Goal: Task Accomplishment & Management: Manage account settings

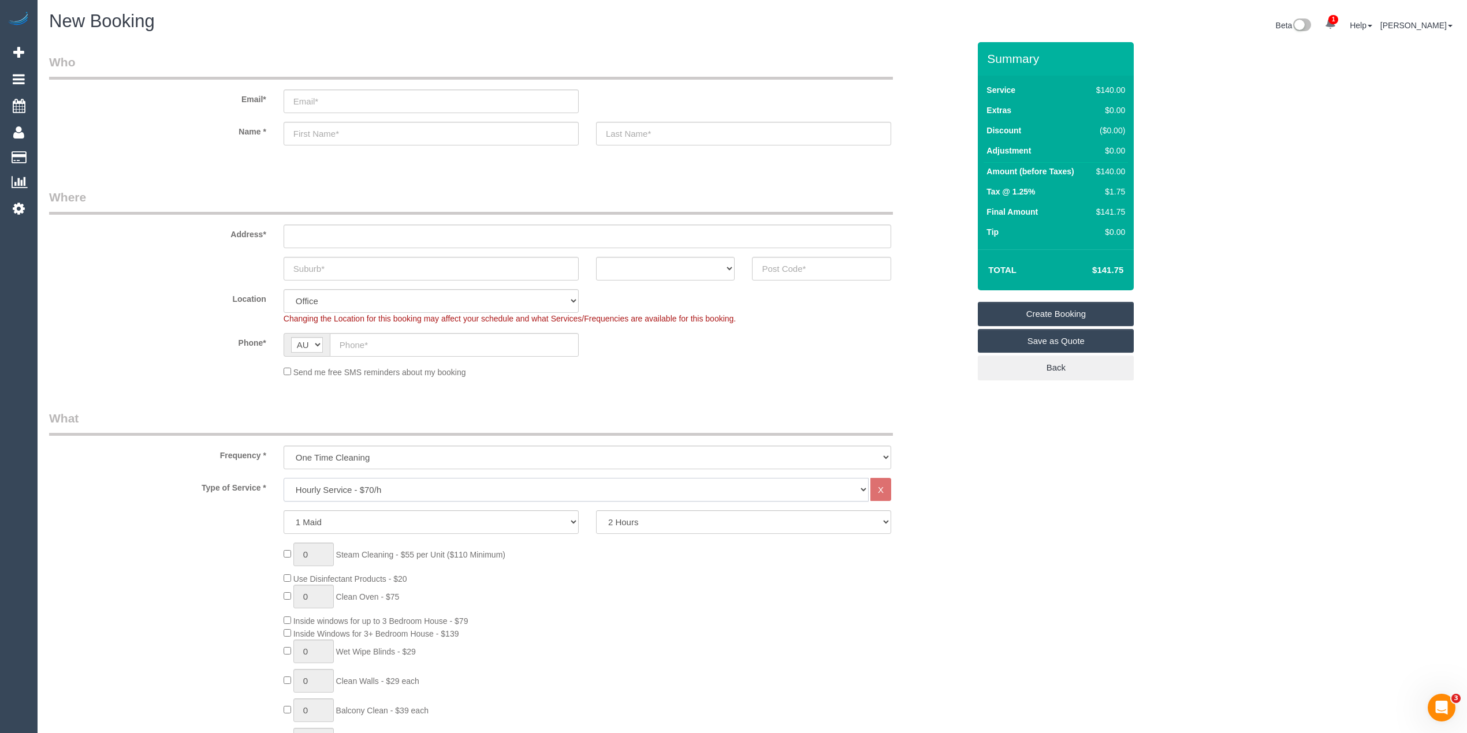
click at [319, 487] on select "Hourly Service - $70/h Hourly Service - $65/h Hourly Service - $60/h Hourly Ser…" at bounding box center [576, 490] width 585 height 24
select select "213"
click at [284, 478] on select "Hourly Service - $70/h Hourly Service - $65/h Hourly Service - $60/h Hourly Ser…" at bounding box center [576, 490] width 585 height 24
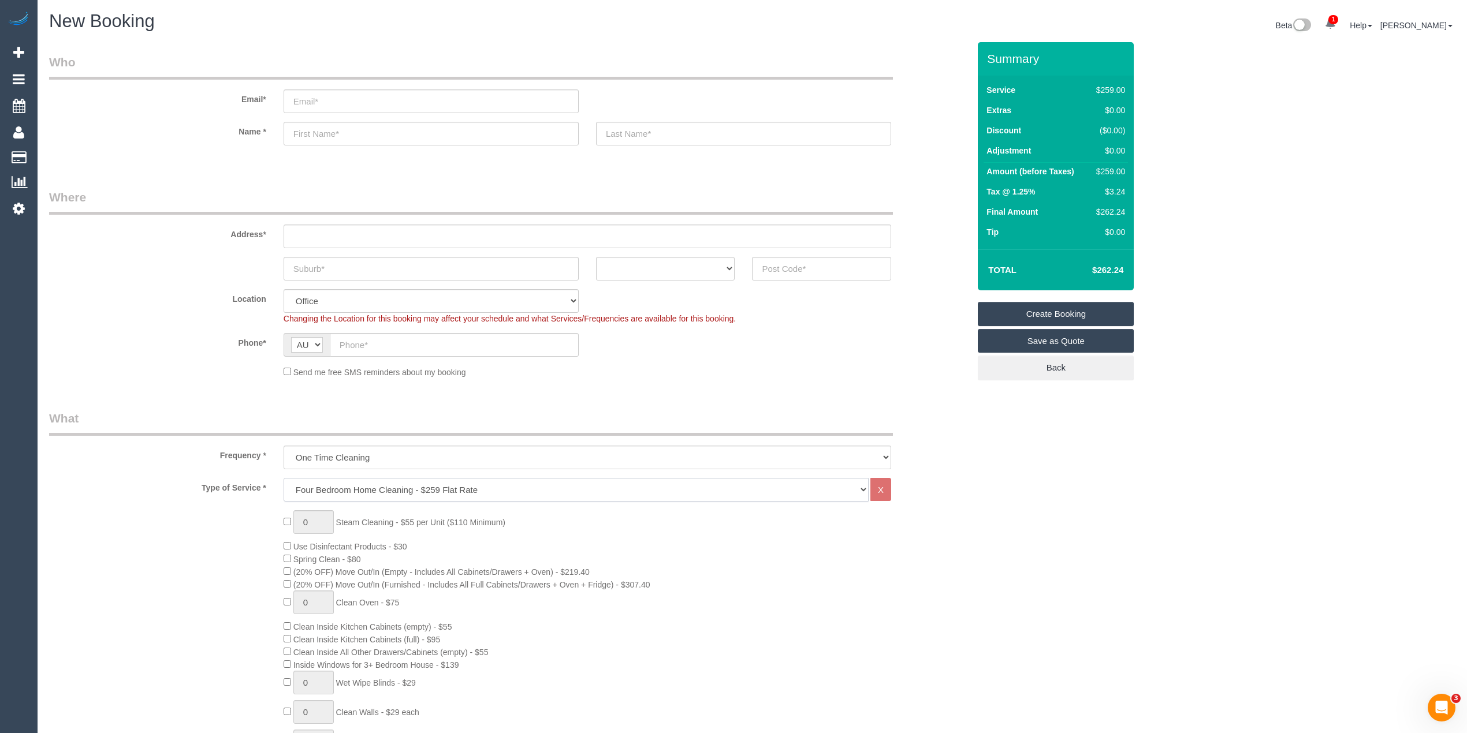
click at [326, 490] on select "Hourly Service - $70/h Hourly Service - $65/h Hourly Service - $60/h Hourly Ser…" at bounding box center [576, 490] width 585 height 24
click at [284, 478] on select "Hourly Service - $70/h Hourly Service - $65/h Hourly Service - $60/h Hourly Ser…" at bounding box center [576, 490] width 585 height 24
click at [248, 555] on div "0 Steam Cleaning - $55 per Unit ($110 Minimum) Use Disinfectant Products - $30 …" at bounding box center [508, 712] width 937 height 405
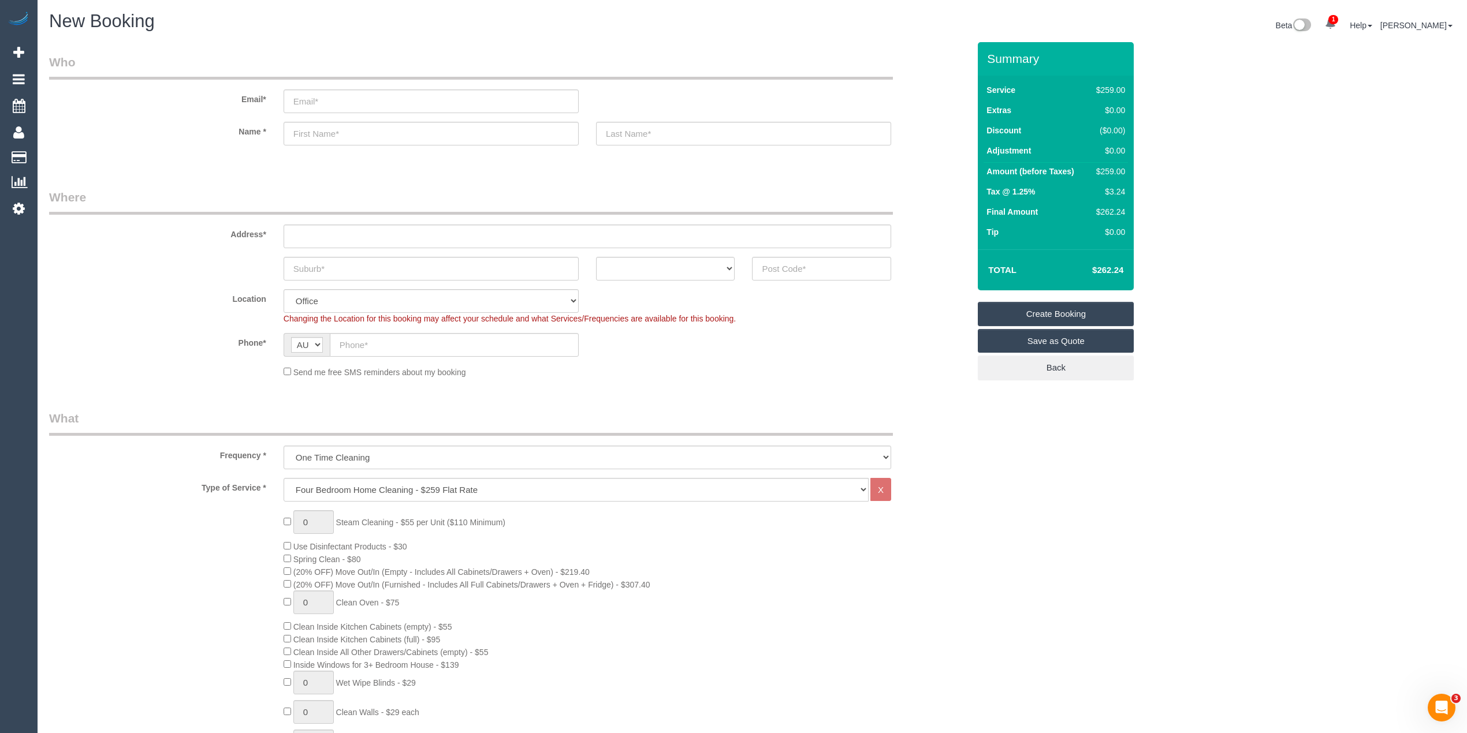
click at [359, 234] on input "text" at bounding box center [587, 237] width 607 height 24
type input "-"
click at [245, 559] on div "0 Steam Cleaning - $55 per Unit ($110 Minimum) Use Disinfectant Products - $30 …" at bounding box center [508, 712] width 937 height 405
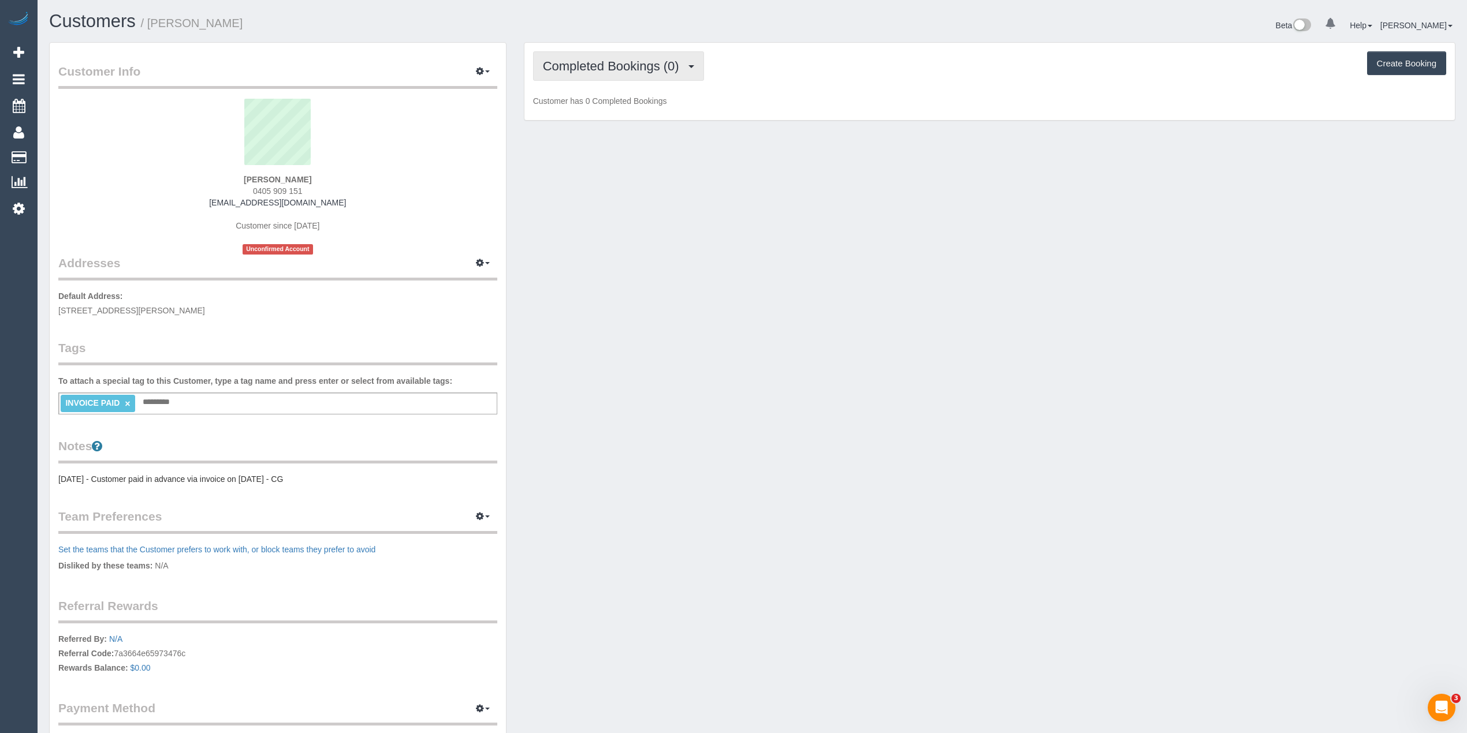
click at [596, 68] on span "Completed Bookings (0)" at bounding box center [614, 66] width 142 height 14
click at [603, 107] on link "Upcoming Bookings (1)" at bounding box center [594, 107] width 120 height 15
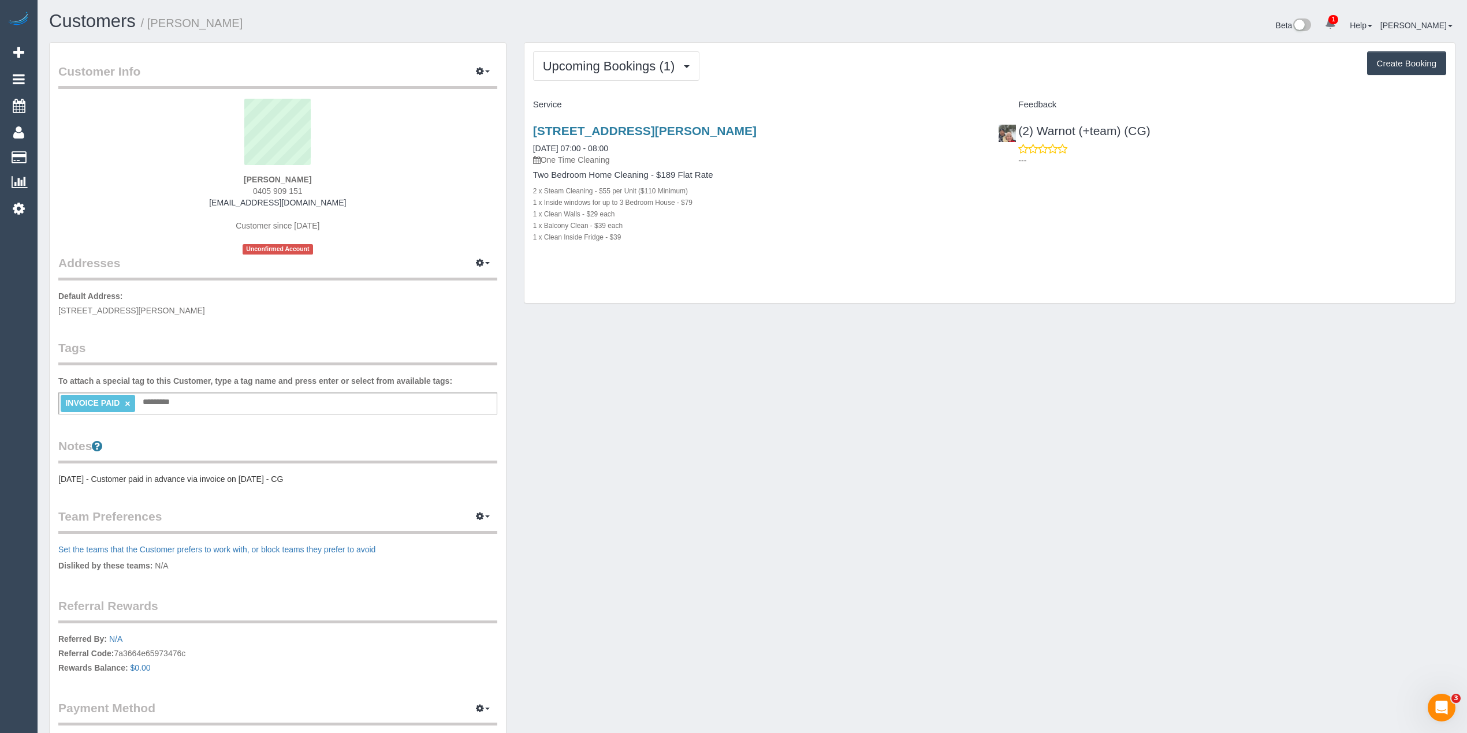
click at [594, 49] on div "Upcoming Bookings (1) Completed Bookings (0) Upcoming Bookings (1) Cancelled Bo…" at bounding box center [989, 173] width 930 height 261
click at [590, 60] on span "Upcoming Bookings (1)" at bounding box center [612, 66] width 138 height 14
click at [811, 115] on div "705/35 Plentry Road, Preston, VIC 3072 10/09/2025 07:00 - 08:00 One Time Cleani…" at bounding box center [756, 189] width 465 height 151
click at [1412, 60] on button "Create Booking" at bounding box center [1406, 63] width 79 height 24
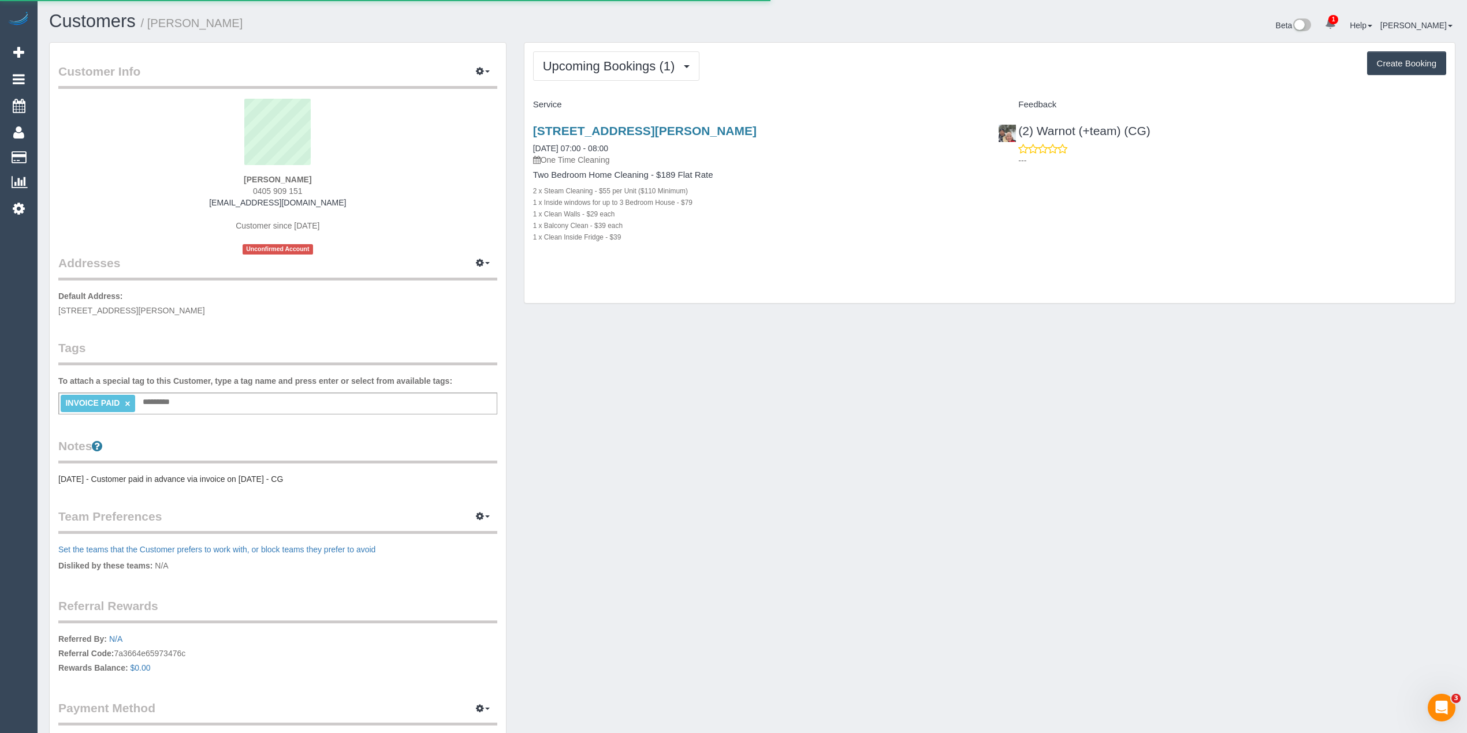
select select "VIC"
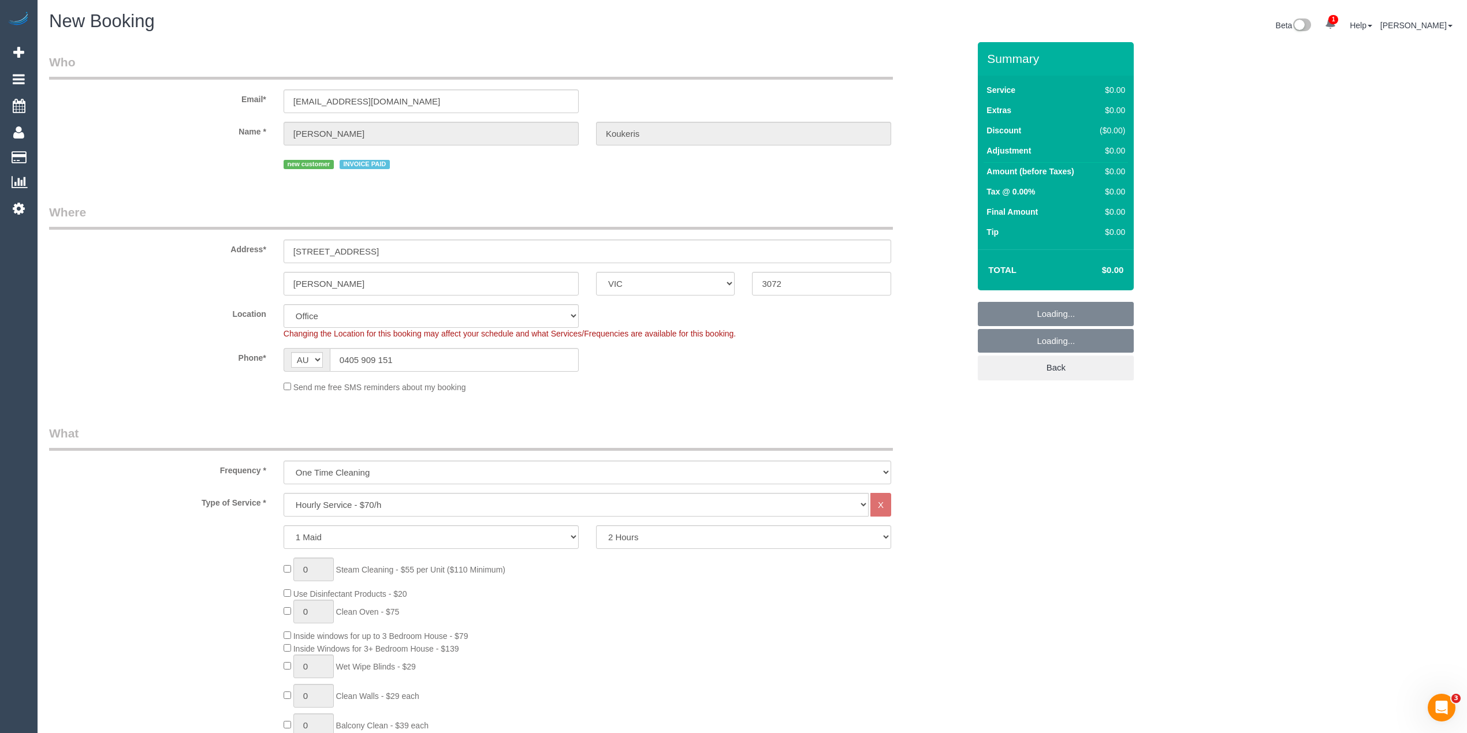
select select "string:AU"
select select "object:2328"
select select "60"
select select "object:2333"
drag, startPoint x: 457, startPoint y: 109, endPoint x: 248, endPoint y: 98, distance: 209.9
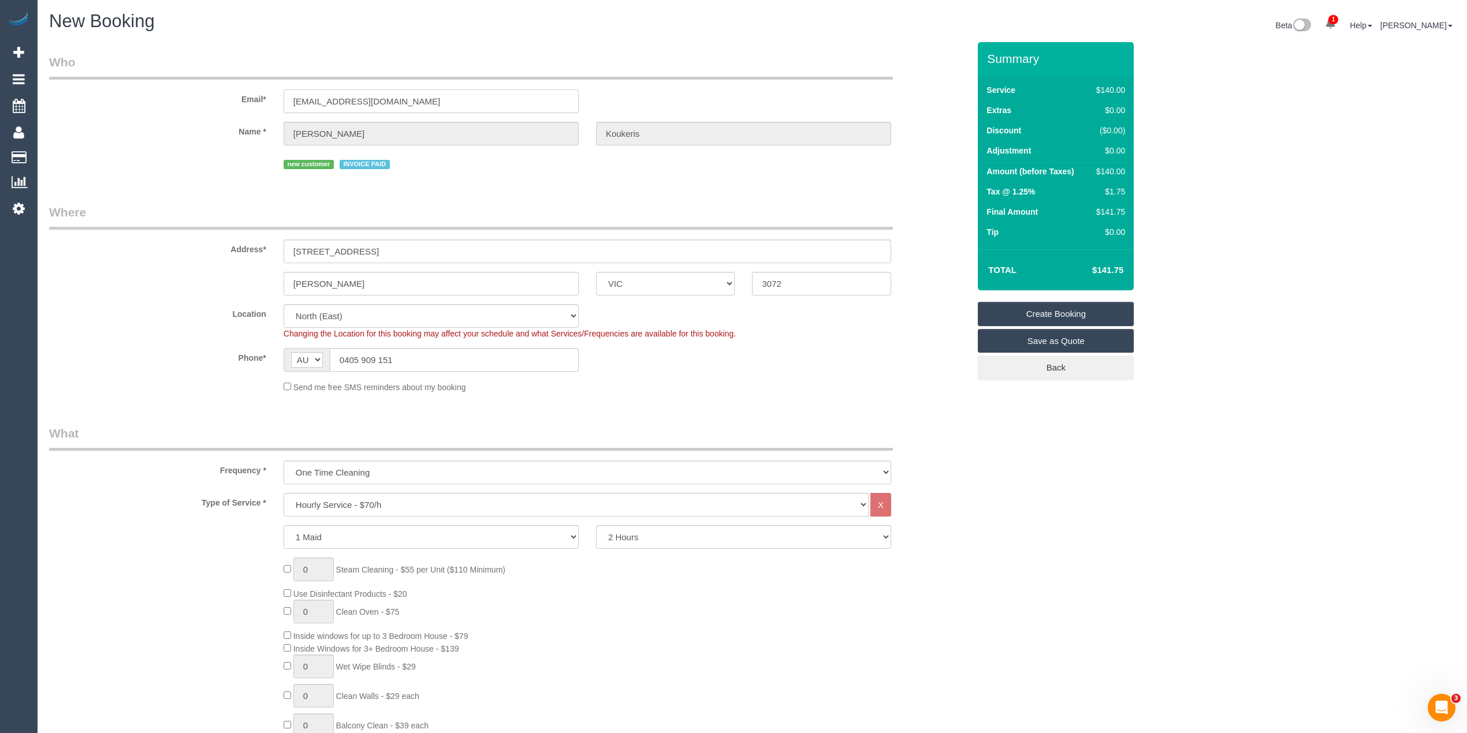
click at [248, 98] on div "Email* gkoukeris@hotmail.com" at bounding box center [508, 83] width 937 height 59
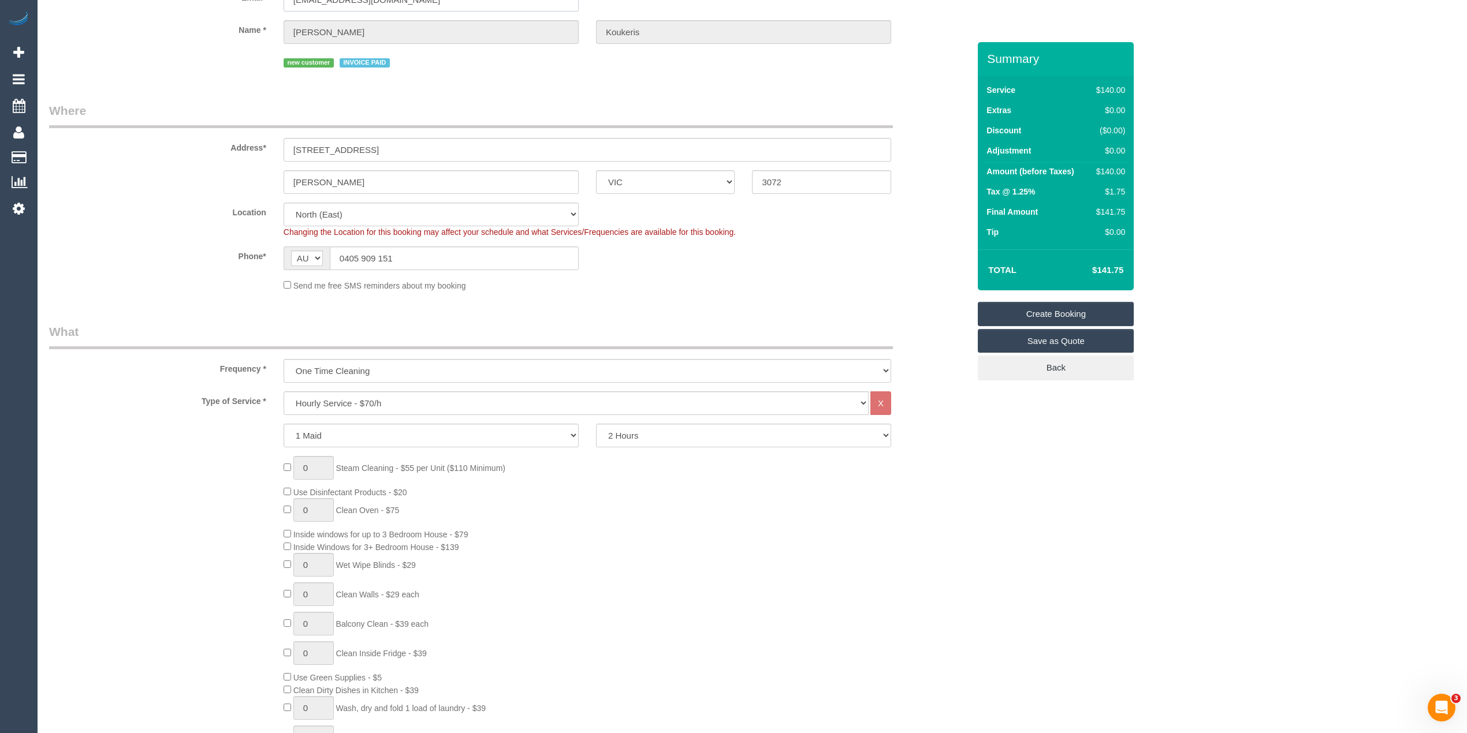
scroll to position [256, 0]
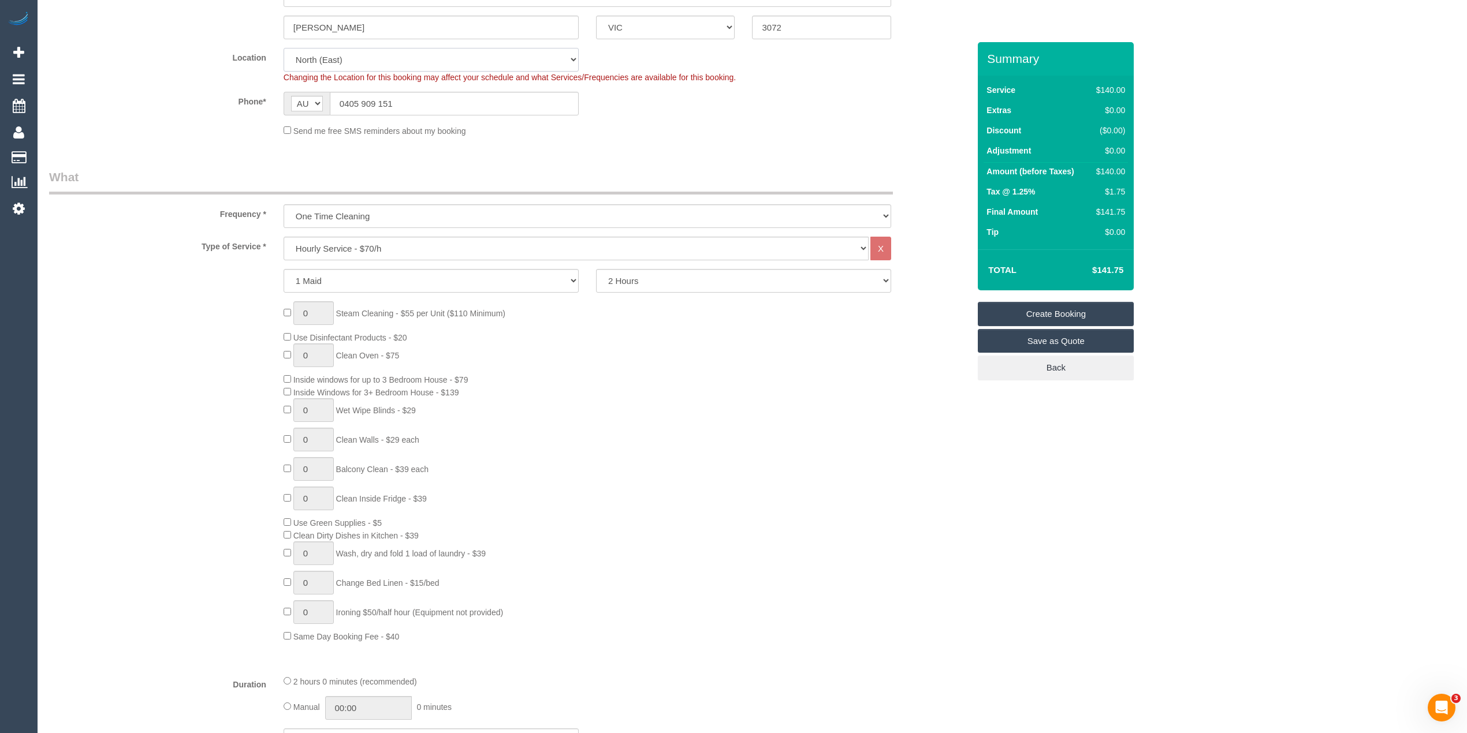
click at [349, 50] on select "Office City East (North) East (South) Inner East Inner North (East) Inner North…" at bounding box center [431, 60] width 295 height 24
select select "50"
click at [284, 48] on select "Office City East (North) East (South) Inner East Inner North (East) Inner North…" at bounding box center [431, 60] width 295 height 24
click at [340, 243] on select "Hourly Service - $70/h Hourly Service - $65/h Hourly Service - $60/h Hourly Ser…" at bounding box center [576, 249] width 585 height 24
select select "object:2970"
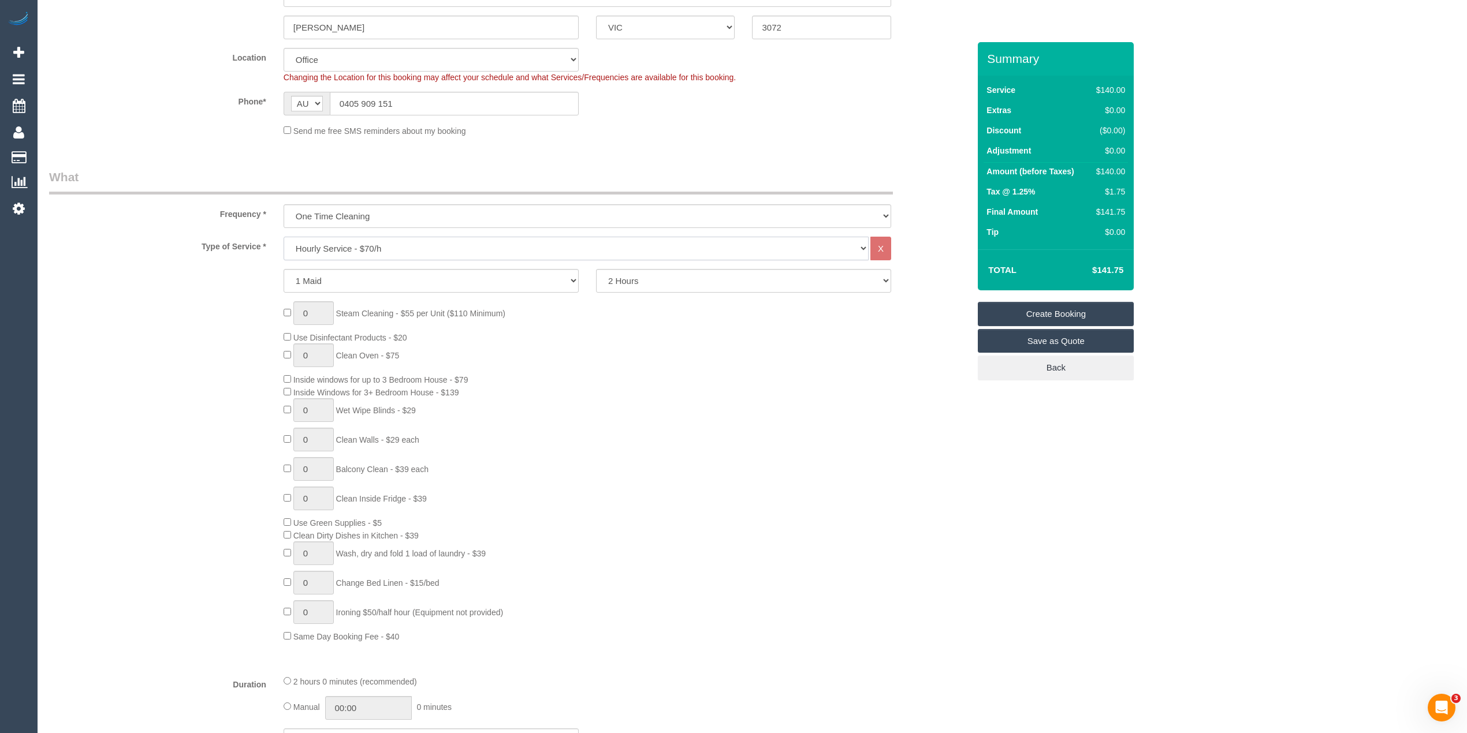
select select "19"
click at [284, 237] on select "Hourly Service - $70/h Hourly Service - $65/h Hourly Service - $60/h Hourly Ser…" at bounding box center [576, 249] width 585 height 24
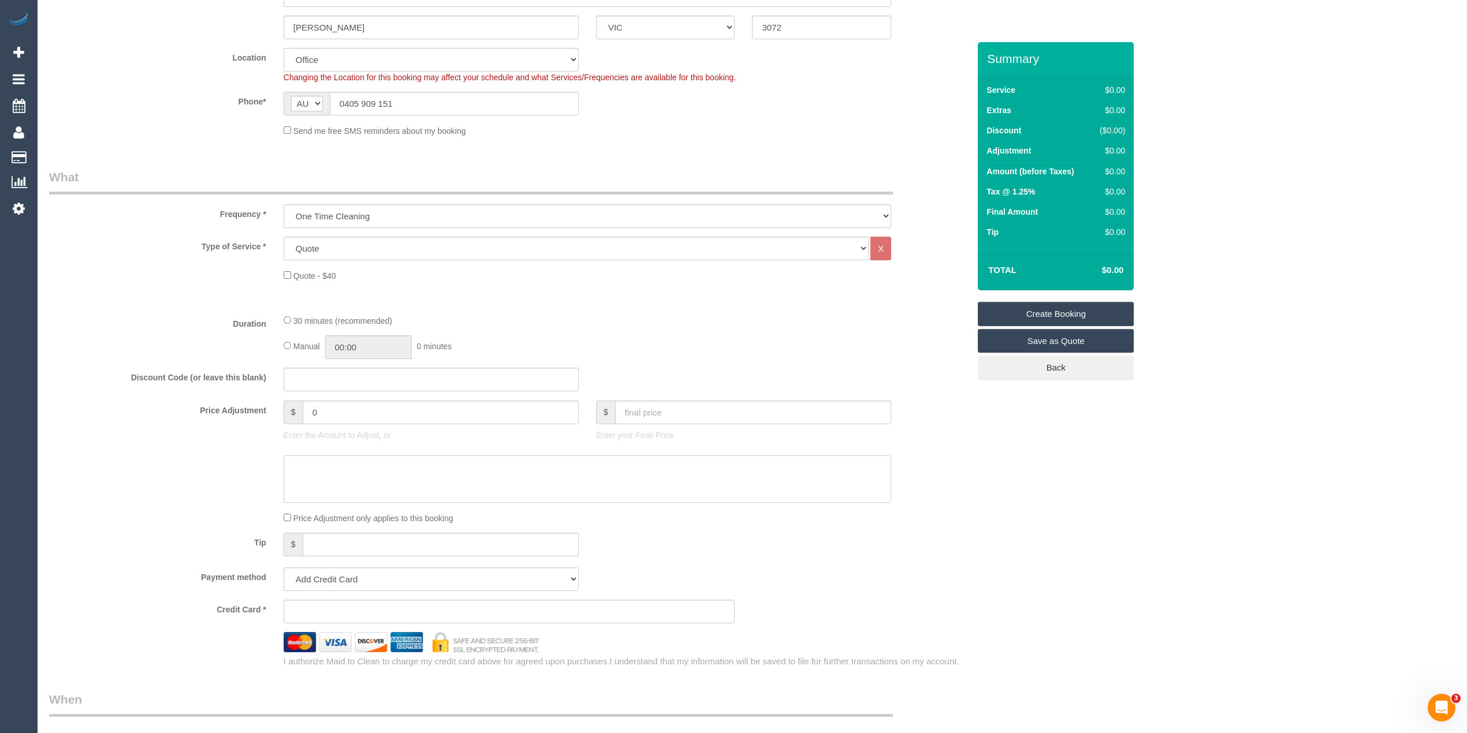
click at [338, 478] on textarea at bounding box center [587, 479] width 607 height 47
paste textarea "$39 for inside windows - CG $29 for one wall - CG"
type textarea "$39 for inside windows - CG $29 for one wall - CG"
drag, startPoint x: 331, startPoint y: 402, endPoint x: 252, endPoint y: 407, distance: 79.8
click at [252, 407] on div "Price Adjustment $ 0 Enter the Amount to Adjust, or $ Enter your Final Price" at bounding box center [508, 424] width 937 height 46
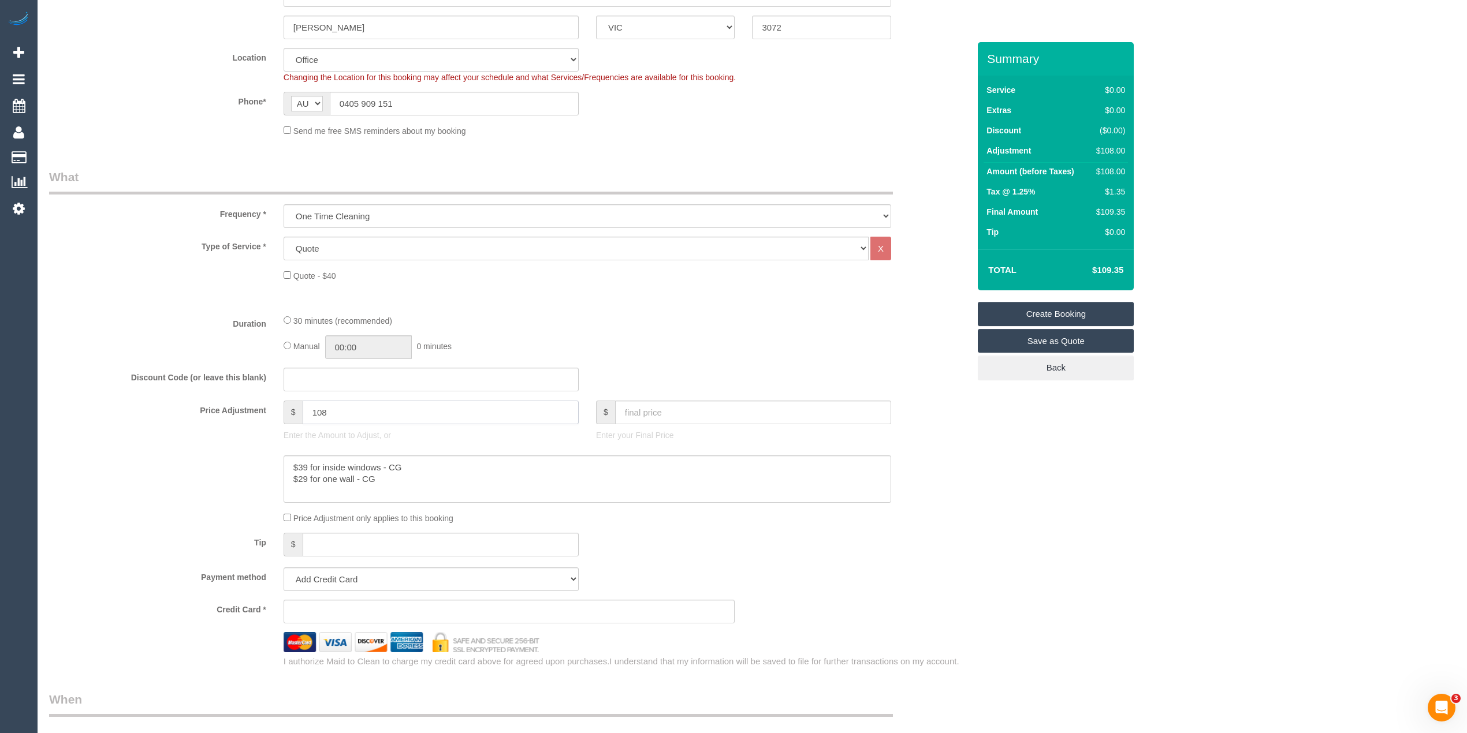
drag, startPoint x: 340, startPoint y: 411, endPoint x: 292, endPoint y: 413, distance: 47.4
click at [292, 413] on div "$ 108" at bounding box center [431, 413] width 295 height 24
type input "68"
click at [1084, 532] on div "Who Email* gkoukeris@hotmail.com Name * George Koukeris new customer INVOICE PA…" at bounding box center [752, 648] width 1406 height 1724
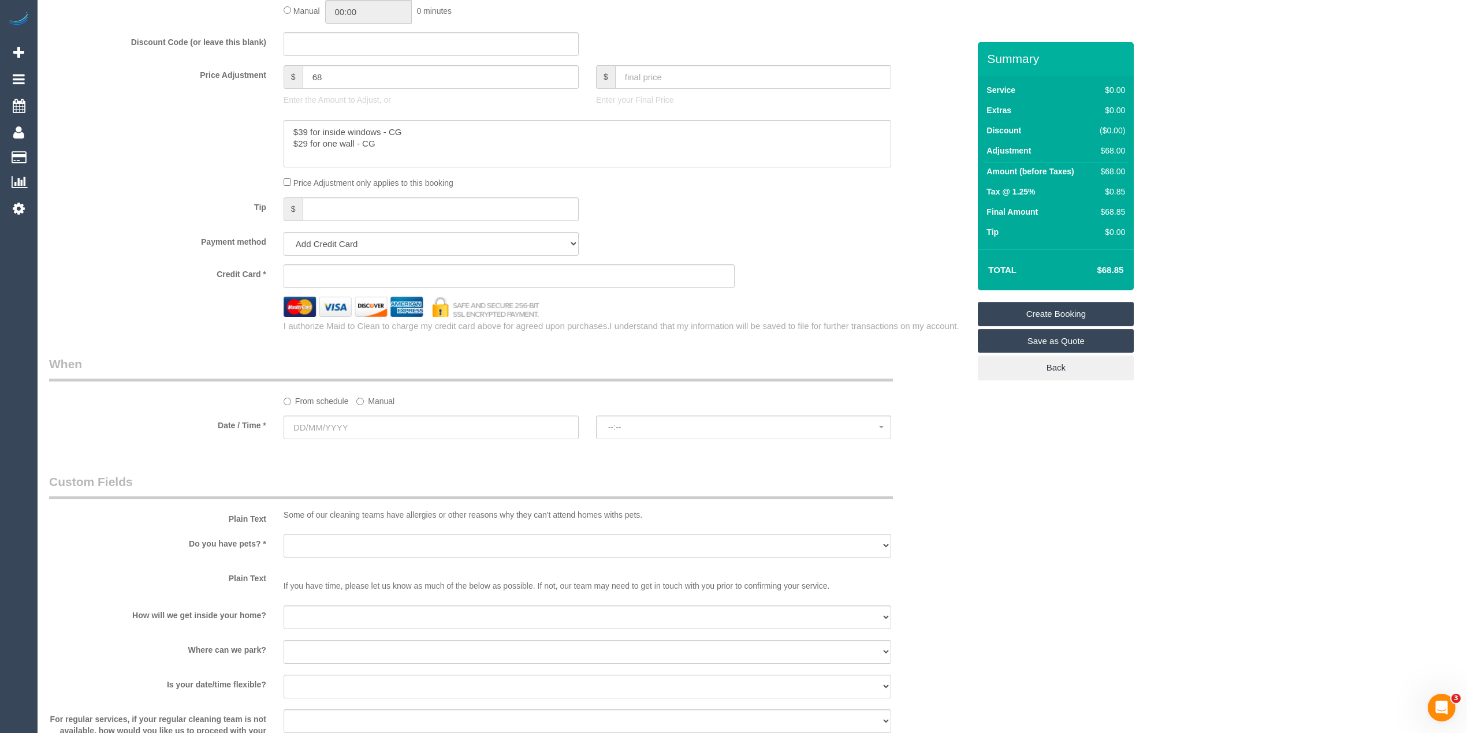
scroll to position [641, 0]
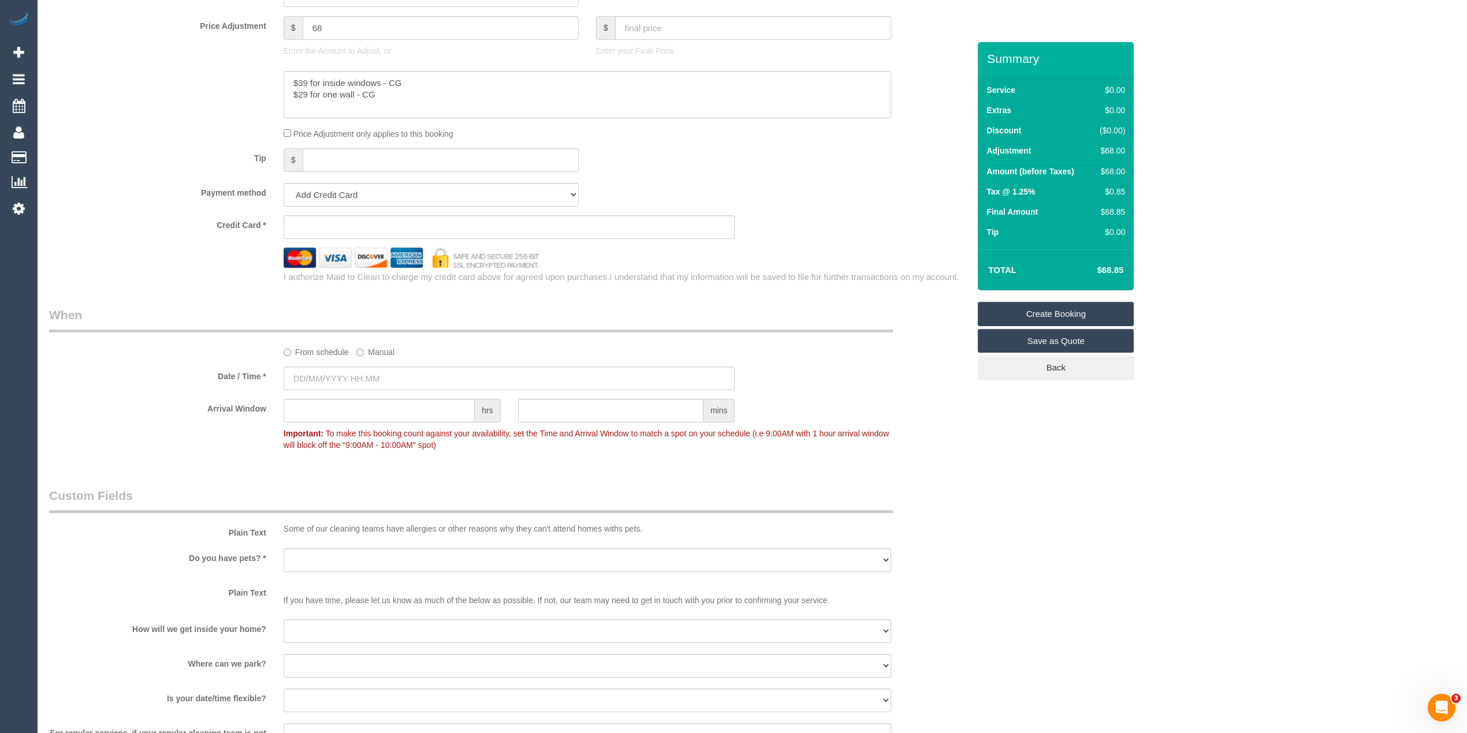
click at [320, 364] on sui-booking-spot "From schedule Manual Date / Time * Arrival Window hrs mins Important: To make t…" at bounding box center [509, 382] width 920 height 150
click at [353, 378] on input "text" at bounding box center [510, 379] width 452 height 24
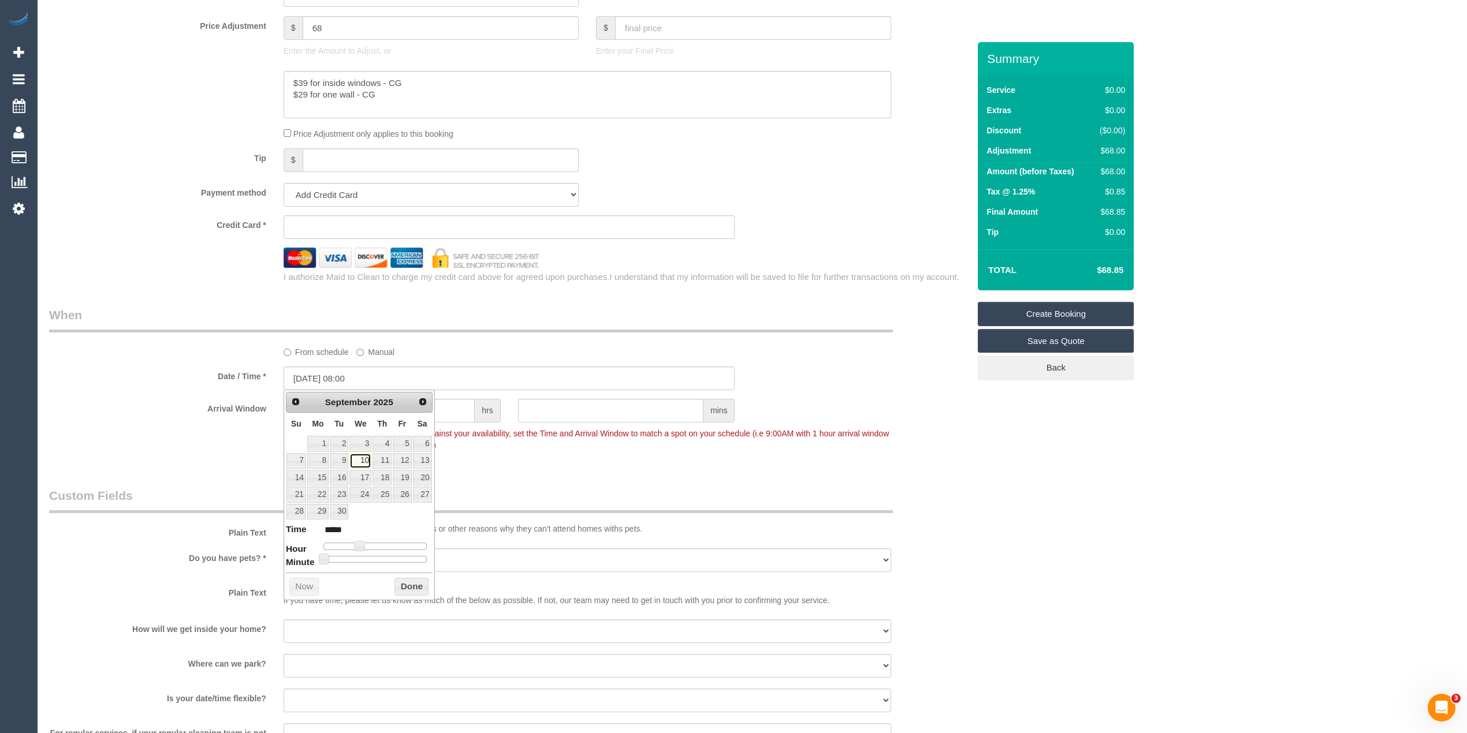
click at [359, 462] on link "10" at bounding box center [360, 461] width 22 height 16
drag, startPoint x: 360, startPoint y: 550, endPoint x: 349, endPoint y: 555, distance: 12.7
click at [364, 550] on span at bounding box center [359, 546] width 10 height 10
type input "10/09/2025 12:00"
type input "*****"
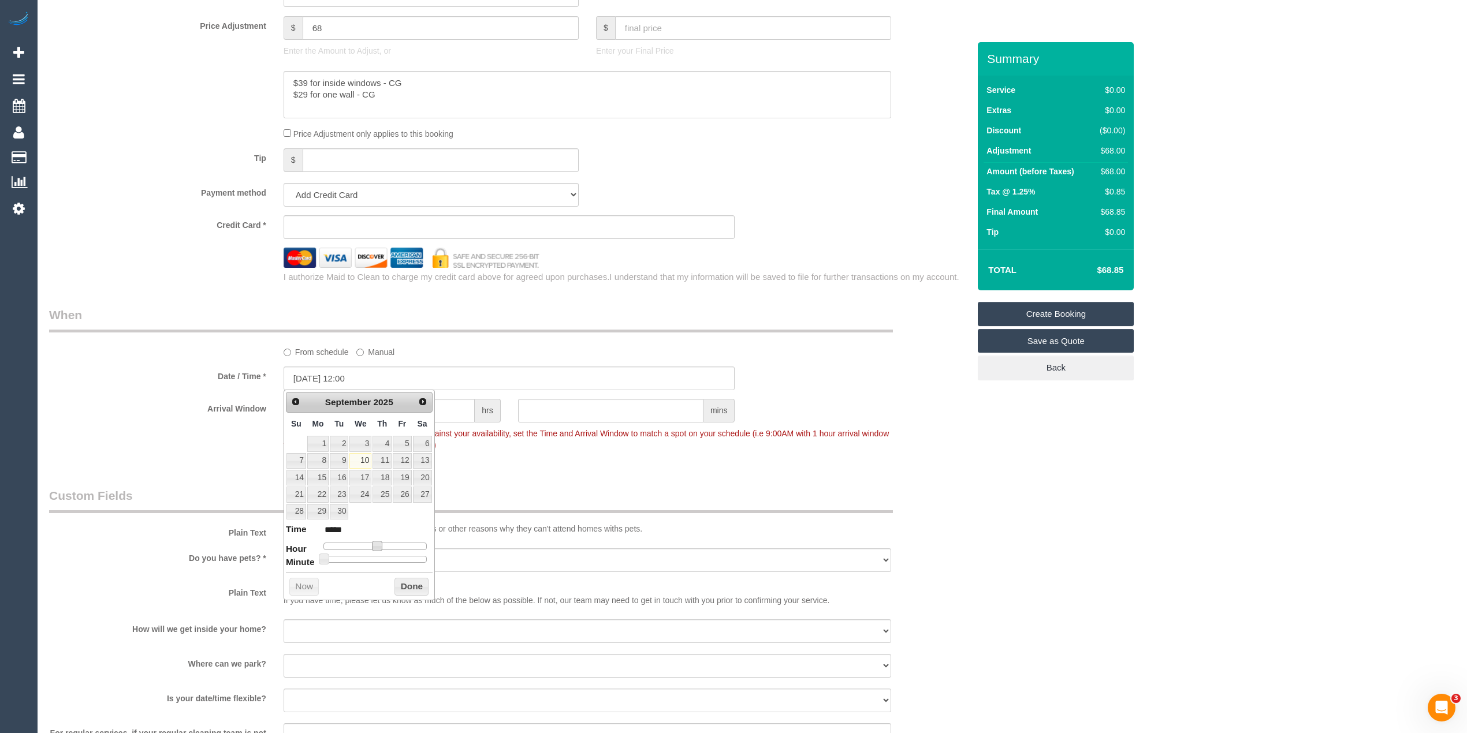
type input "10/09/2025 11:00"
type input "*****"
type input "10/09/2025 10:00"
type input "*****"
type input "10/09/2025 09:00"
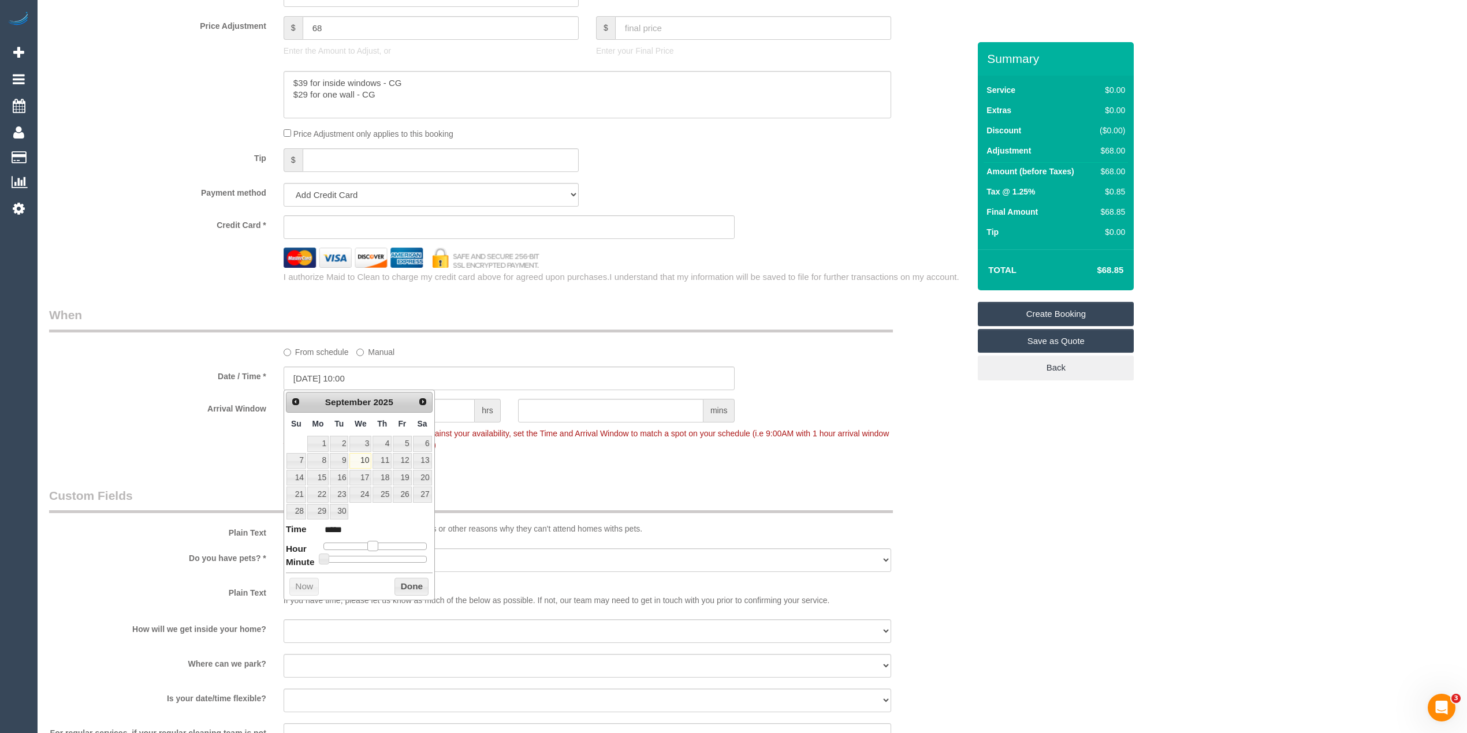
type input "*****"
drag, startPoint x: 379, startPoint y: 544, endPoint x: 366, endPoint y: 546, distance: 13.4
click at [367, 546] on span at bounding box center [372, 546] width 10 height 10
type input "10/09/2025 08:00"
type input "*****"
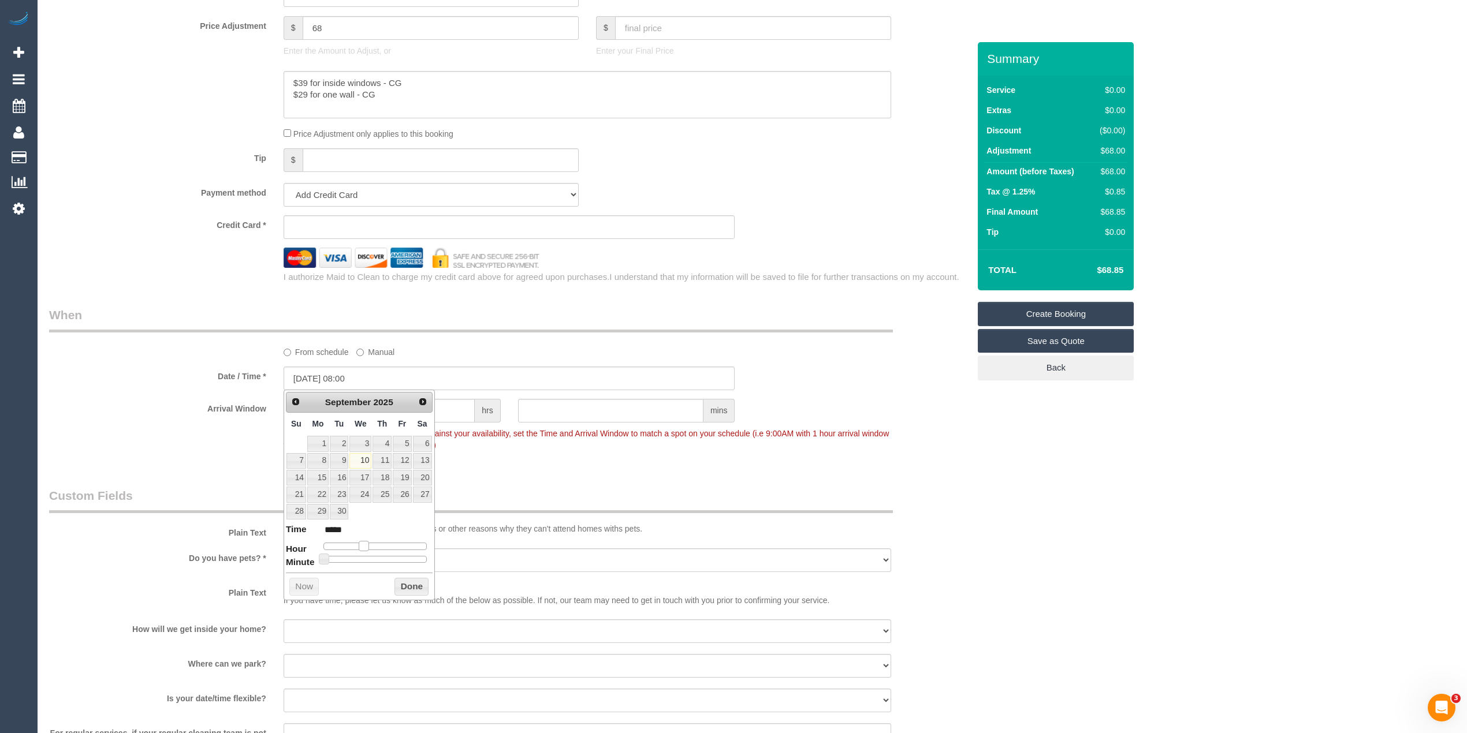
type input "10/09/2025 07:00"
type input "*****"
drag, startPoint x: 366, startPoint y: 550, endPoint x: 357, endPoint y: 550, distance: 9.2
click at [357, 550] on span at bounding box center [354, 546] width 10 height 10
click at [1058, 608] on div "Who Email* gkoukeris@hotmail.com Name * George Koukeris new customer INVOICE PA…" at bounding box center [752, 294] width 1406 height 1787
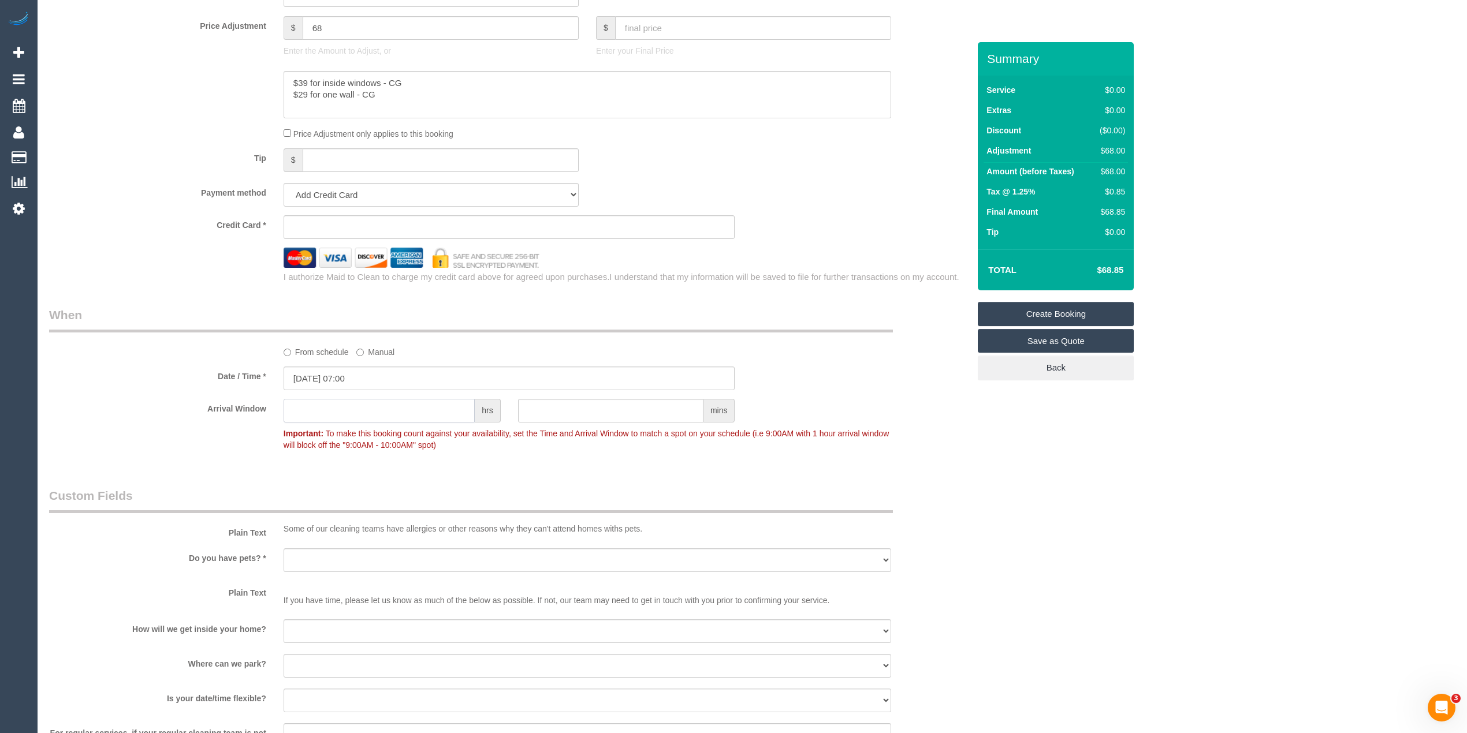
click at [330, 412] on input "text" at bounding box center [379, 411] width 191 height 24
type input "1"
click at [317, 557] on select "Yes - Cats Yes - Dogs No pets Yes - Dogs and Cats Yes - Other" at bounding box center [587, 561] width 607 height 24
select select "number:28"
click at [284, 549] on select "Yes - Cats Yes - Dogs No pets Yes - Dogs and Cats Yes - Other" at bounding box center [587, 561] width 607 height 24
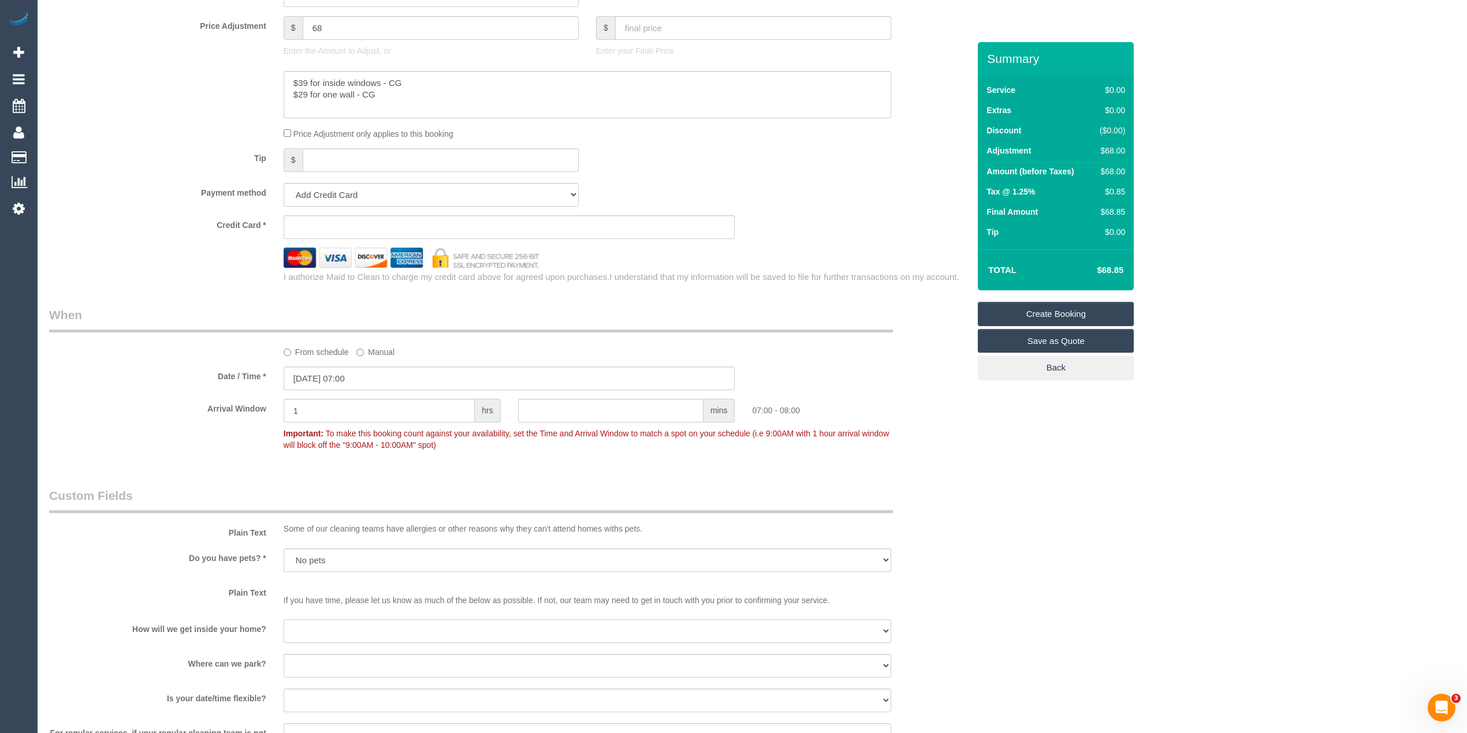
click at [316, 631] on select "I will be home Key will be left (please provide details below) Lock box/Access …" at bounding box center [587, 632] width 607 height 24
select select "number:14"
click at [284, 620] on select "I will be home Key will be left (please provide details below) Lock box/Access …" at bounding box center [587, 632] width 607 height 24
click at [318, 671] on select "I will provide parking on-site Free street parking Paid street parking (cost wi…" at bounding box center [587, 666] width 607 height 24
select select "number:19"
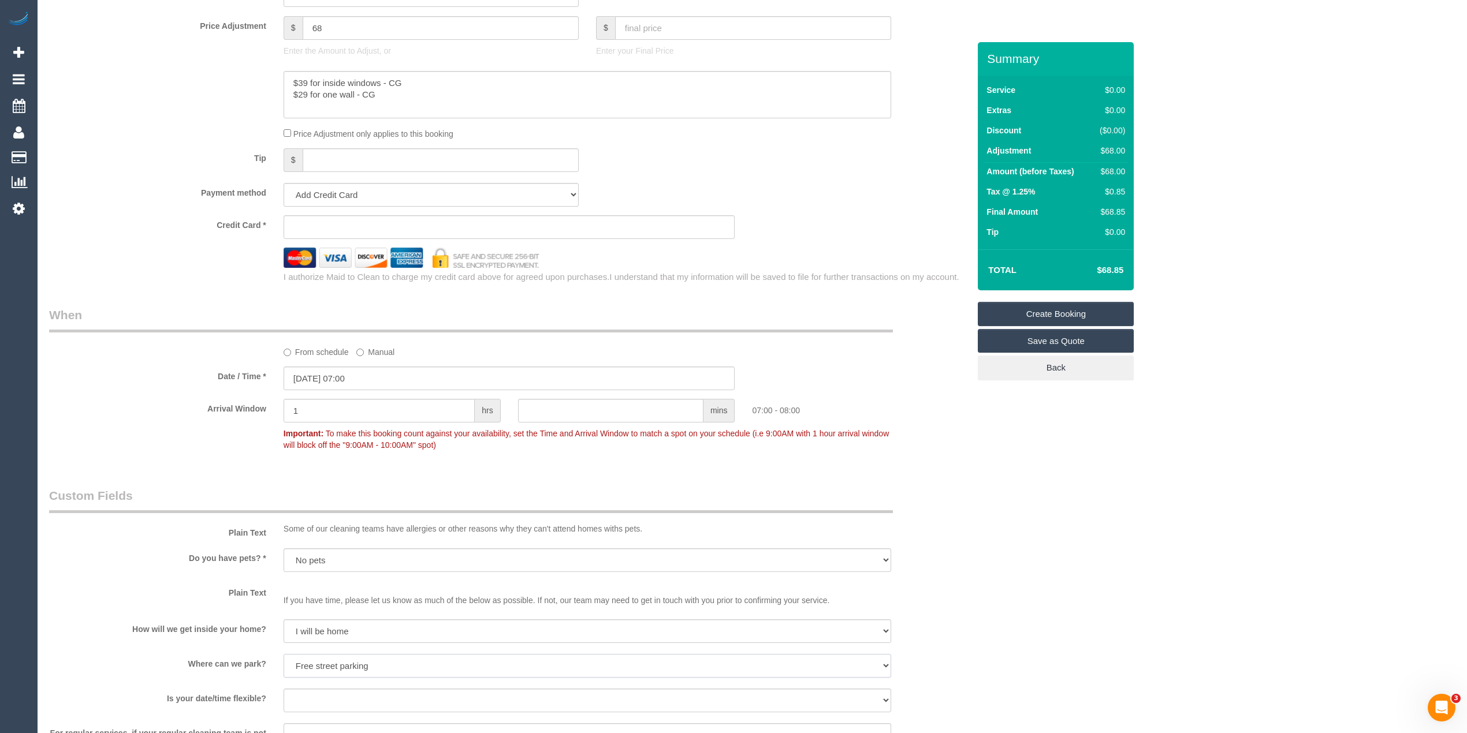
click at [284, 654] on select "I will provide parking on-site Free street parking Paid street parking (cost wi…" at bounding box center [587, 666] width 607 height 24
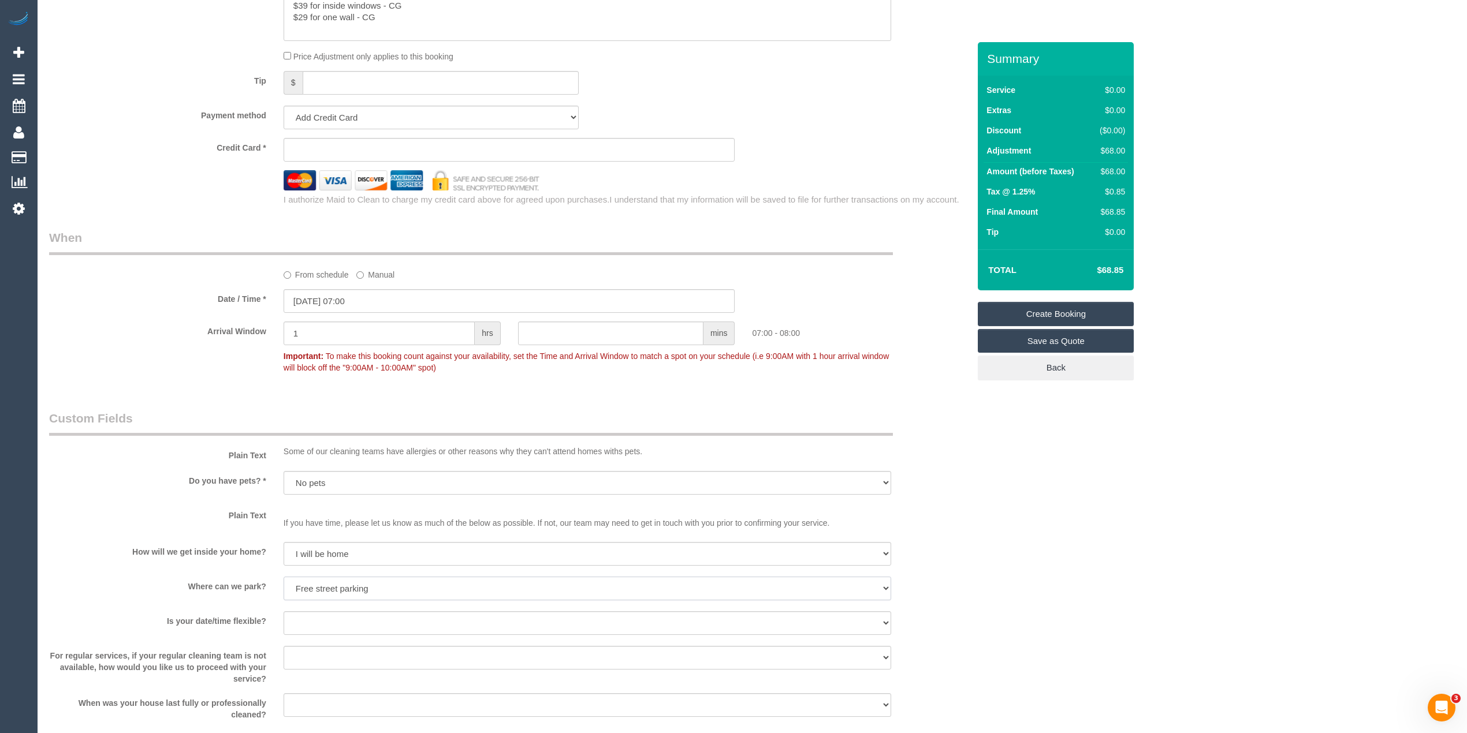
scroll to position [770, 0]
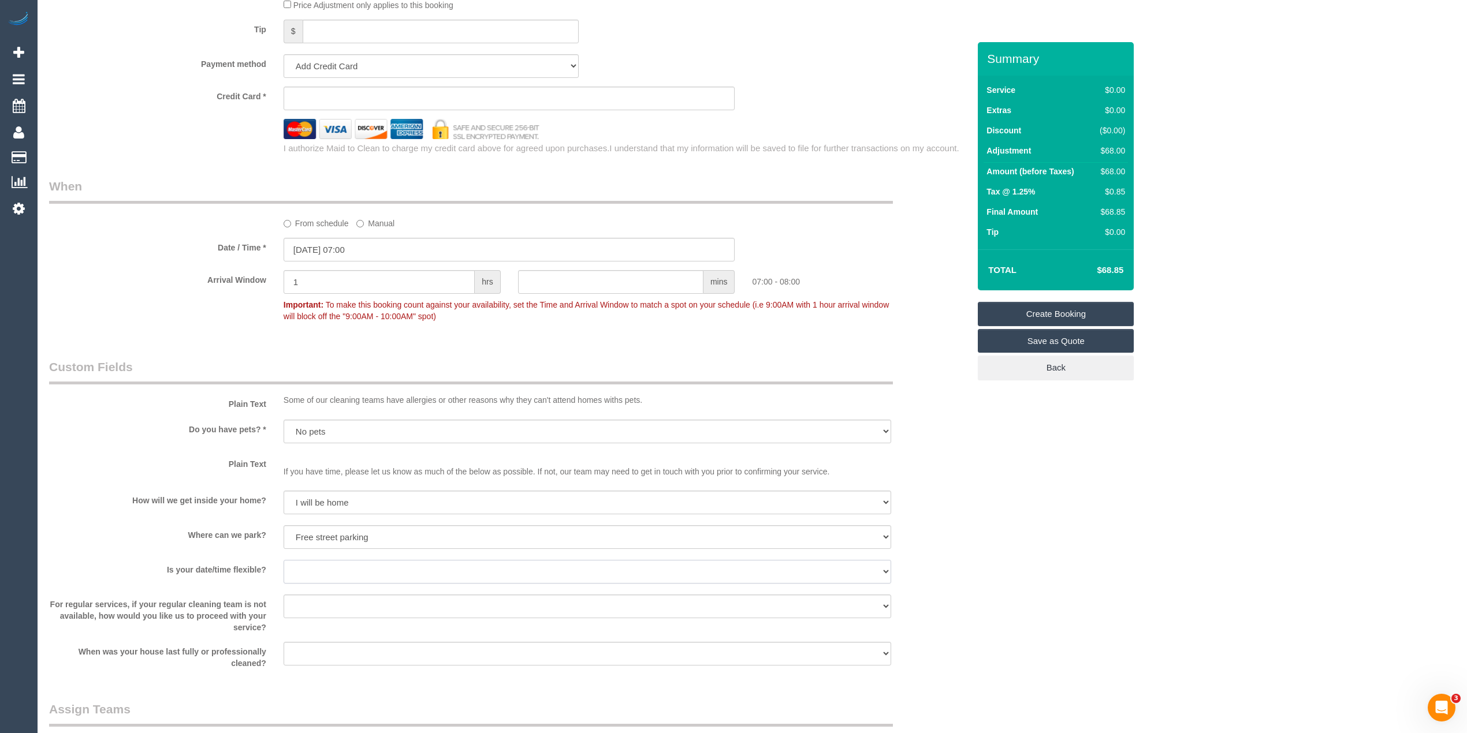
click at [315, 576] on select "Yes - date and time Yes - date but not time Yes - time but not date No - No fle…" at bounding box center [587, 572] width 607 height 24
select select "number:25"
click at [284, 560] on select "Yes - date and time Yes - date but not time Yes - time but not date No - No fle…" at bounding box center [587, 572] width 607 height 24
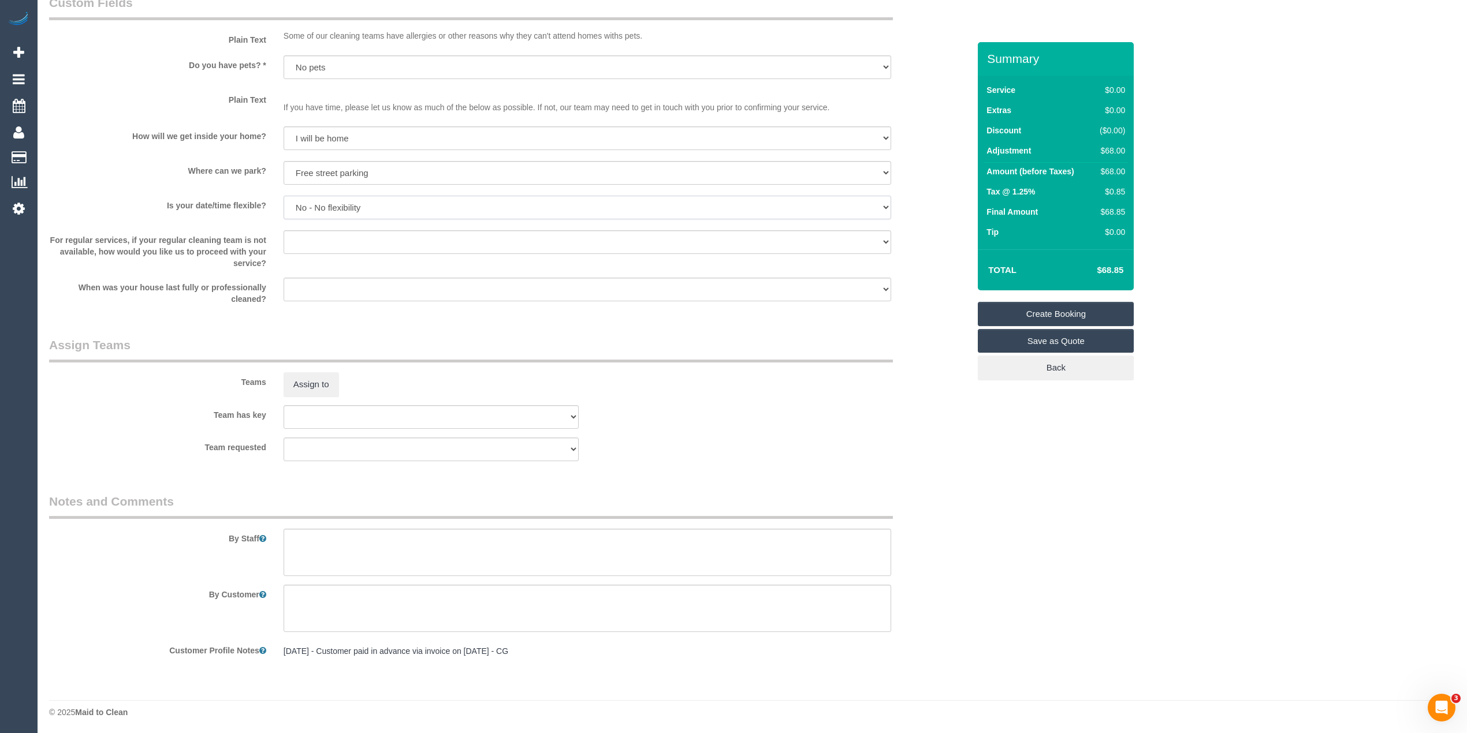
scroll to position [493, 0]
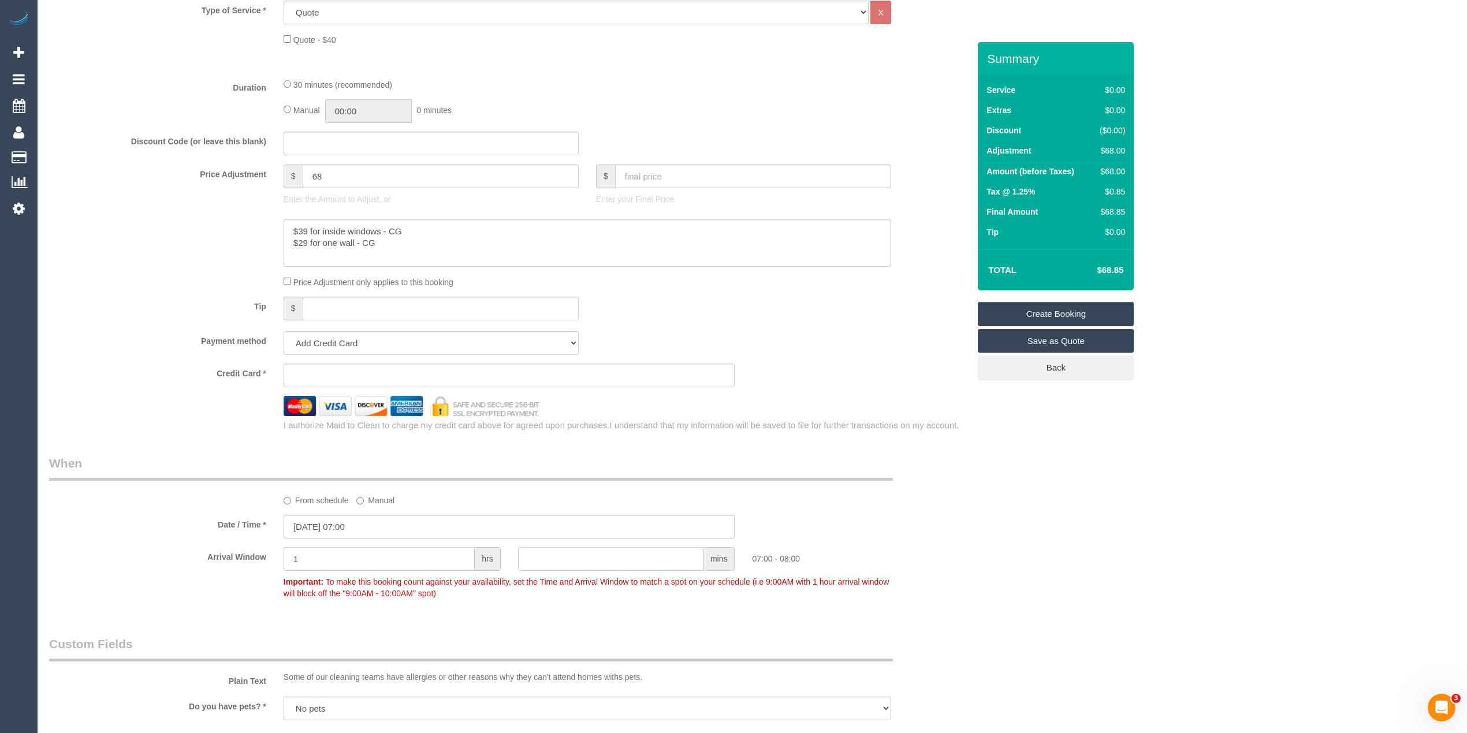
click at [1062, 342] on link "Save as Quote" at bounding box center [1056, 341] width 156 height 24
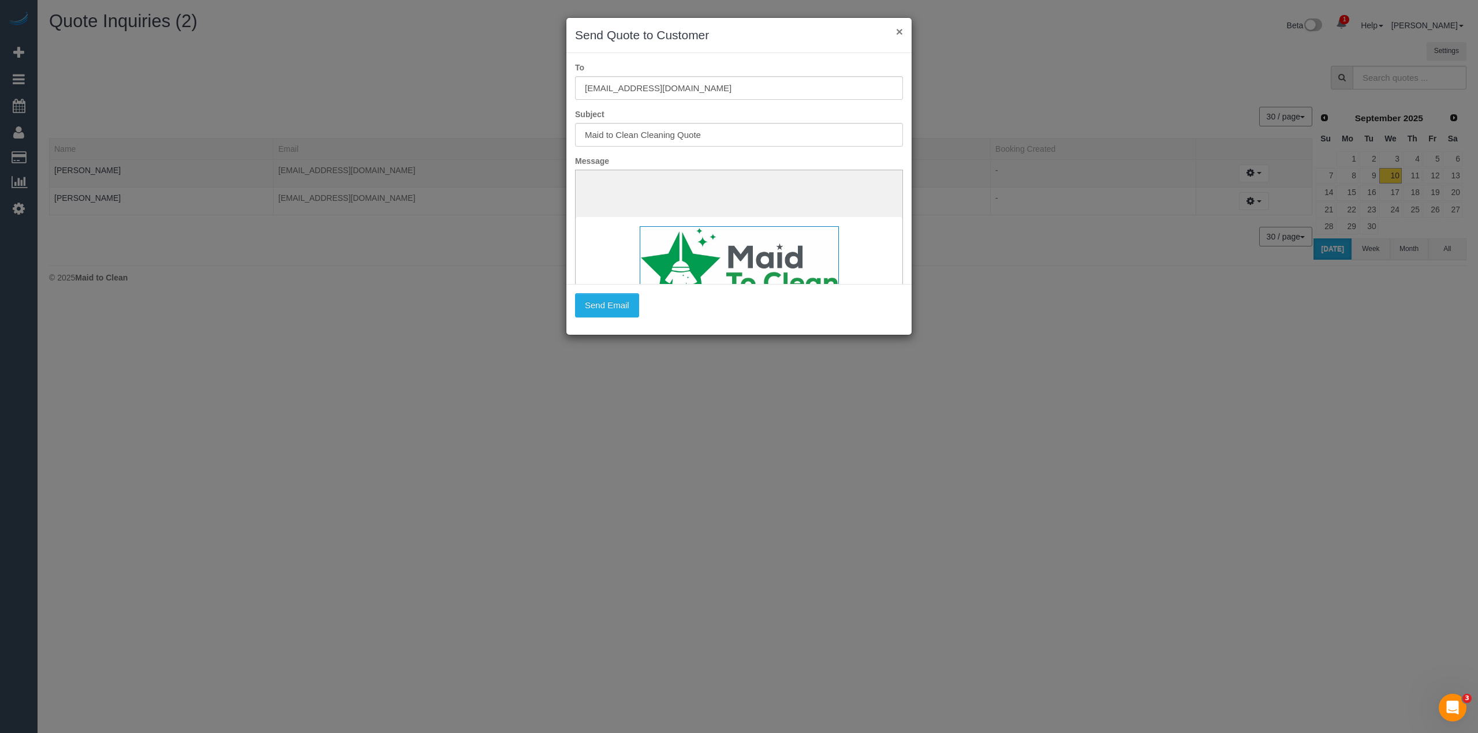
click at [899, 31] on button "×" at bounding box center [899, 31] width 7 height 12
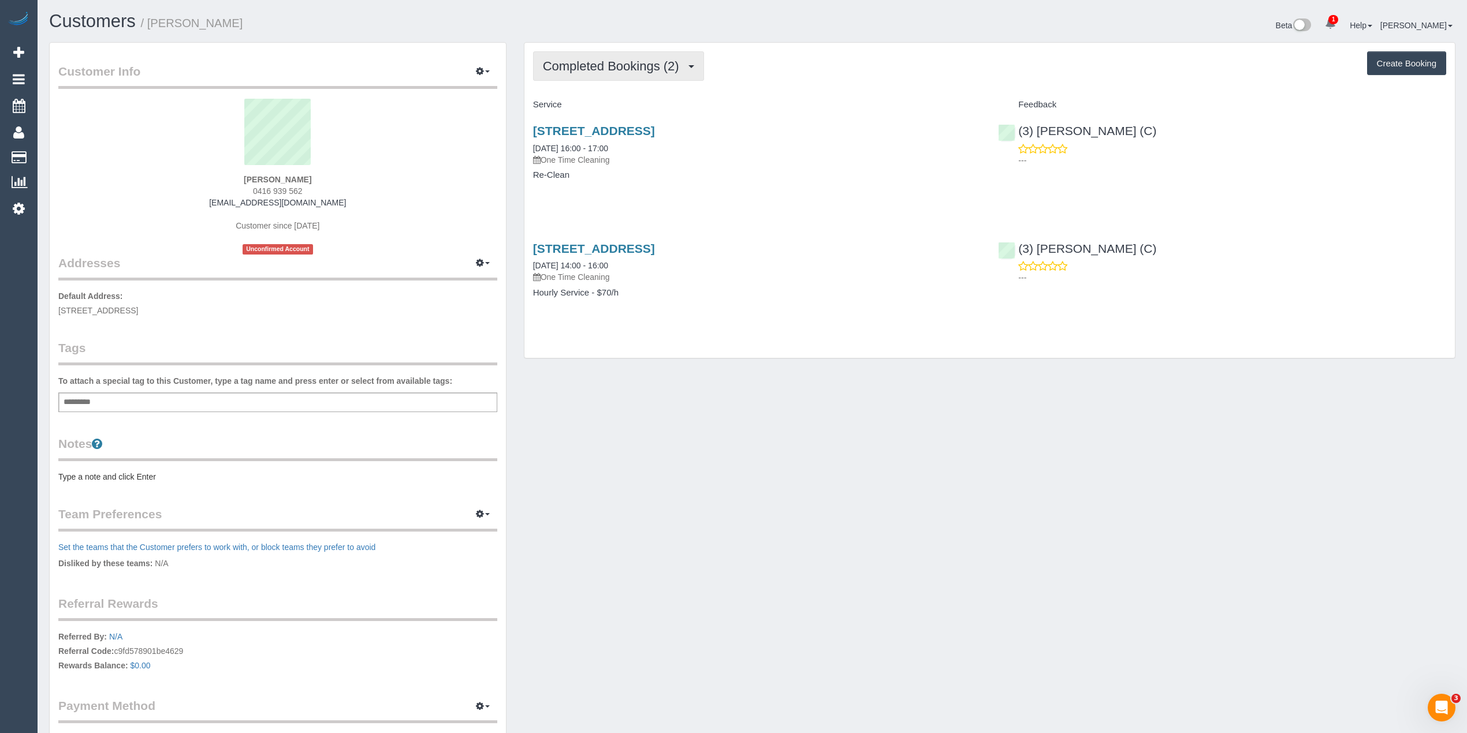
click at [592, 68] on span "Completed Bookings (2)" at bounding box center [614, 66] width 142 height 14
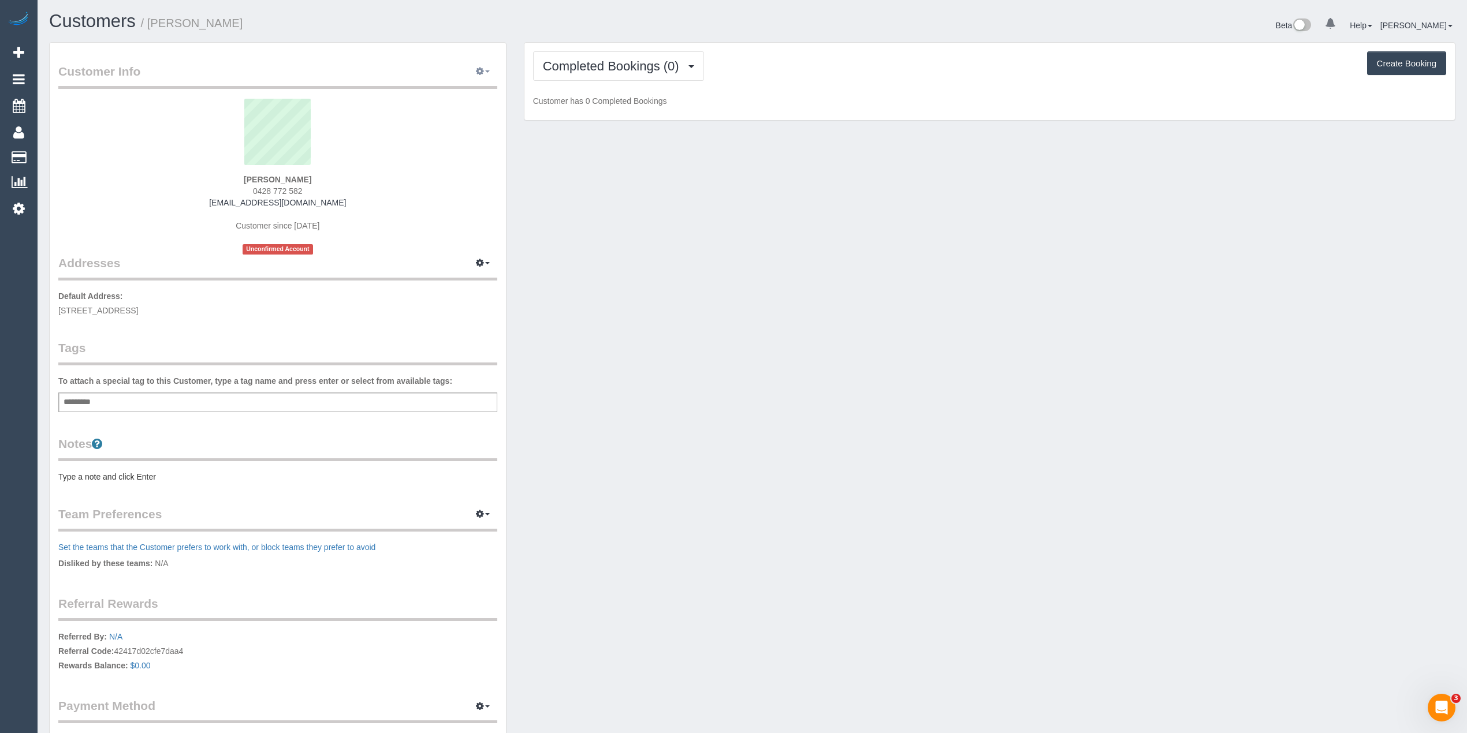
click at [485, 66] on button "button" at bounding box center [482, 72] width 29 height 18
click at [427, 92] on link "Edit Contact Info" at bounding box center [433, 92] width 125 height 15
select select "VIC"
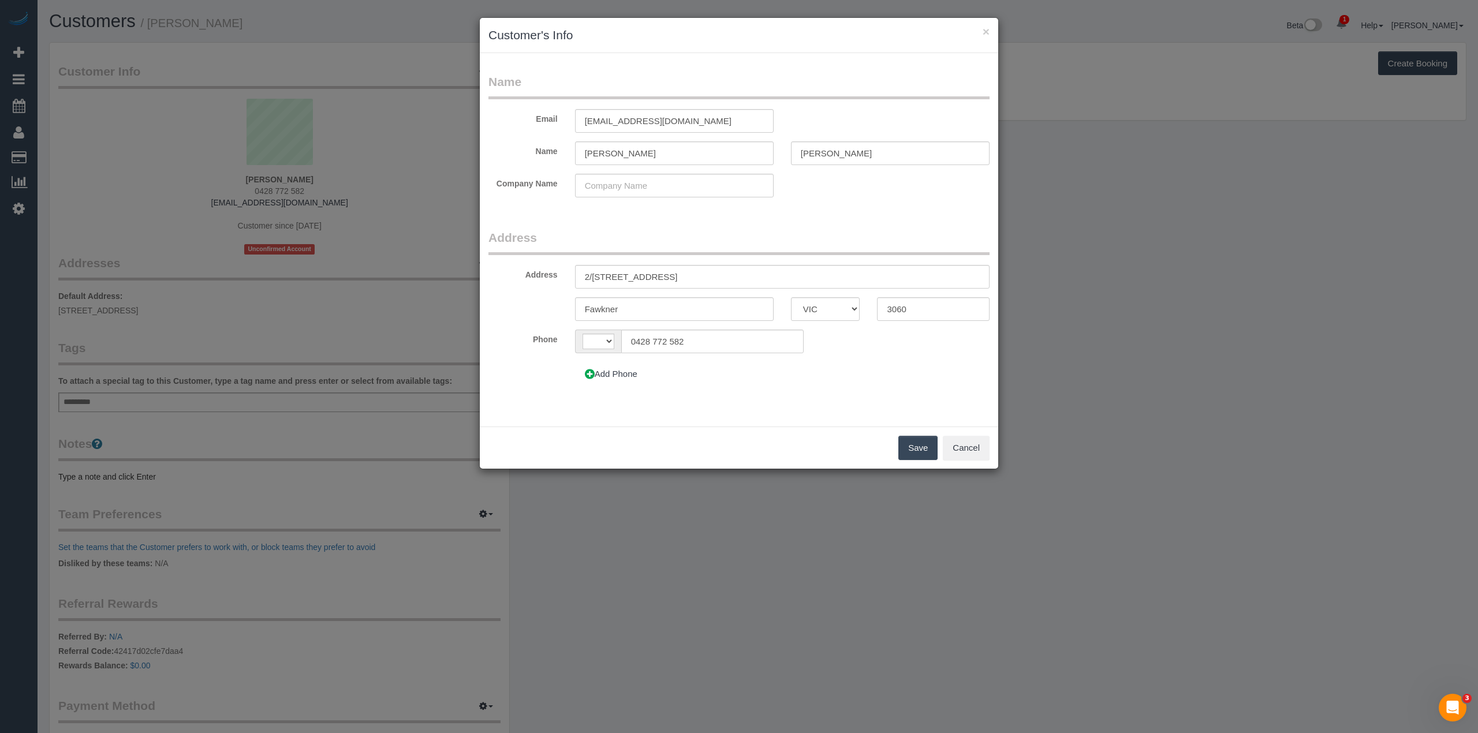
select select "string:AU"
click at [589, 376] on icon at bounding box center [590, 374] width 10 height 9
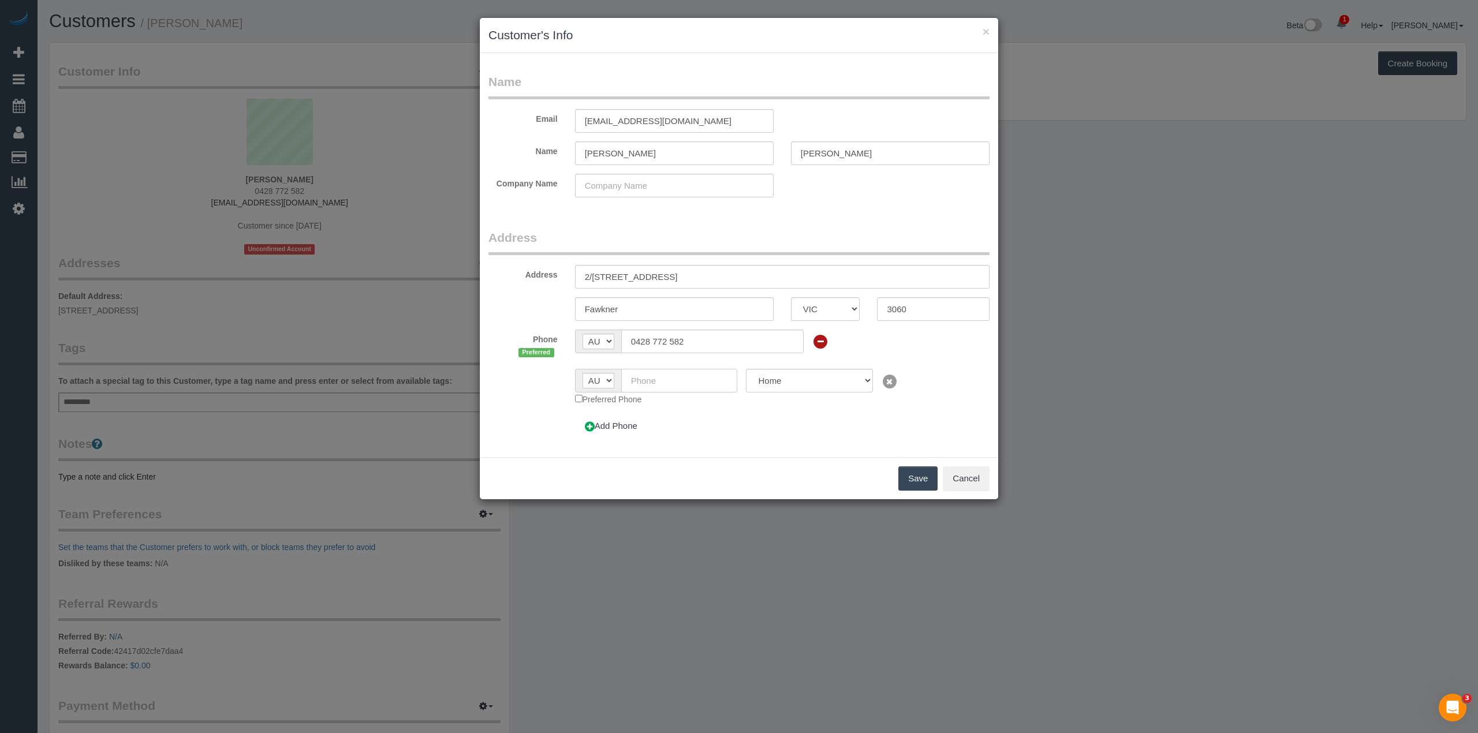
click at [648, 380] on input "text" at bounding box center [679, 381] width 117 height 24
type input "0428 772 582"
click at [911, 481] on button "Save" at bounding box center [917, 479] width 39 height 24
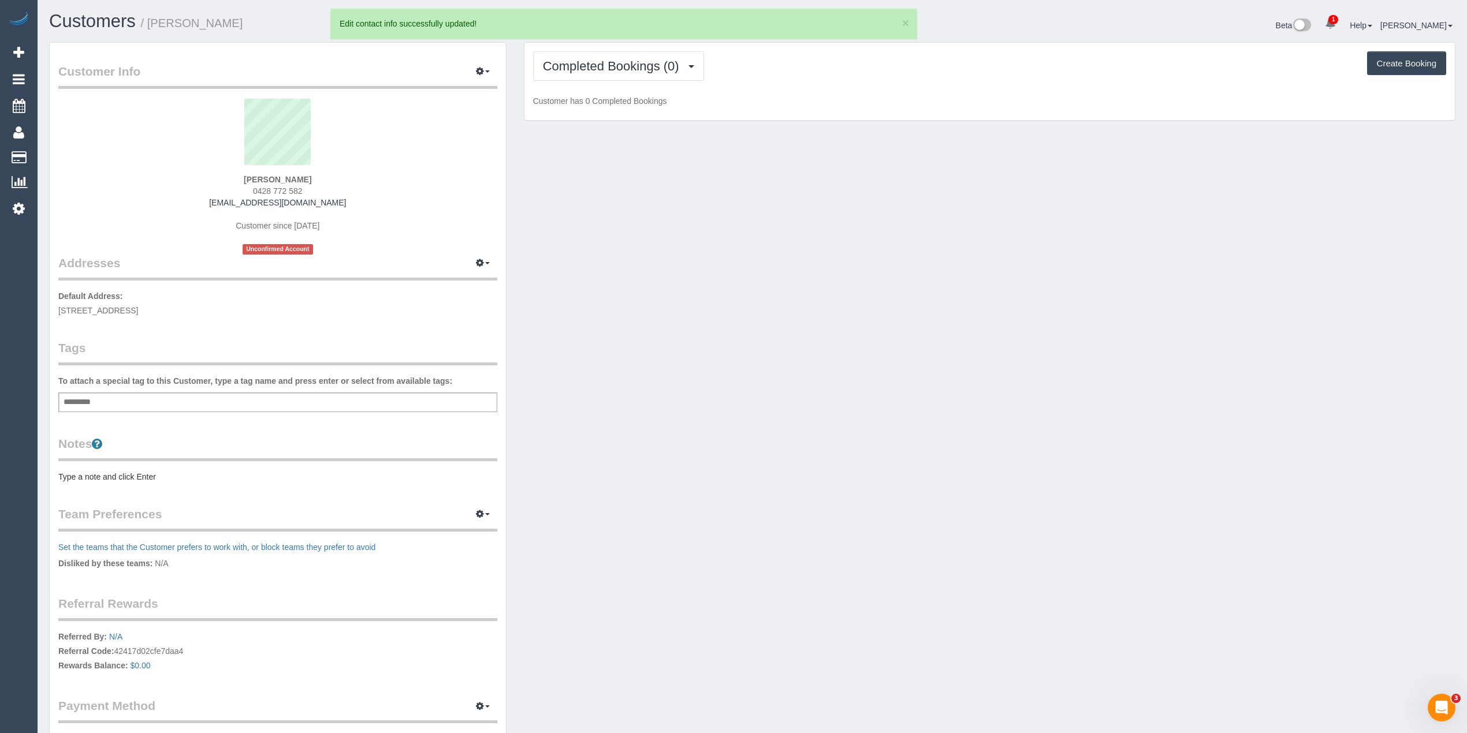
click at [553, 47] on div "Completed Bookings (0) Completed Bookings (0) Upcoming Bookings (1) Cancelled B…" at bounding box center [989, 82] width 930 height 78
click at [567, 63] on span "Completed Bookings (0)" at bounding box center [614, 66] width 142 height 14
click at [599, 107] on link "Upcoming Bookings (1)" at bounding box center [594, 107] width 120 height 15
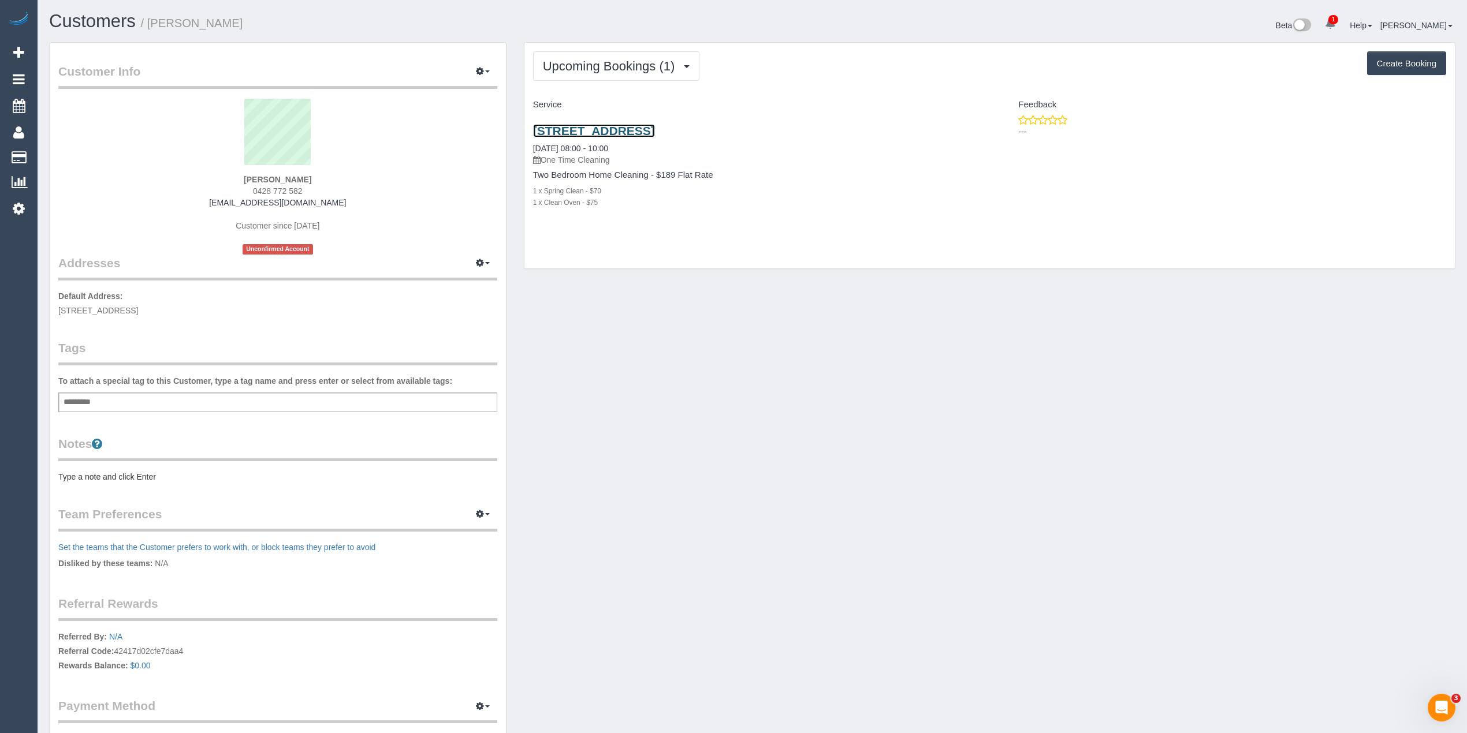
click at [641, 132] on link "2/4-6 Lovely Street, Fawkner, VIC 3060" at bounding box center [594, 130] width 122 height 13
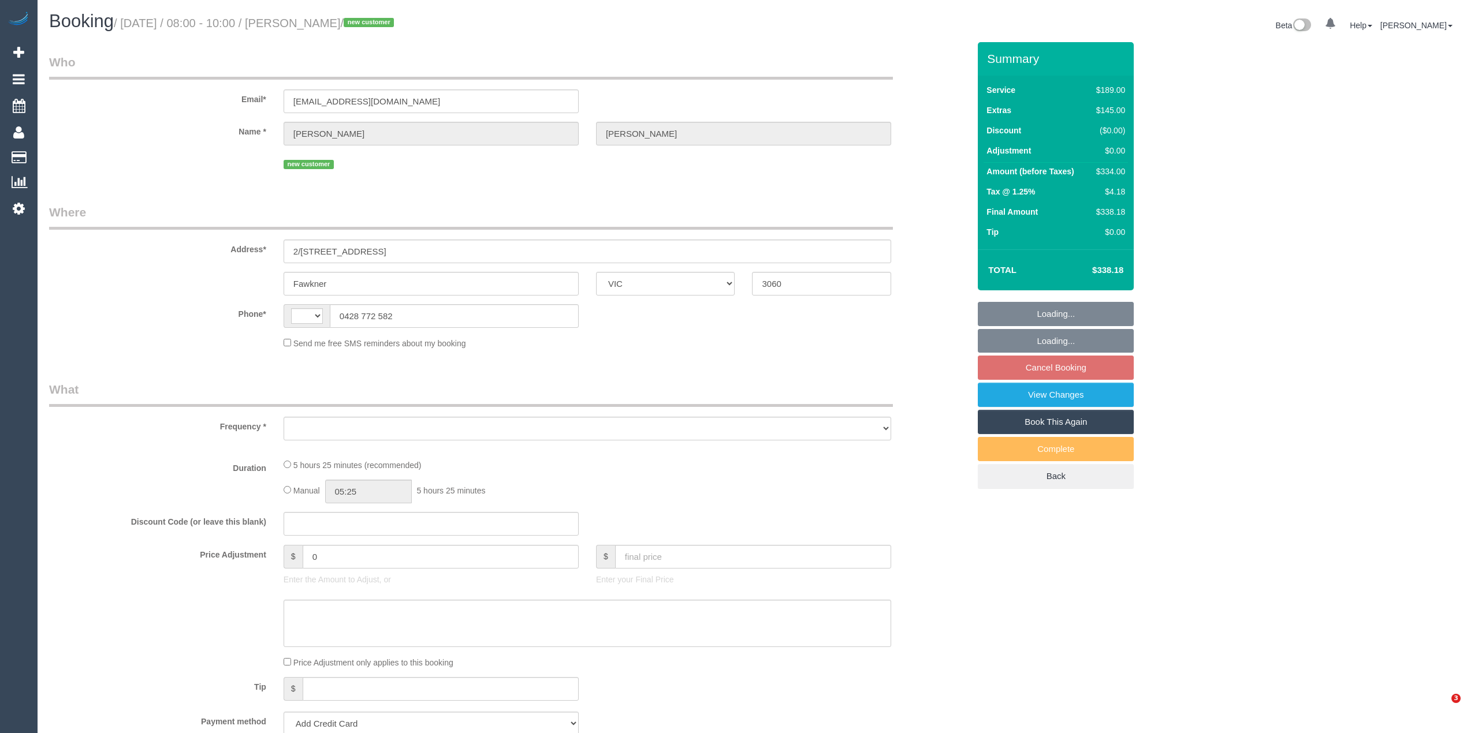
select select "VIC"
click at [1348, 219] on div "Who Email* [EMAIL_ADDRESS][DOMAIN_NAME] Name * [PERSON_NAME] new customer Where…" at bounding box center [752, 693] width 1406 height 1303
select select "string:AU"
select select "object:540"
select select "string:stripe-pm_1S5fpJ2GScqysDRVDareYmbU"
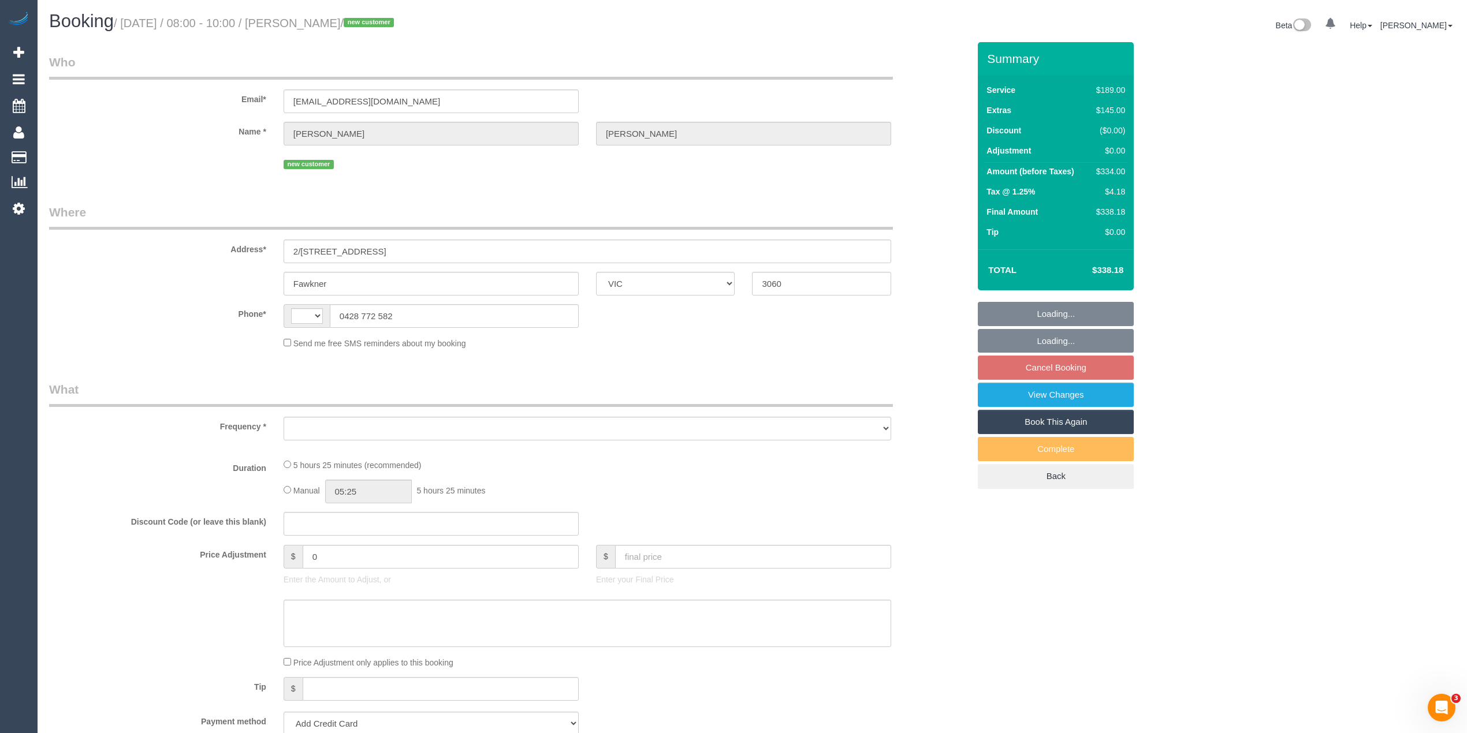
select select "number:27"
select select "number:14"
select select "number:19"
select select "number:24"
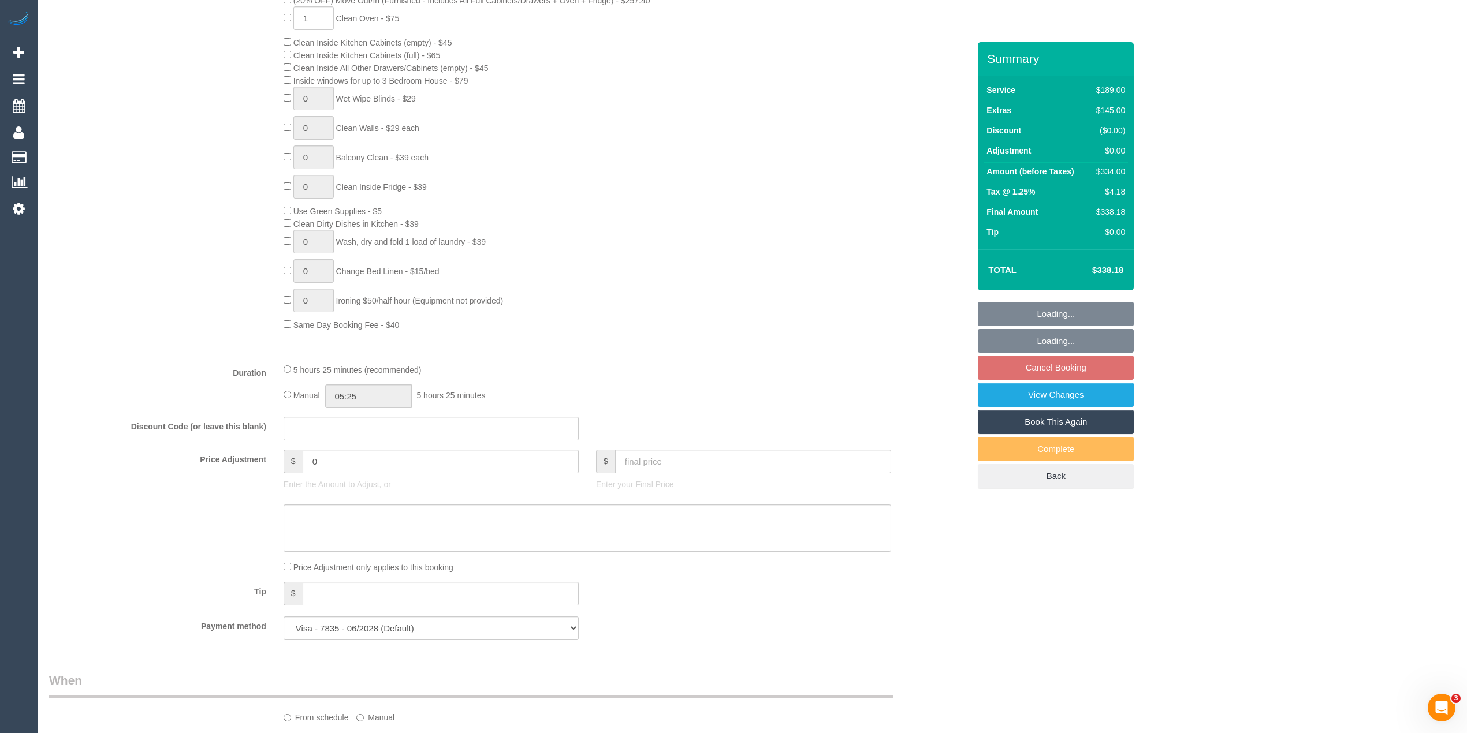
select select "object:1523"
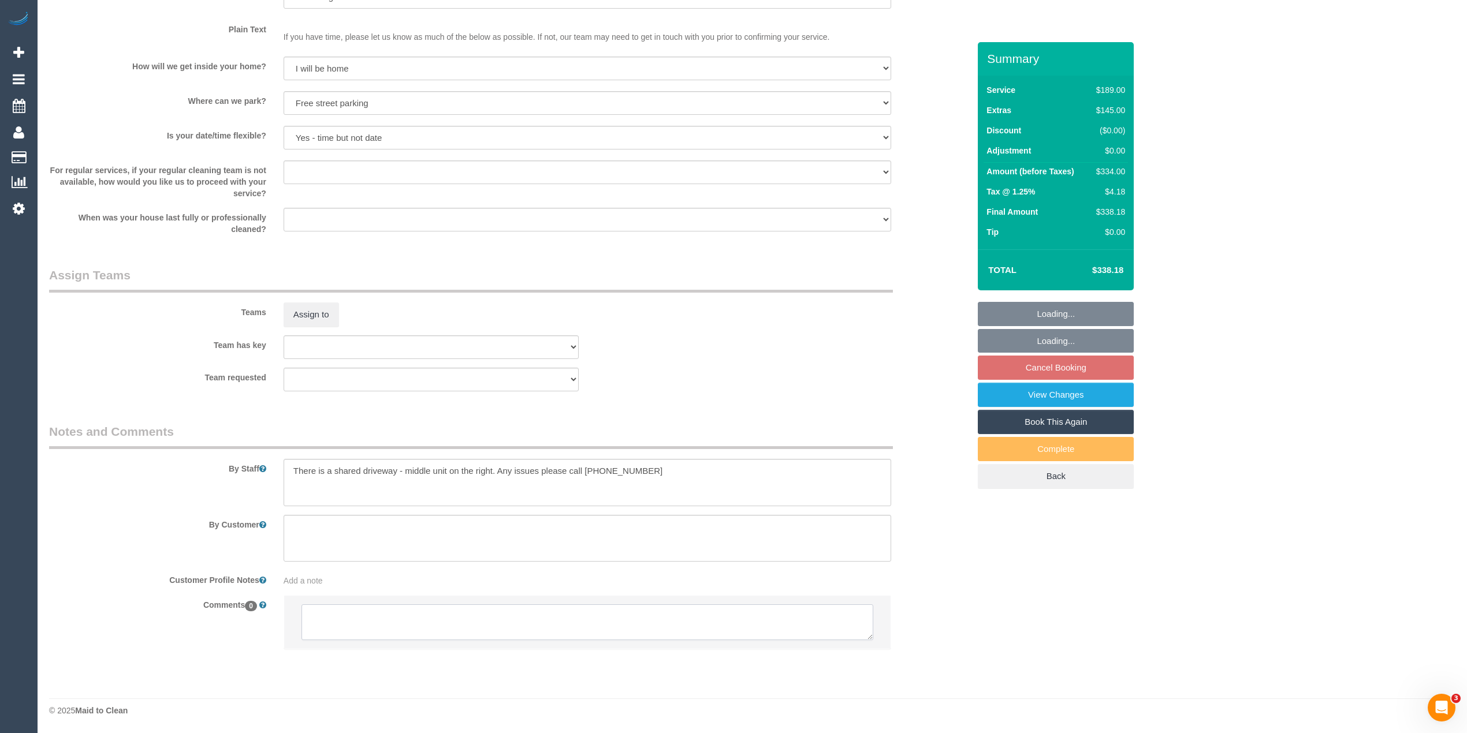
click at [419, 617] on textarea at bounding box center [587, 623] width 572 height 36
select select "spot2"
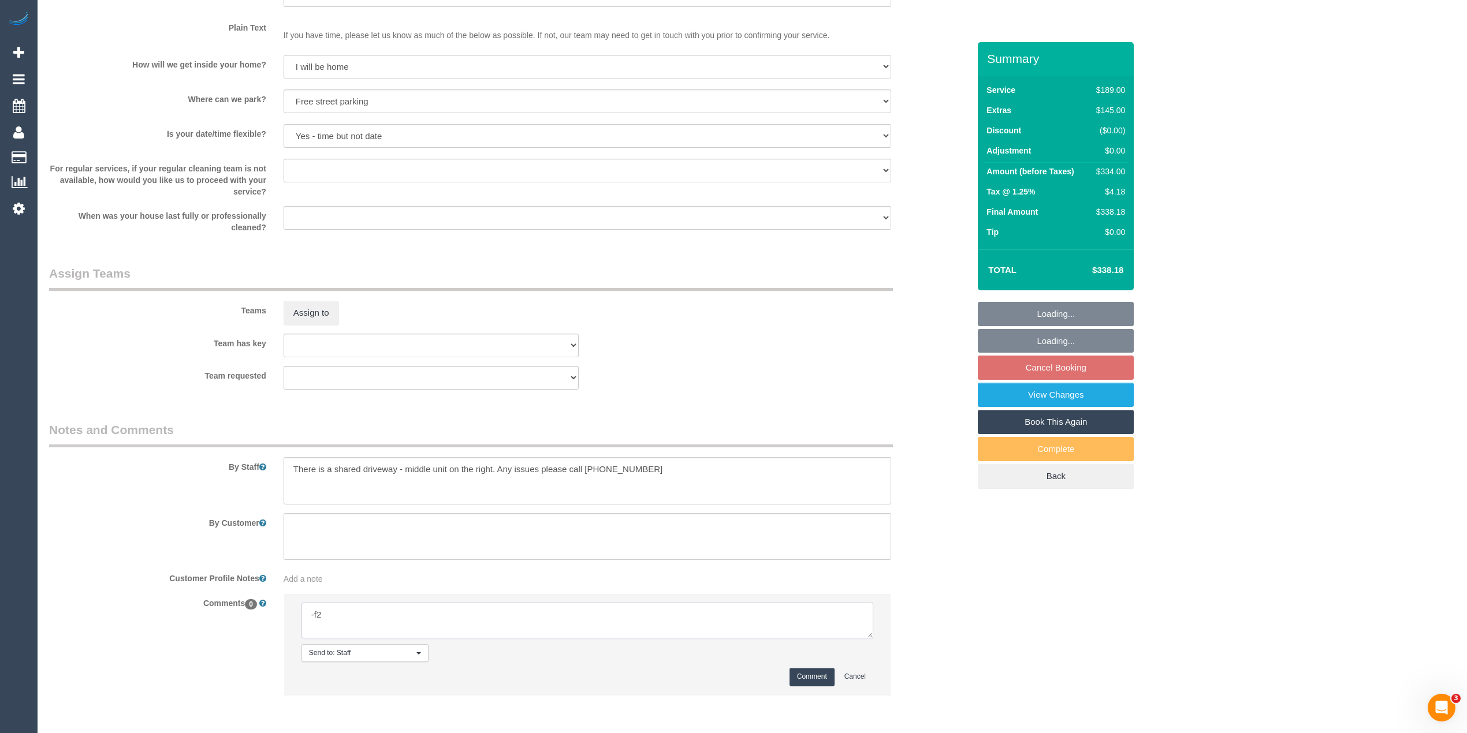
type textarea "Flexibility dates: Flexibility times: Notes: Contact via:"
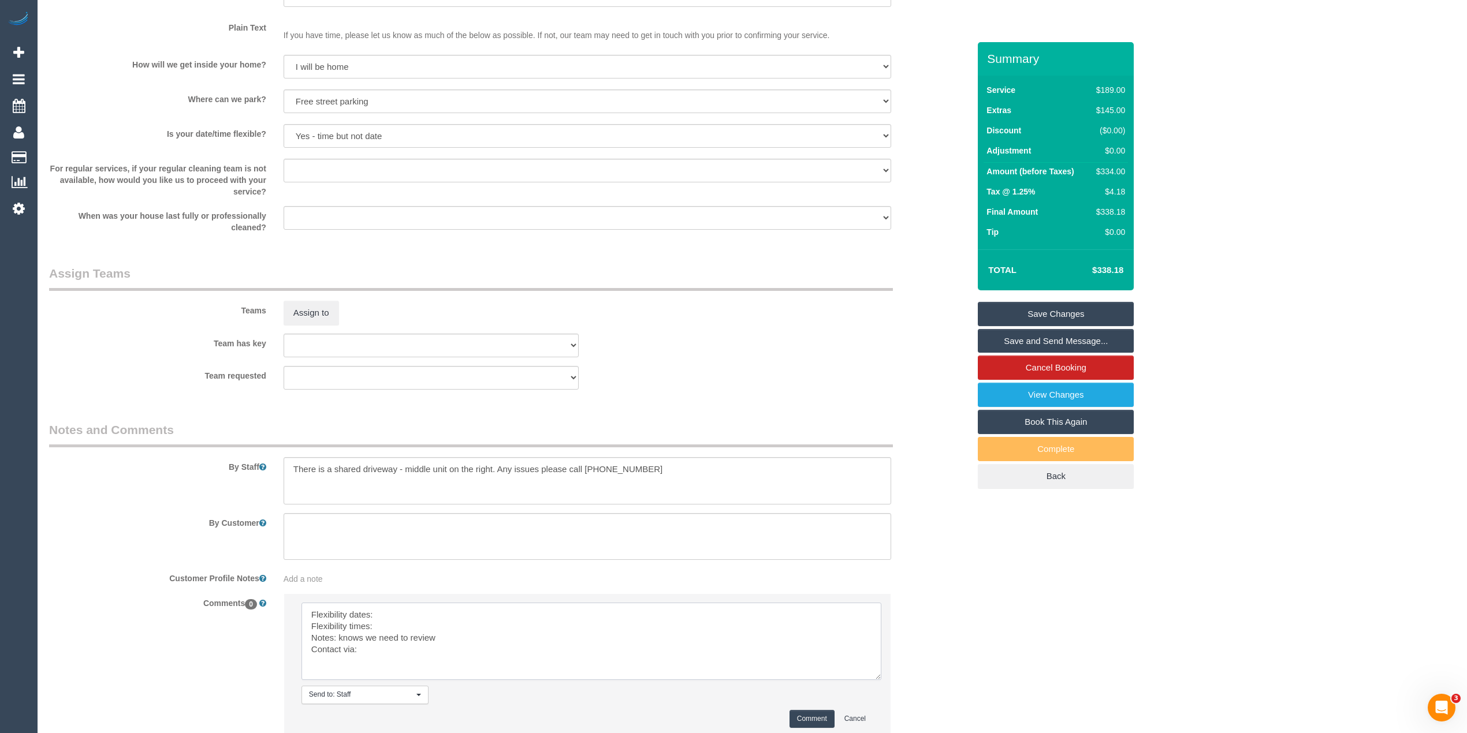
drag, startPoint x: 867, startPoint y: 652, endPoint x: 873, endPoint y: 687, distance: 35.2
click at [873, 680] on textarea at bounding box center [591, 641] width 580 height 77
click at [405, 610] on textarea at bounding box center [592, 647] width 582 height 89
click at [441, 617] on textarea at bounding box center [592, 647] width 582 height 89
click at [525, 614] on textarea at bounding box center [592, 647] width 582 height 89
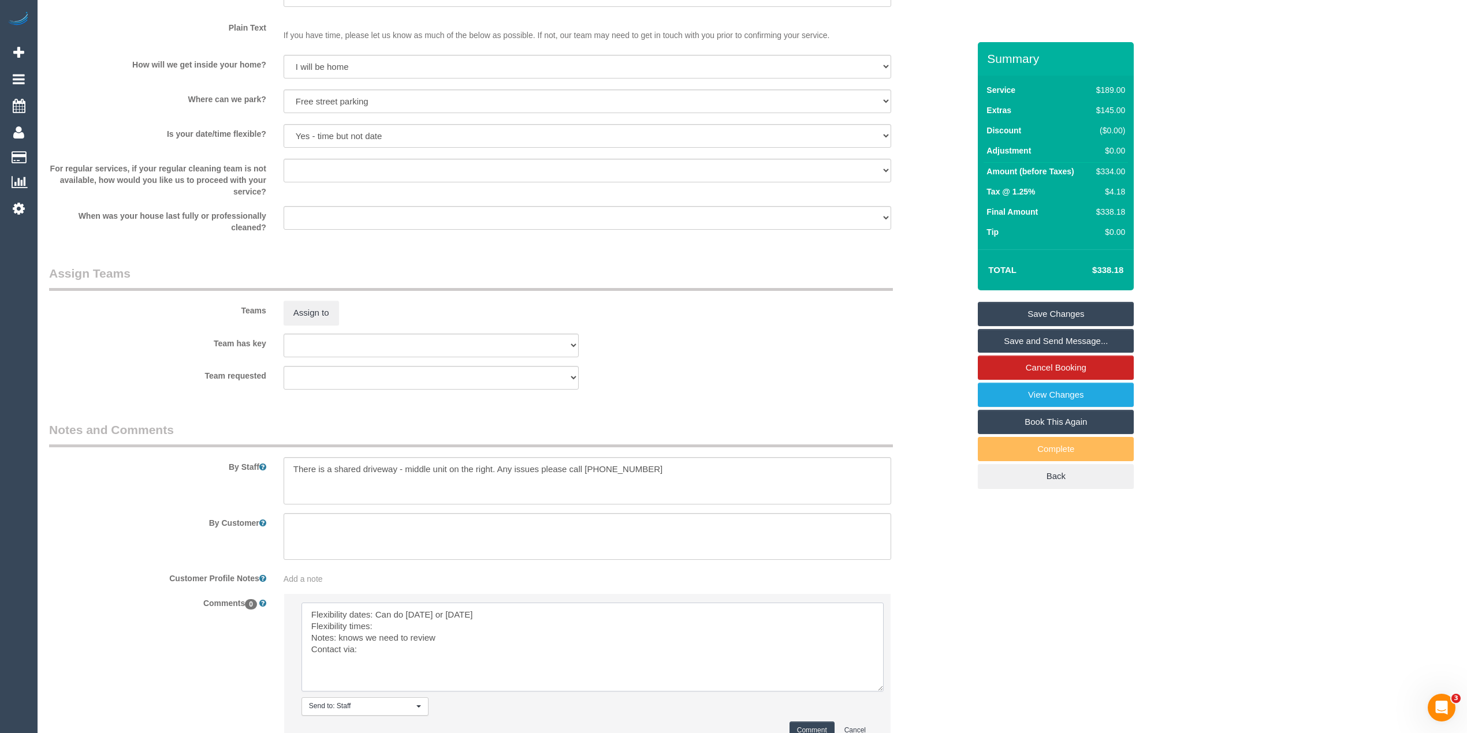
click at [389, 629] on textarea at bounding box center [592, 647] width 582 height 89
click at [374, 654] on textarea at bounding box center [592, 647] width 582 height 89
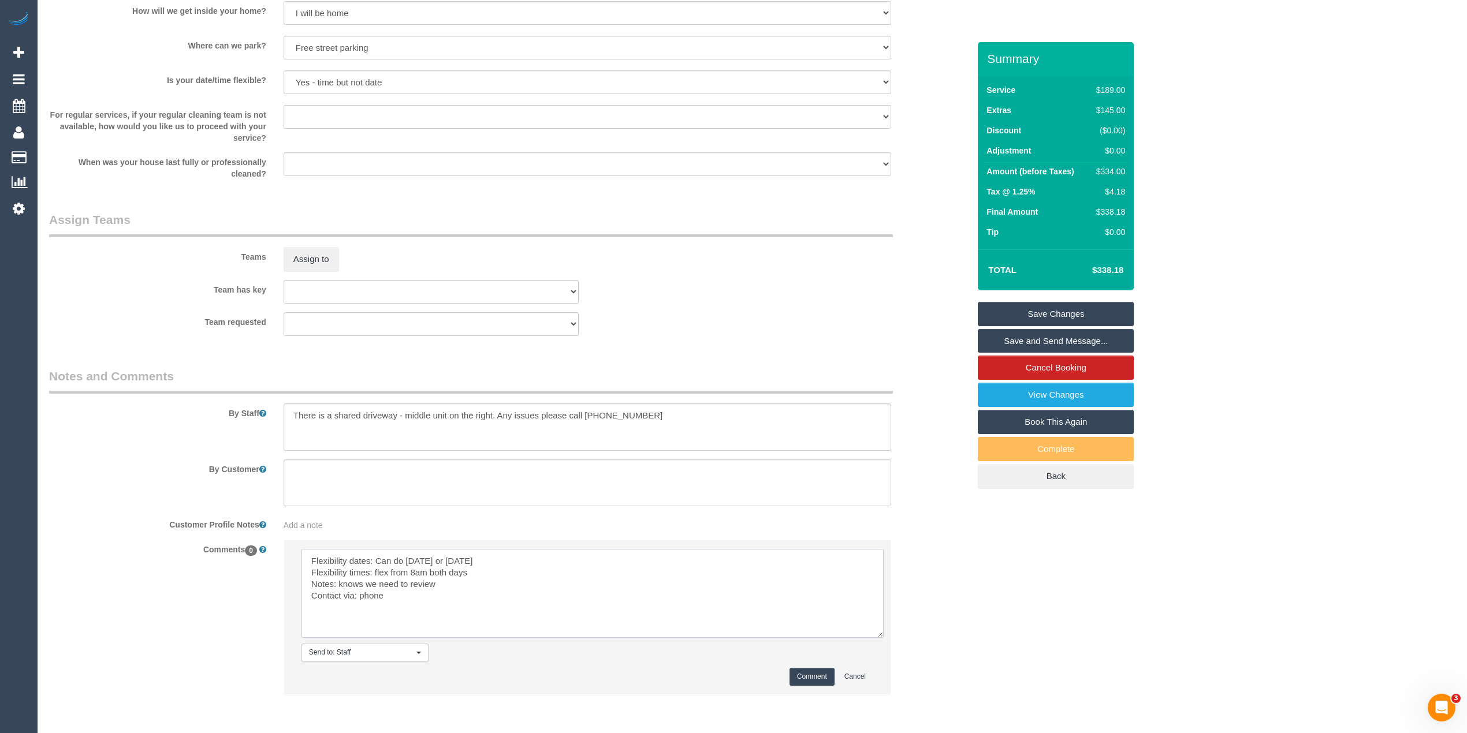
scroll to position [1567, 0]
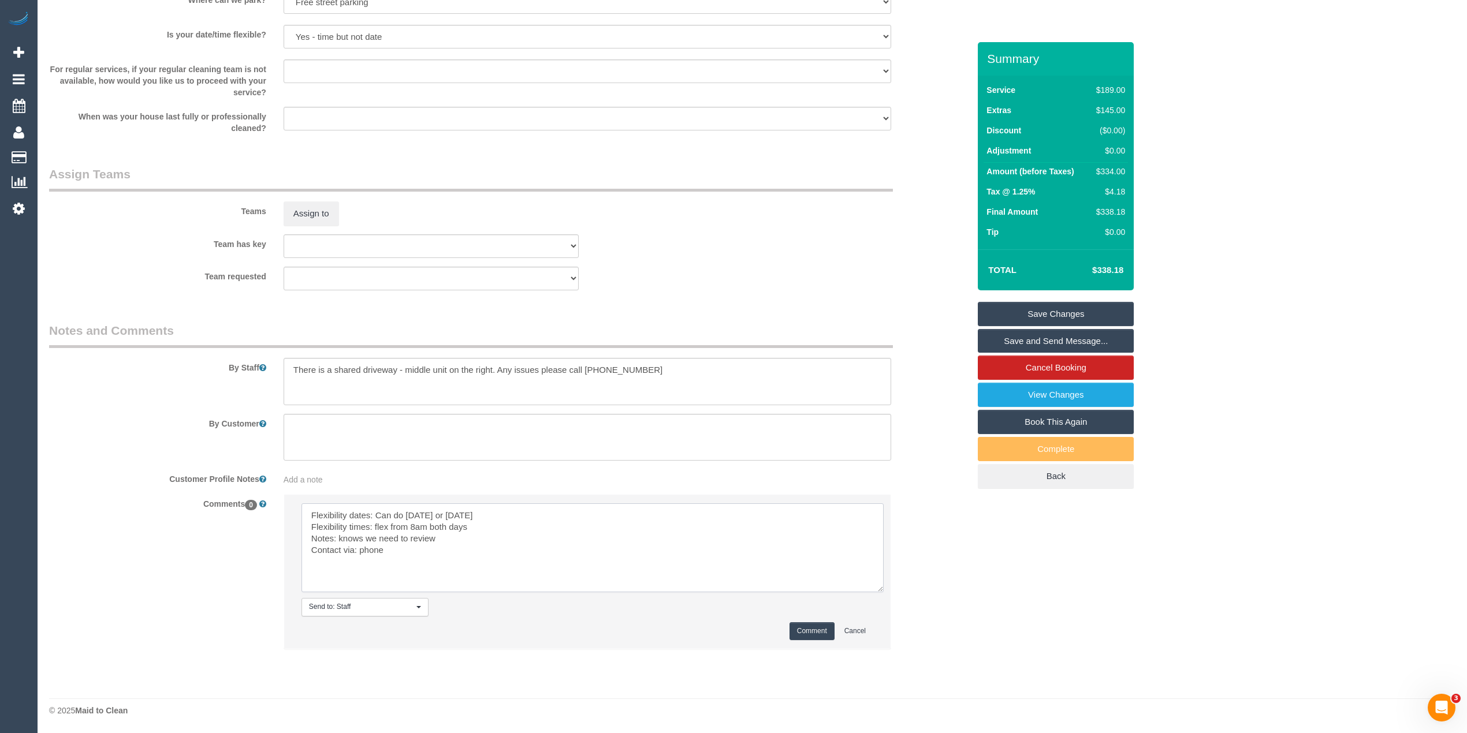
type textarea "Flexibility dates: Can do Saturday 13/9 or Monday 15/9 Flexibility times: flex …"
click at [811, 634] on button "Comment" at bounding box center [811, 631] width 45 height 18
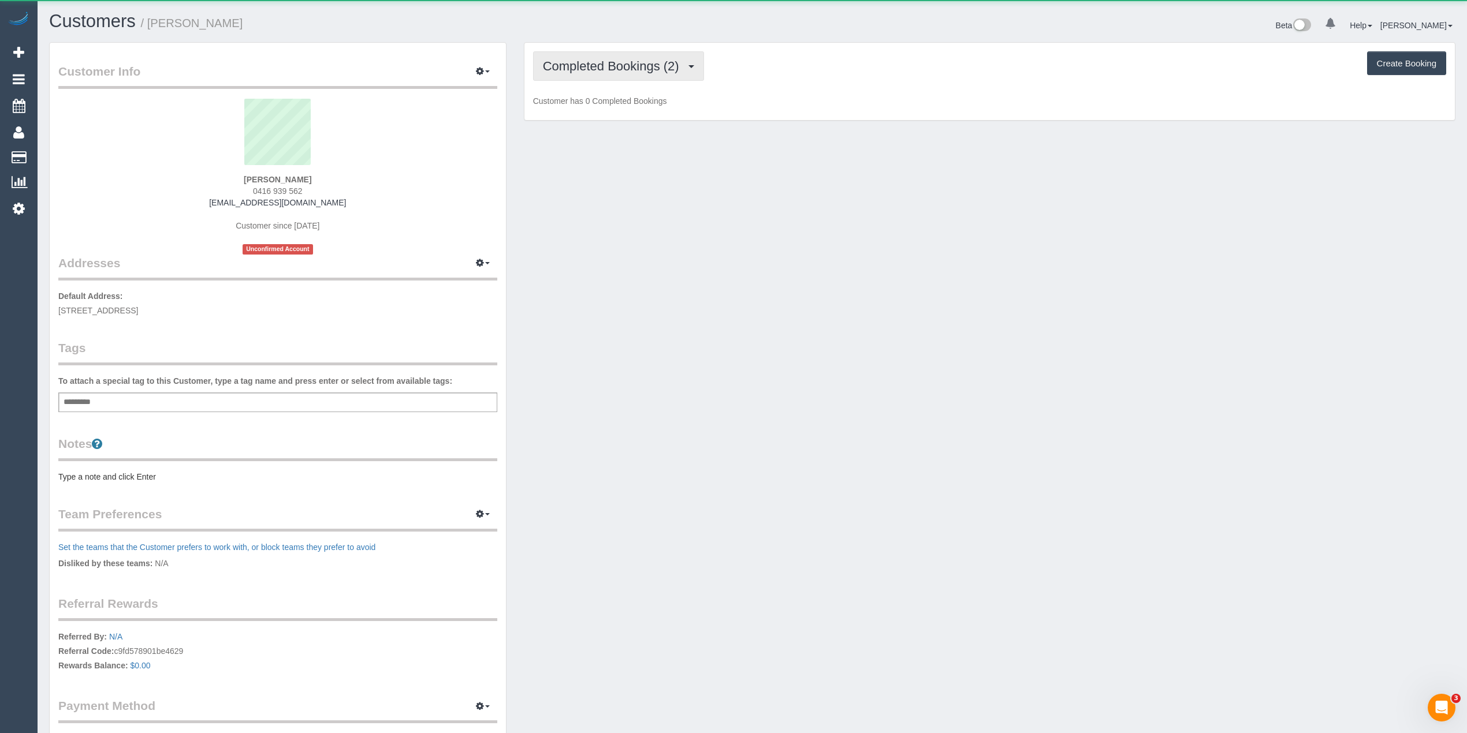
click at [561, 59] on span "Completed Bookings (2)" at bounding box center [614, 66] width 142 height 14
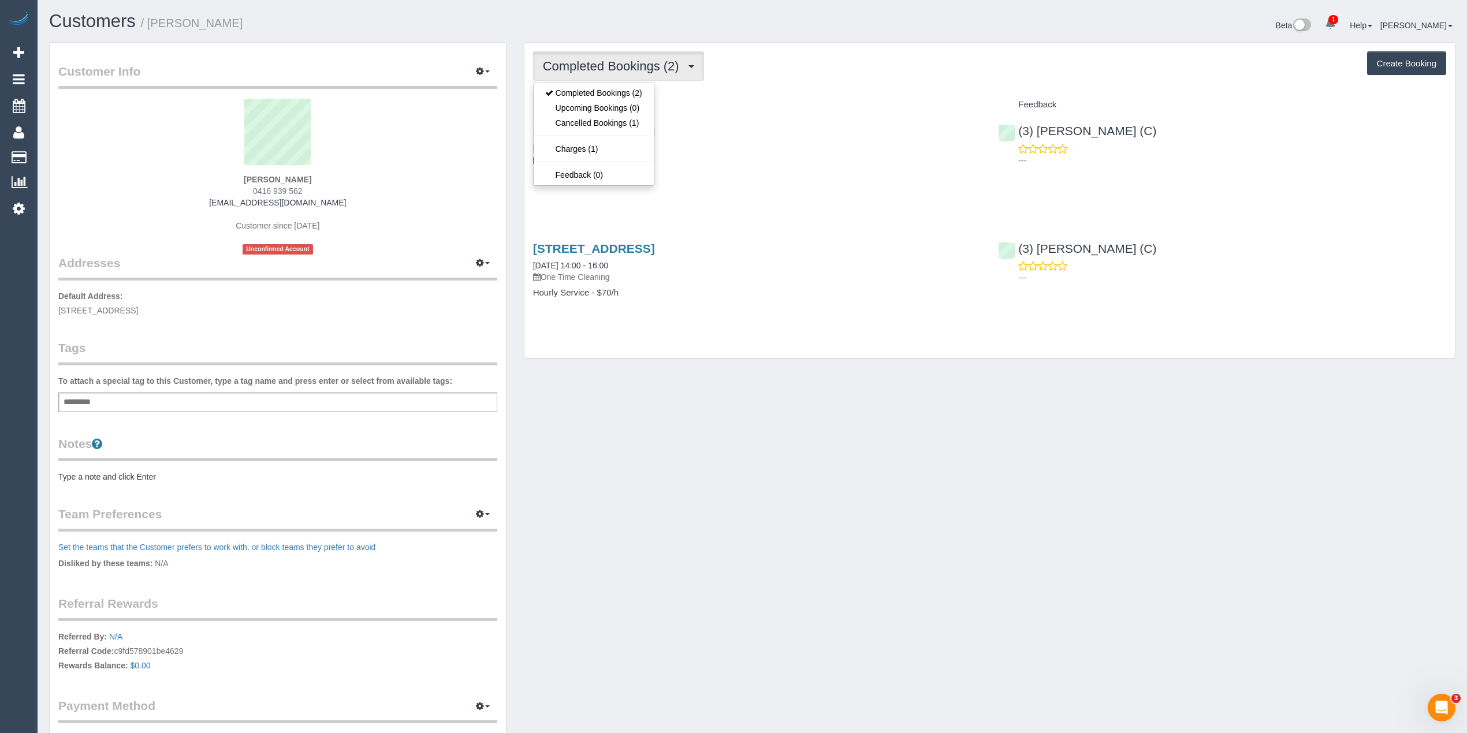
click at [803, 84] on div "Completed Bookings (2) Completed Bookings (2) Upcoming Bookings (0) Cancelled B…" at bounding box center [989, 201] width 930 height 316
click at [565, 72] on span "Completed Bookings (2)" at bounding box center [614, 66] width 142 height 14
click at [586, 120] on link "Cancelled Bookings (1)" at bounding box center [594, 122] width 120 height 15
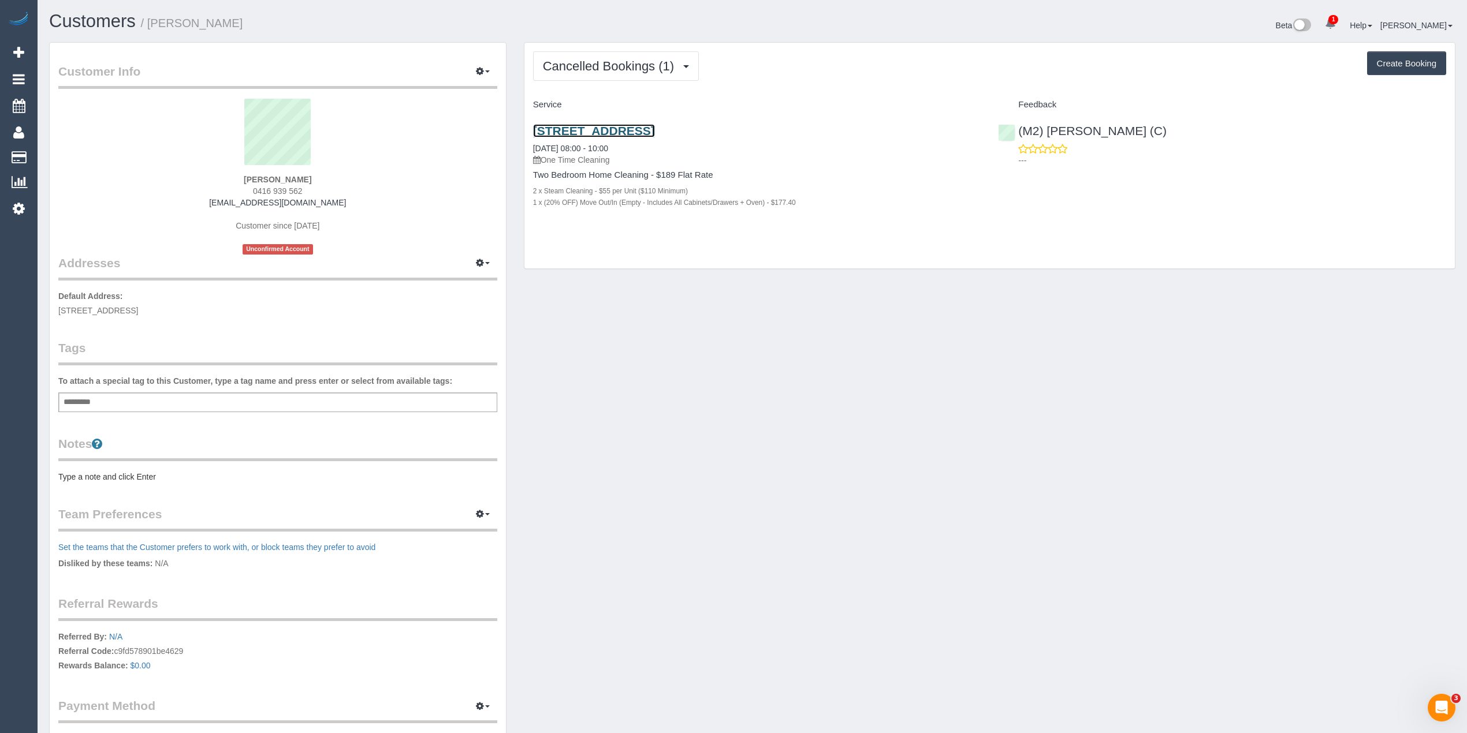
click at [655, 131] on link "38a Setani Crescent, Heidelberg West, VIC 3081" at bounding box center [594, 130] width 122 height 13
drag, startPoint x: 287, startPoint y: 178, endPoint x: 250, endPoint y: 176, distance: 37.1
click at [250, 176] on div "Leo Nitereka 0416 939 562 leonitereka@westnet.com Customer since 2024 Unconfirm…" at bounding box center [277, 177] width 439 height 156
copy strong "Leo Nitereka"
click at [562, 74] on button "Cancelled Bookings (1)" at bounding box center [616, 65] width 166 height 29
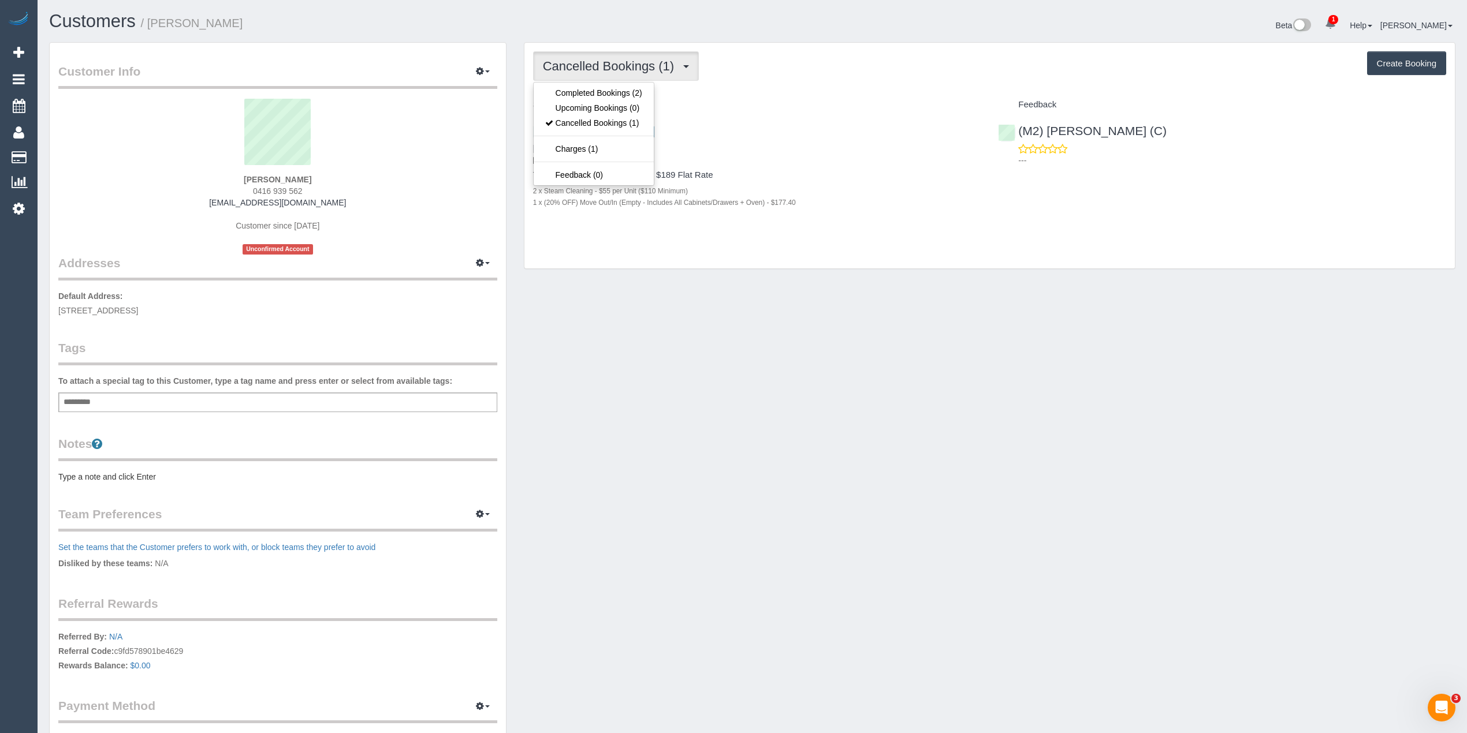
click at [562, 74] on button "Cancelled Bookings (1)" at bounding box center [616, 65] width 166 height 29
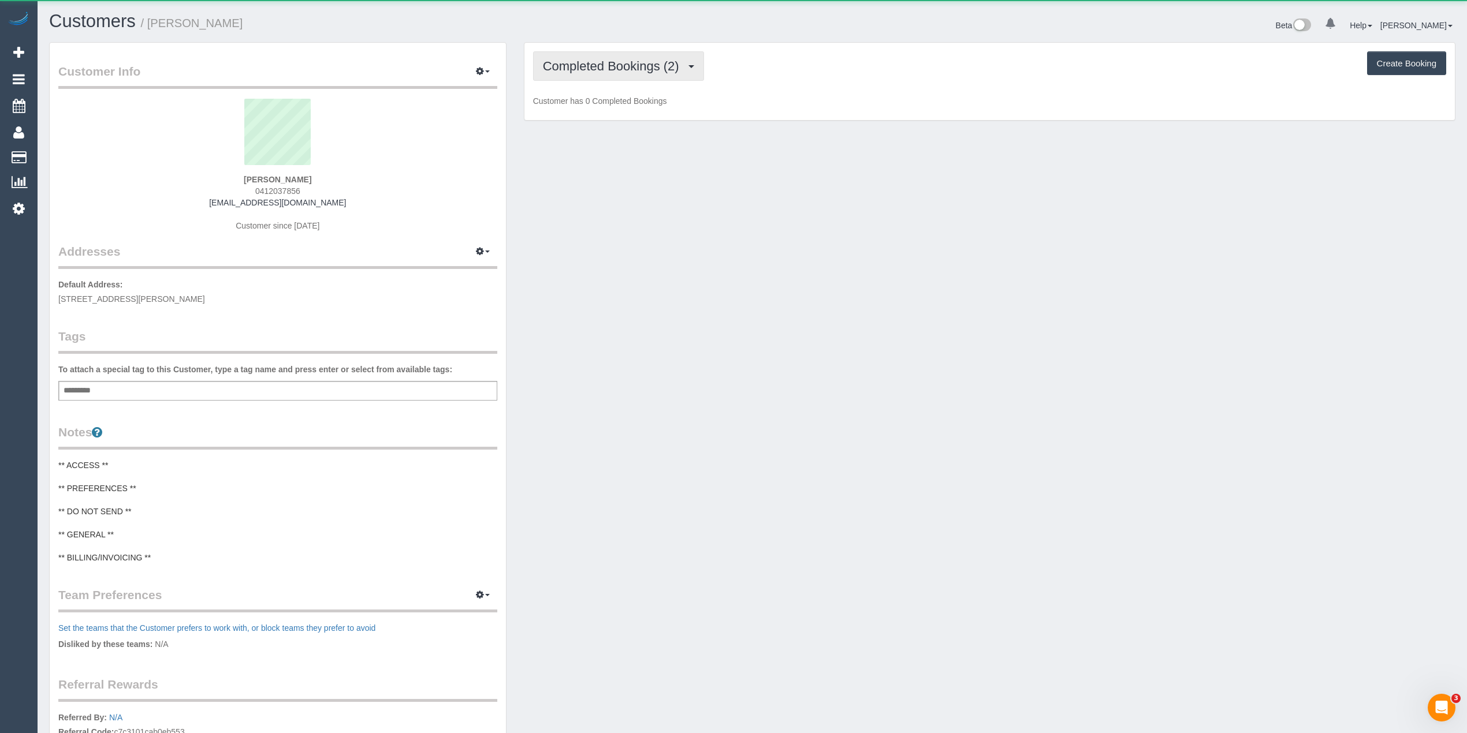
click at [589, 65] on span "Completed Bookings (2)" at bounding box center [614, 66] width 142 height 14
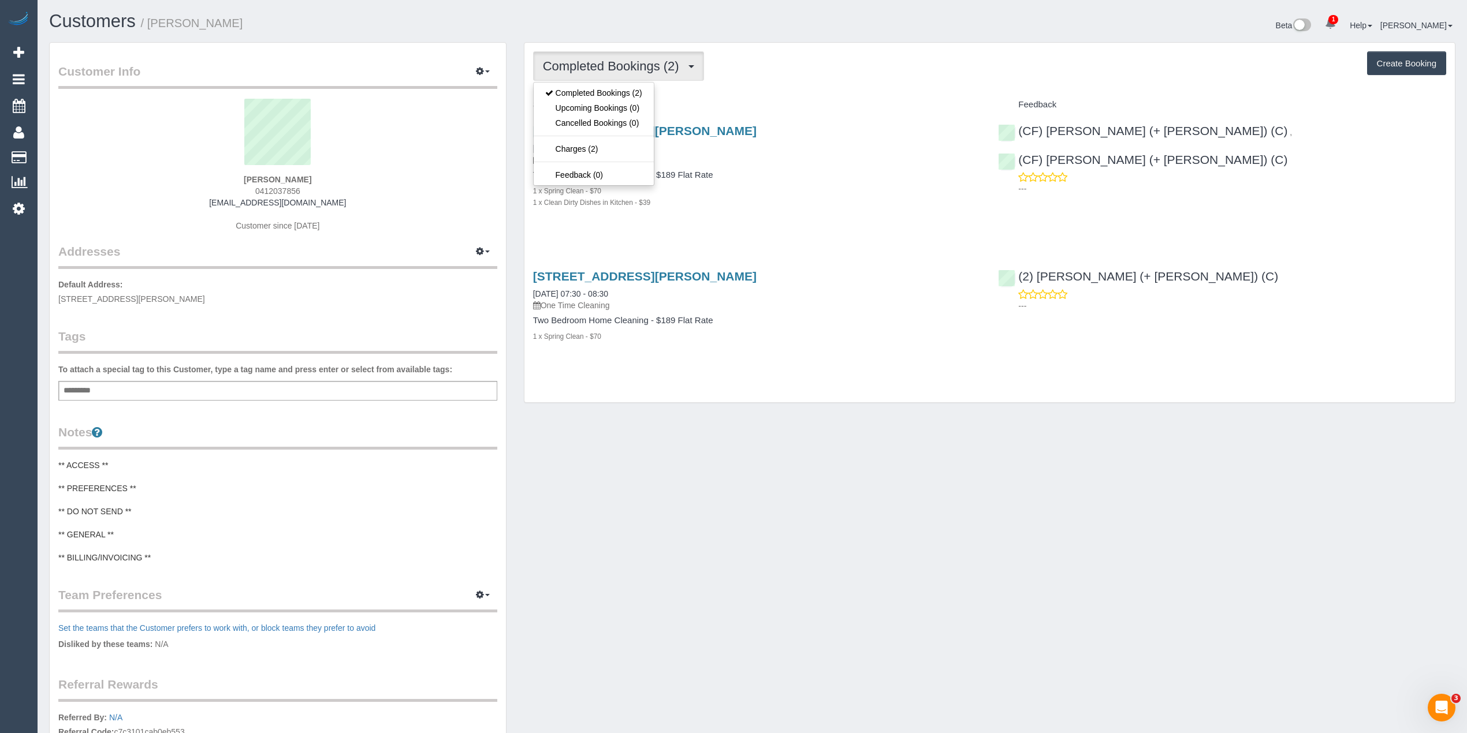
click at [589, 65] on span "Completed Bookings (2)" at bounding box center [614, 66] width 142 height 14
click at [669, 70] on span "Completed Bookings (2)" at bounding box center [614, 66] width 142 height 14
click at [668, 70] on span "Completed Bookings (2)" at bounding box center [614, 66] width 142 height 14
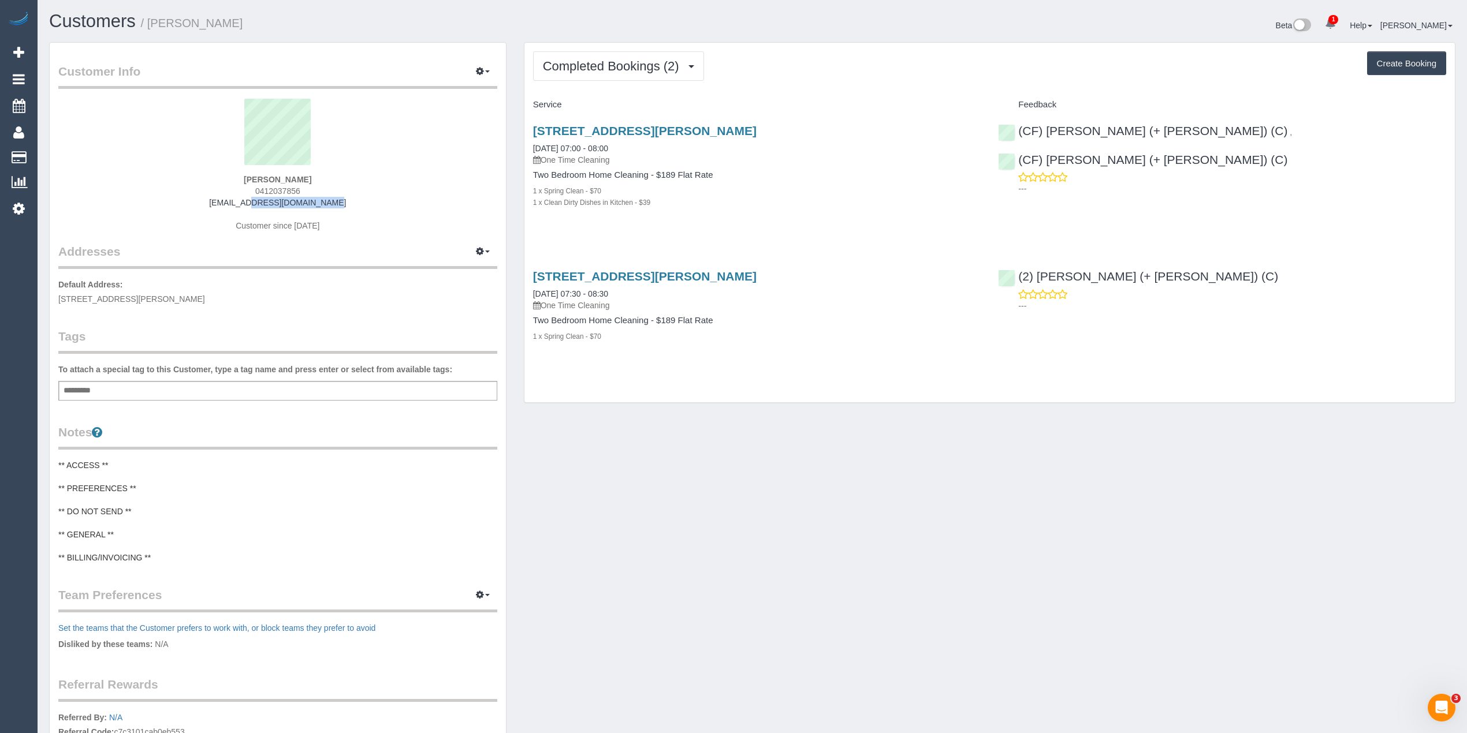
drag, startPoint x: 328, startPoint y: 206, endPoint x: 233, endPoint y: 203, distance: 94.7
click at [233, 203] on div "Zelin Feng 0412037856 hihicbro@gmail.com Customer since 2025" at bounding box center [277, 171] width 439 height 144
copy link "hihicbro@gmail.com"
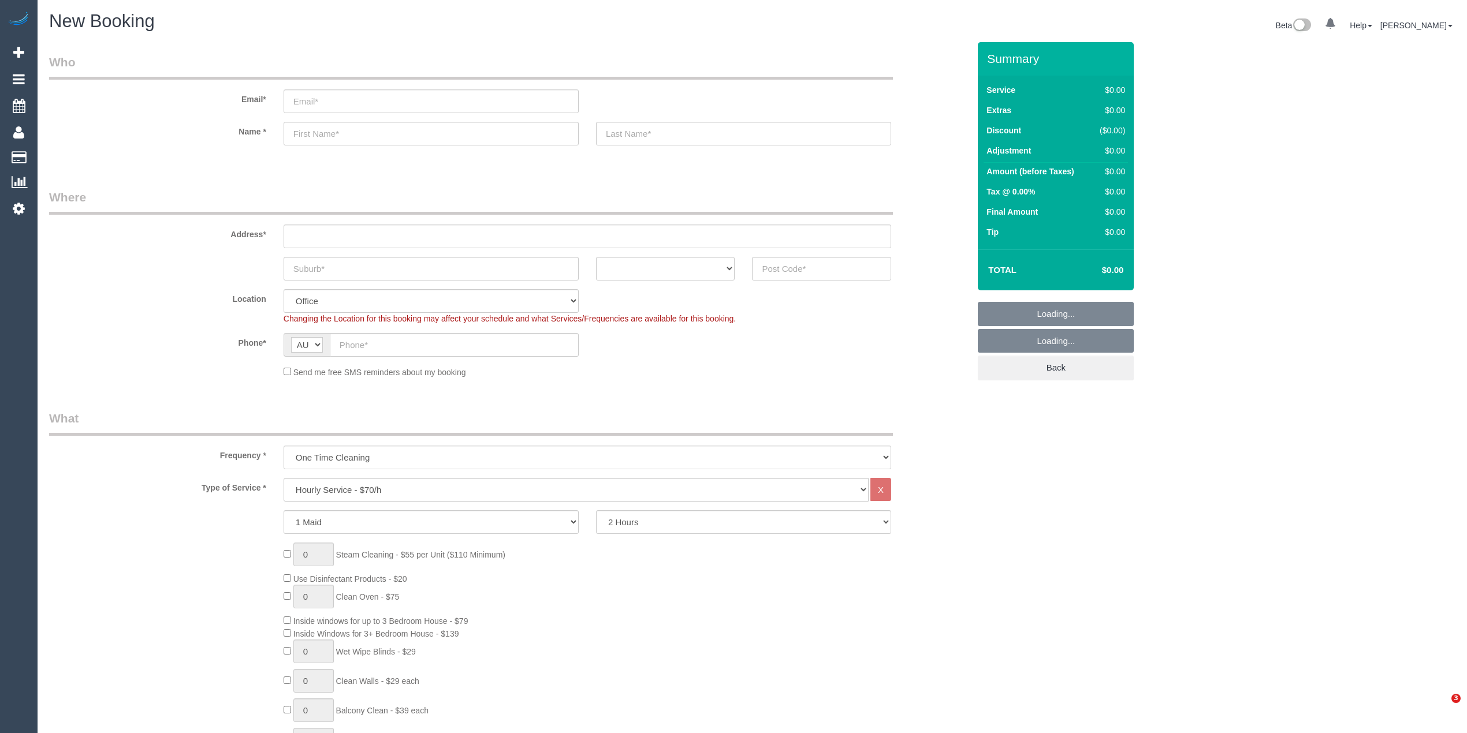
select select "object:822"
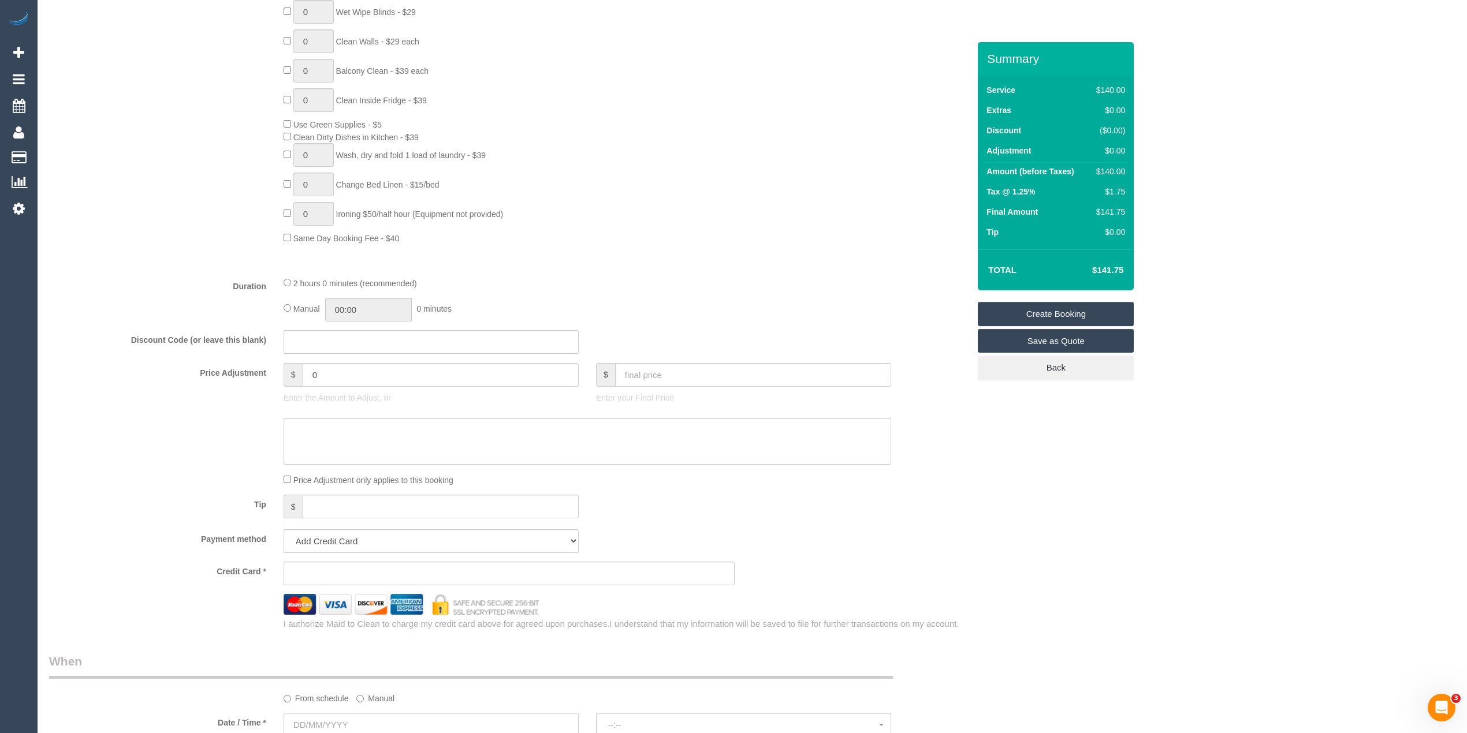
scroll to position [641, 0]
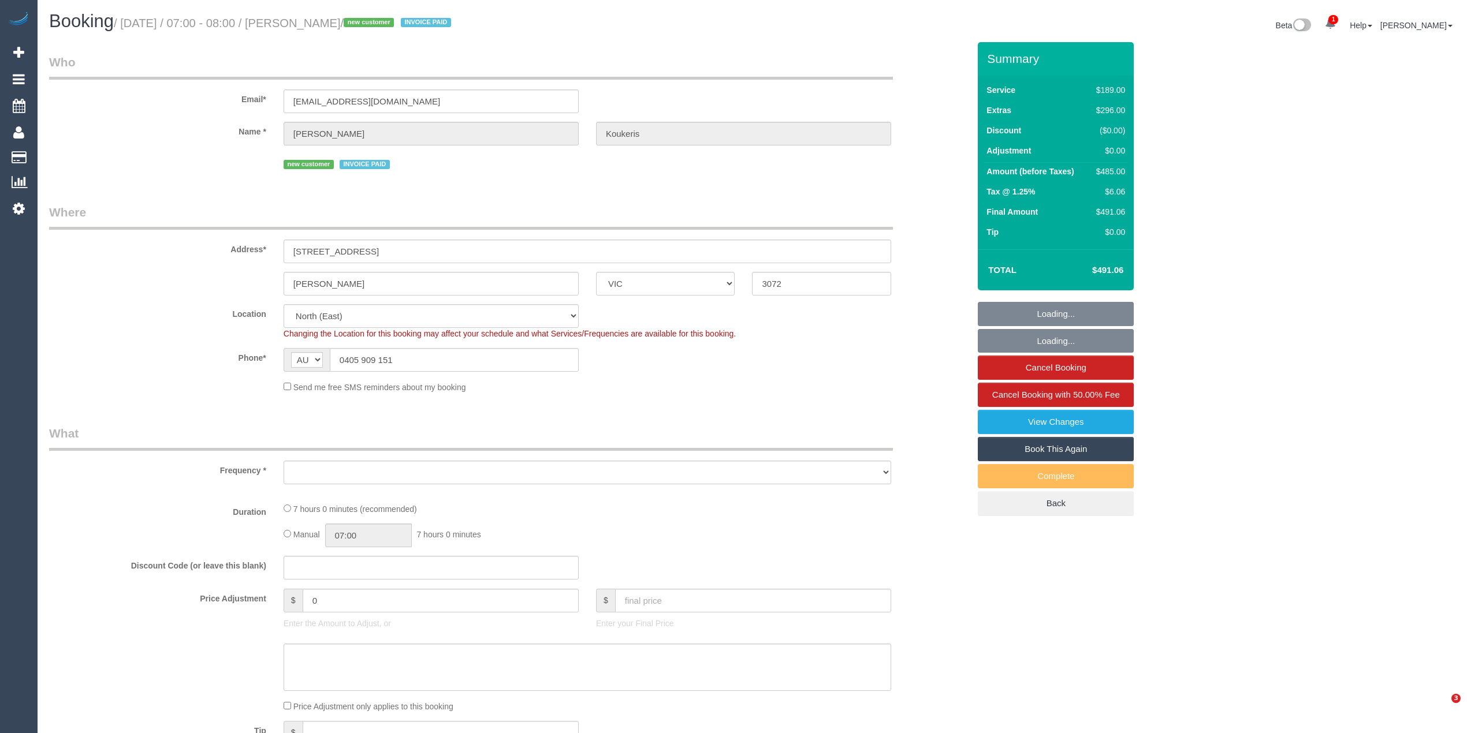
select select "VIC"
select select "spot1"
select select "number:28"
select select "number:14"
select select "number:19"
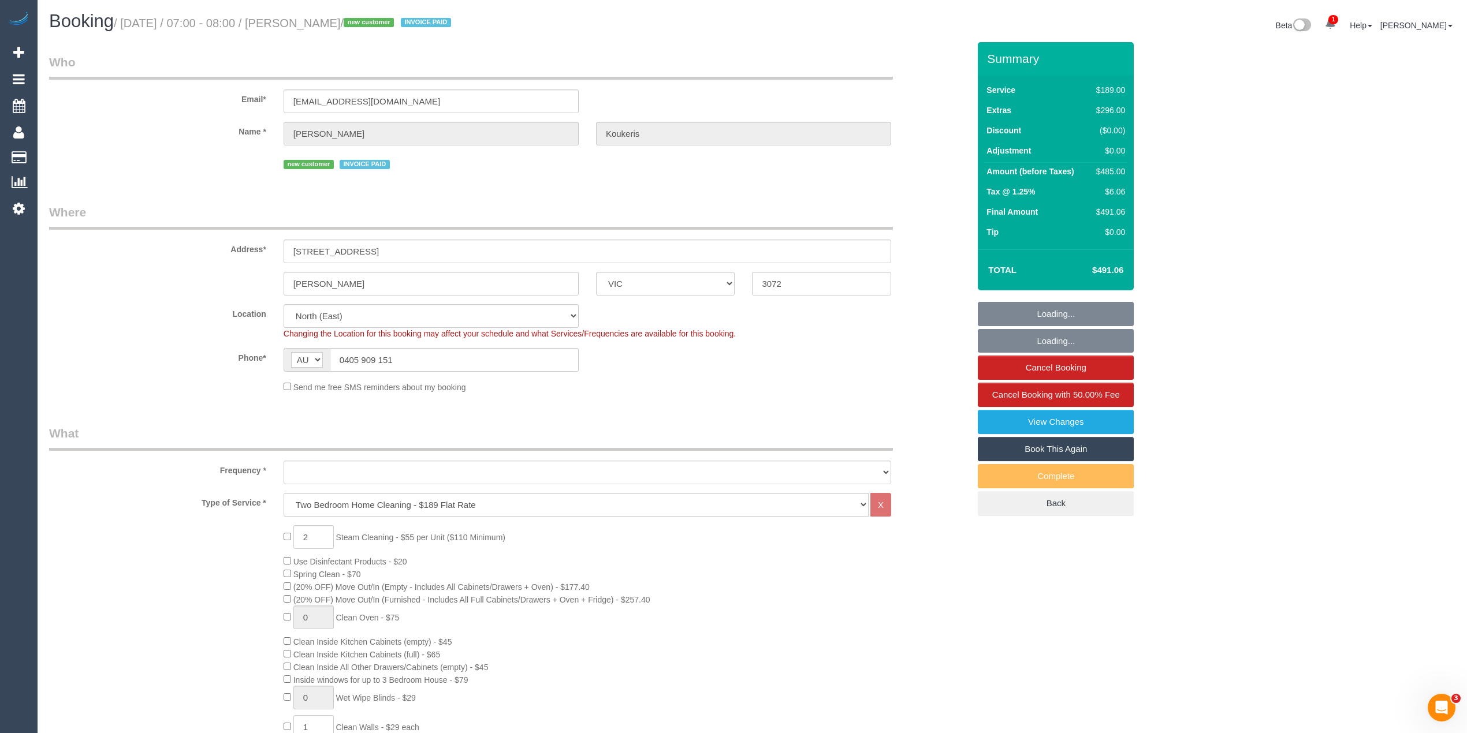
select select "object:1469"
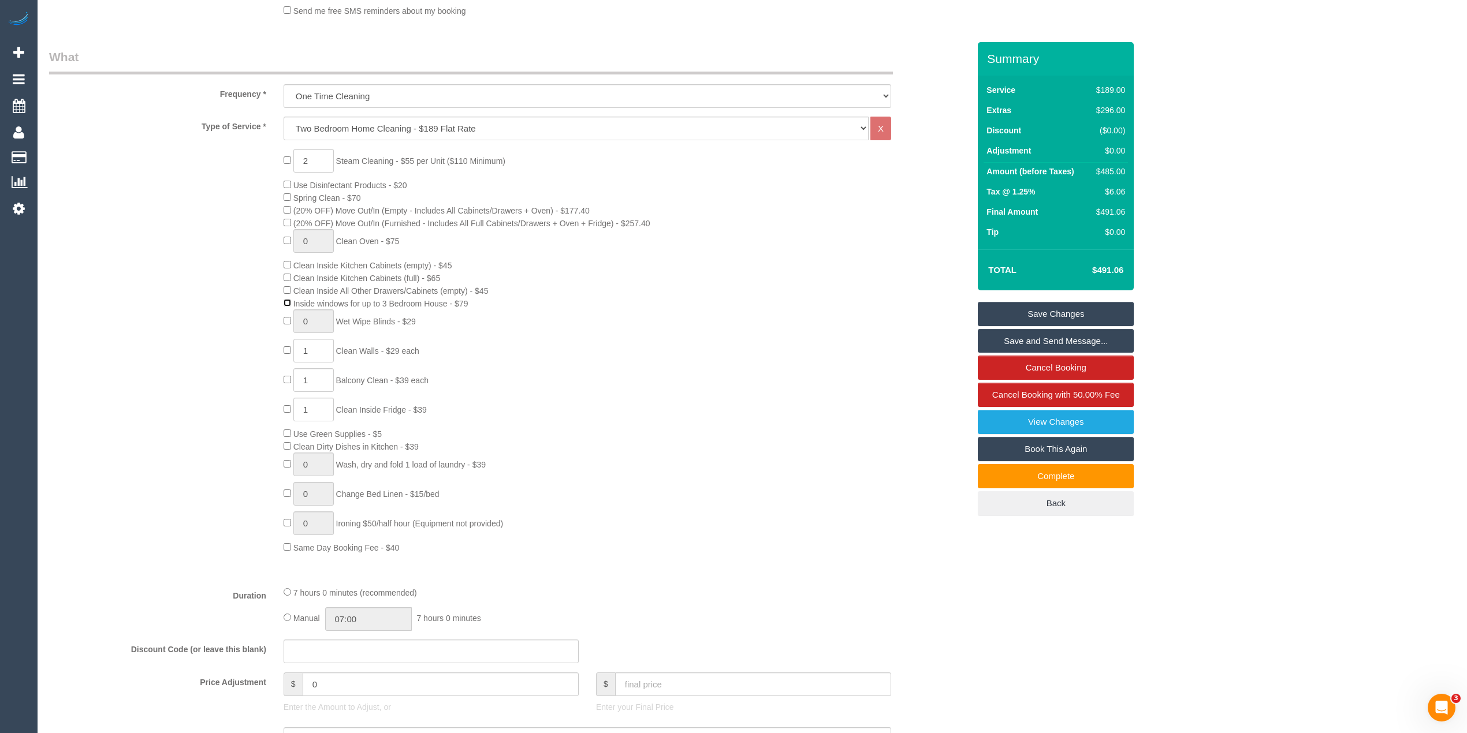
scroll to position [385, 0]
click at [291, 341] on span "1 Clean Walls - $29 each" at bounding box center [352, 342] width 136 height 9
select select "spot6"
type input "0"
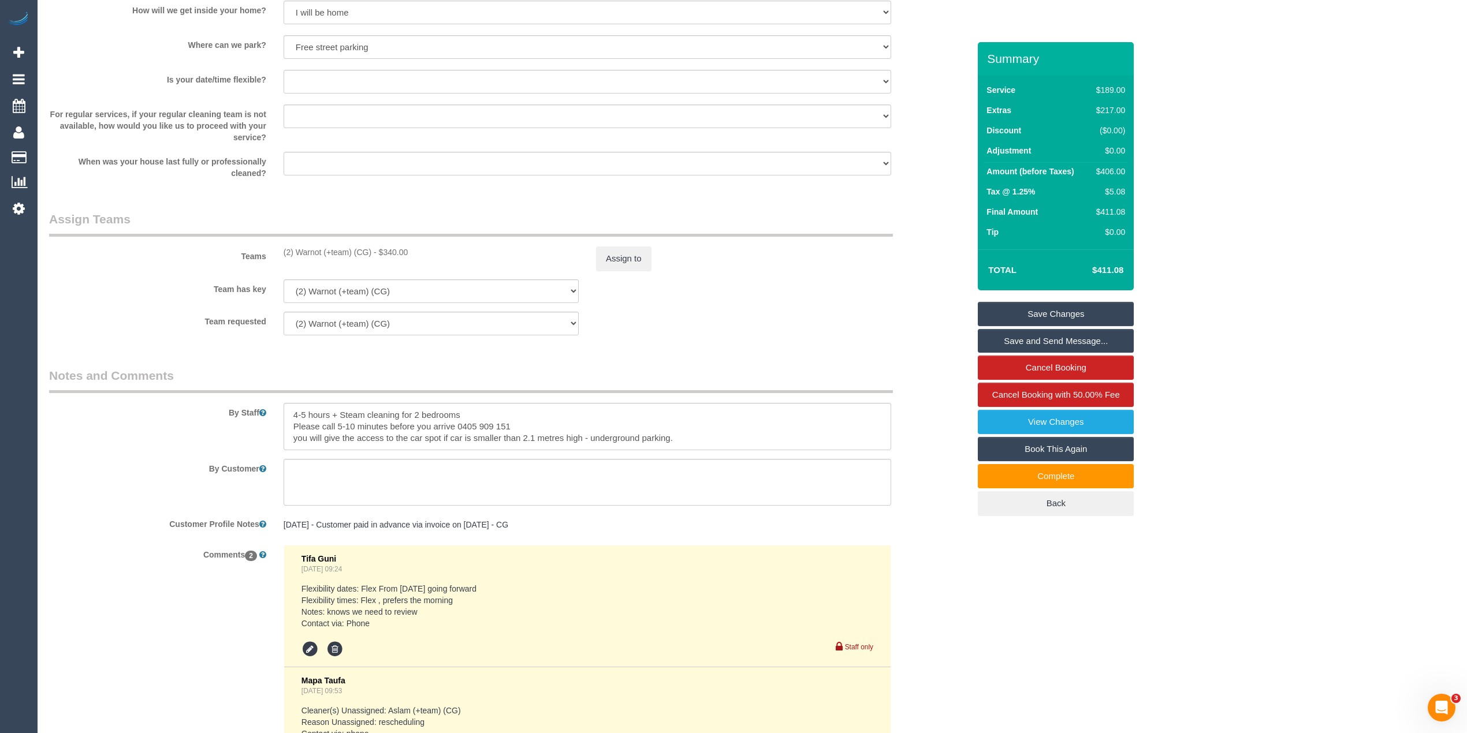
scroll to position [1728, 0]
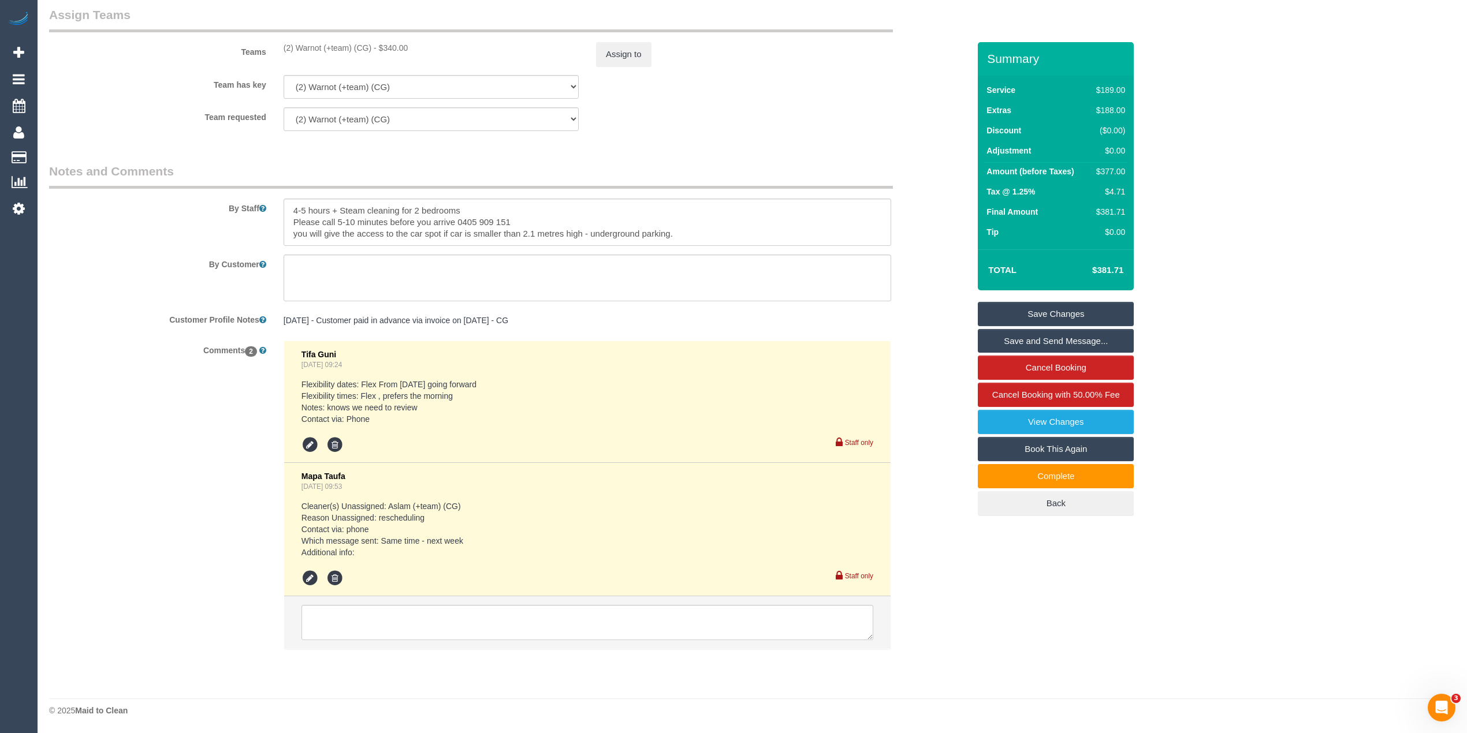
select select "spot11"
click at [1068, 427] on link "View Changes" at bounding box center [1056, 422] width 156 height 24
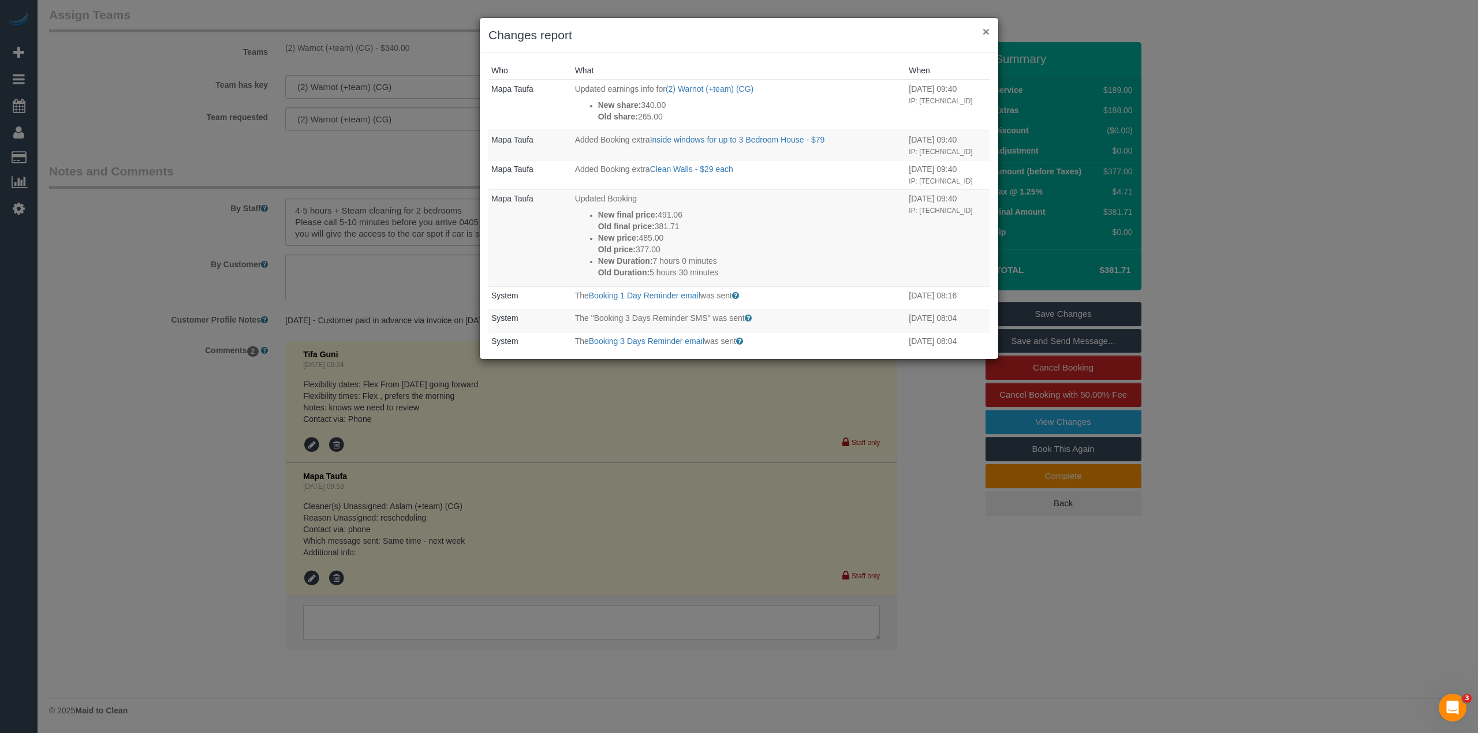
click at [987, 31] on button "×" at bounding box center [986, 31] width 7 height 12
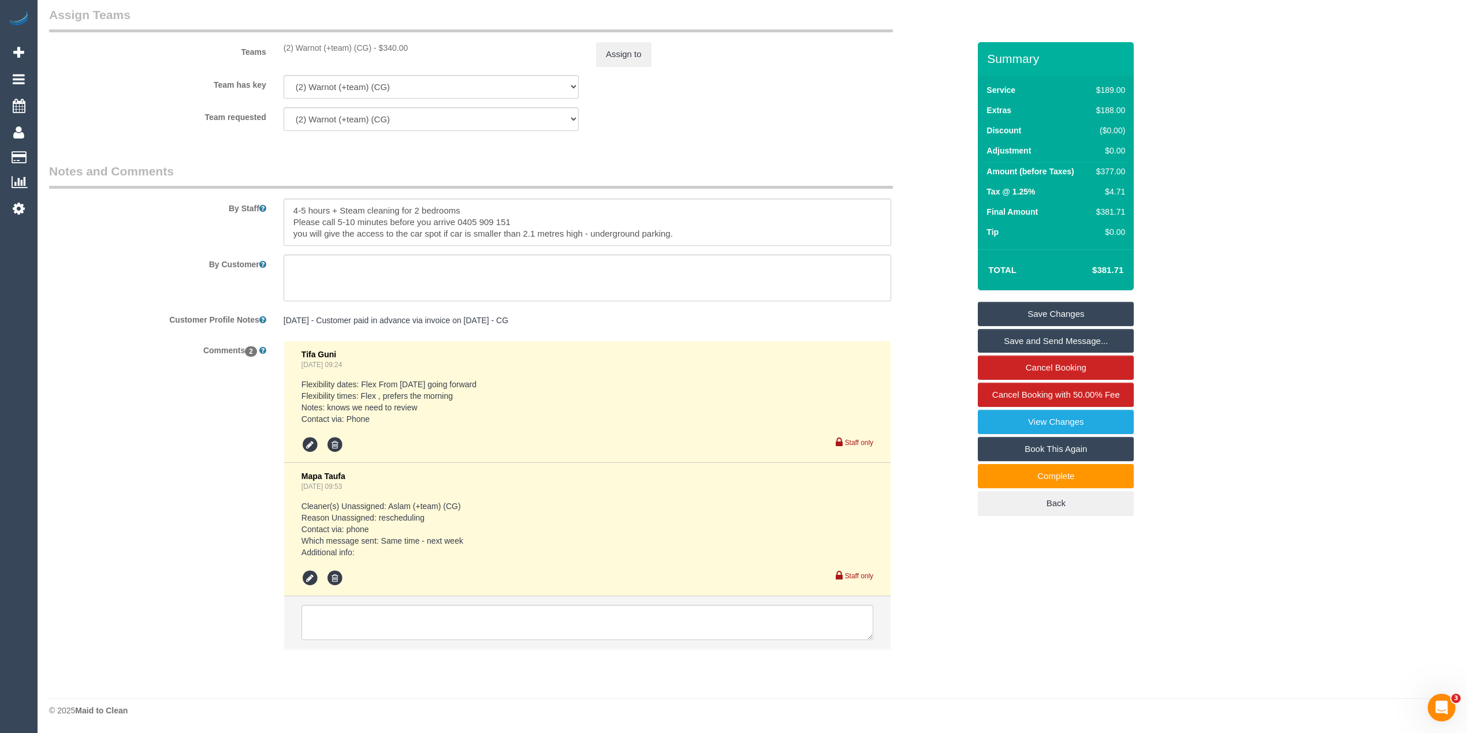
click at [1074, 306] on link "Save Changes" at bounding box center [1056, 314] width 156 height 24
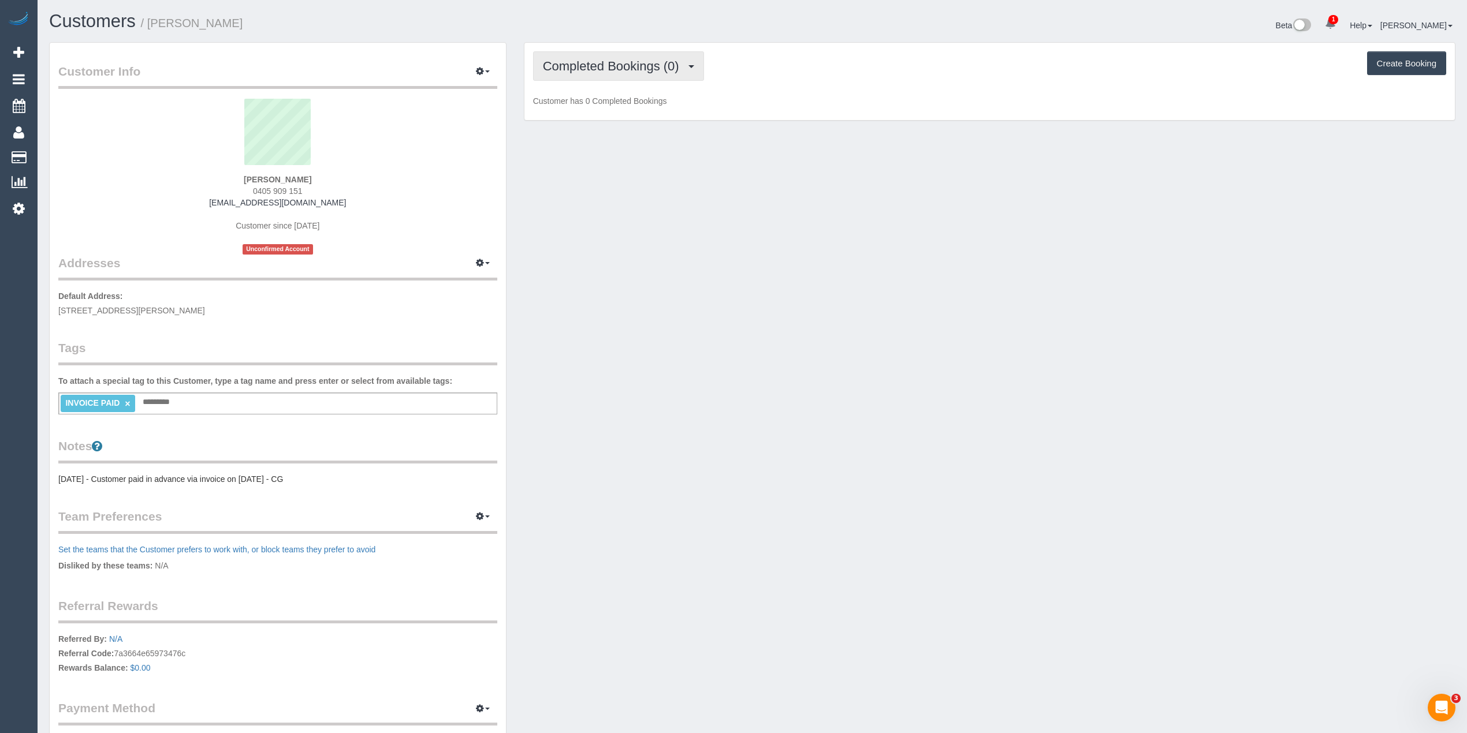
click at [566, 77] on button "Completed Bookings (0)" at bounding box center [618, 65] width 171 height 29
click at [583, 112] on link "Upcoming Bookings (1)" at bounding box center [594, 107] width 120 height 15
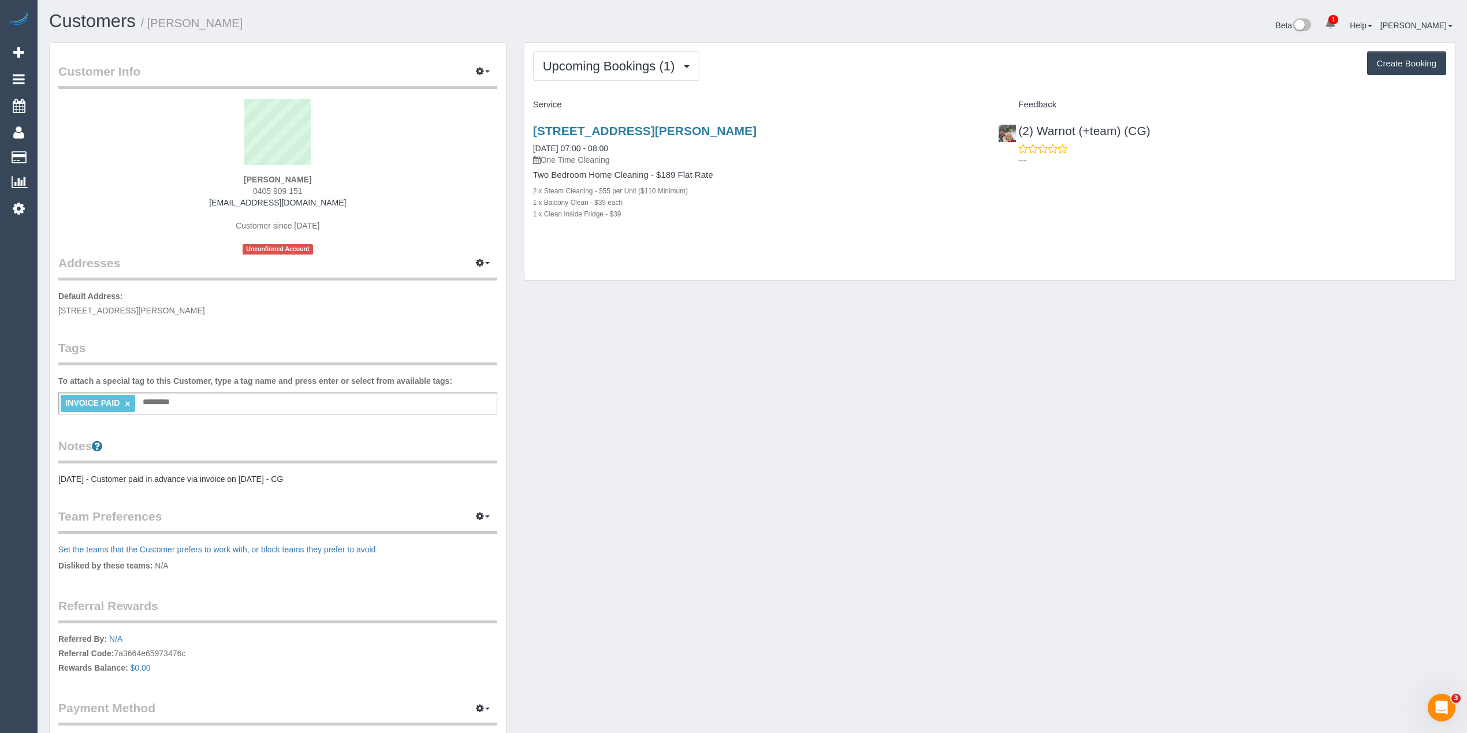
drag, startPoint x: 310, startPoint y: 188, endPoint x: 253, endPoint y: 188, distance: 56.6
click at [253, 188] on div "[PERSON_NAME] 0405 909 151 [EMAIL_ADDRESS][DOMAIN_NAME] Customer since [DATE] U…" at bounding box center [277, 177] width 439 height 156
copy span "0405 909 151"
click at [305, 194] on div "[PERSON_NAME] 0405 909 151 [EMAIL_ADDRESS][DOMAIN_NAME] Customer since [DATE] U…" at bounding box center [277, 177] width 439 height 156
drag, startPoint x: 307, startPoint y: 192, endPoint x: 252, endPoint y: 193, distance: 55.4
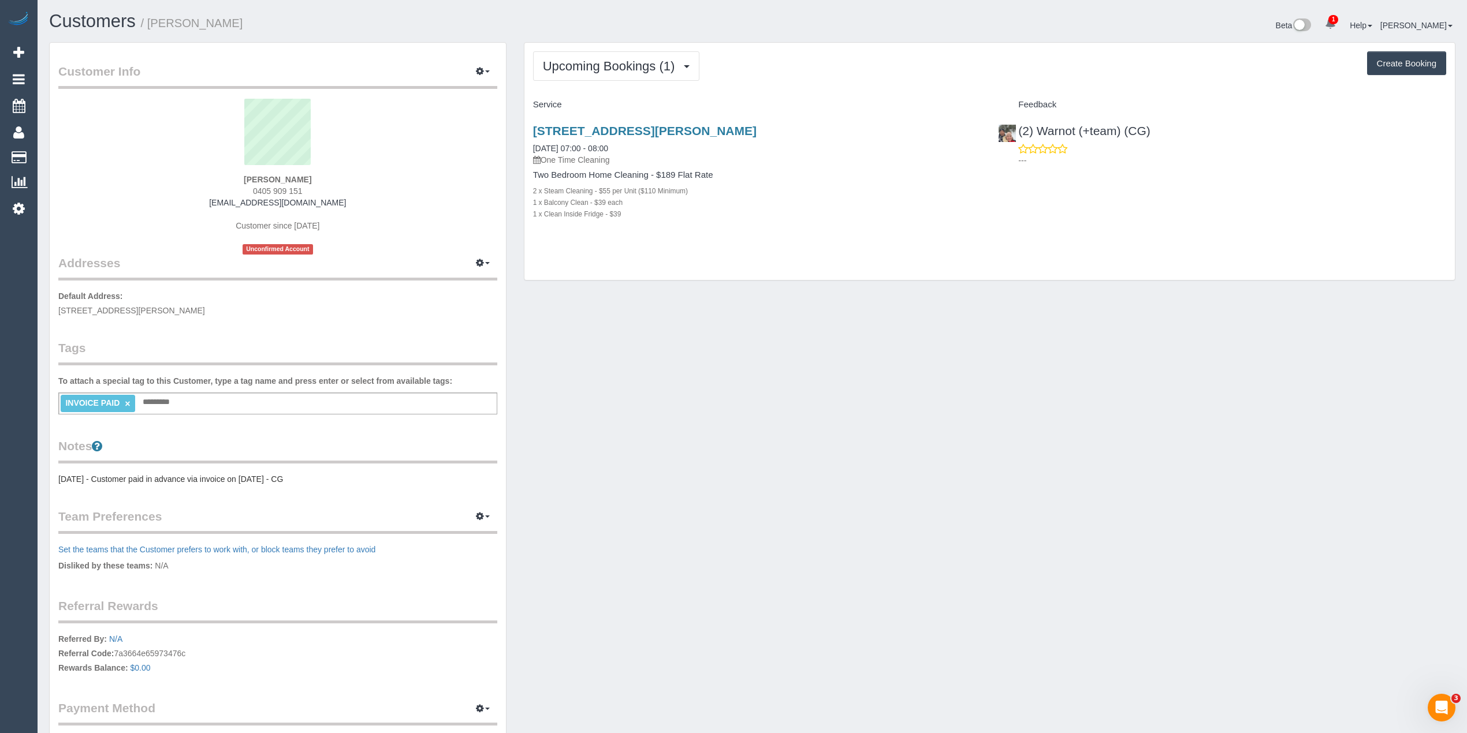
click at [252, 193] on div "[PERSON_NAME] 0405 909 151 [EMAIL_ADDRESS][DOMAIN_NAME] Customer since [DATE] U…" at bounding box center [277, 177] width 439 height 156
copy span "0405 909 151"
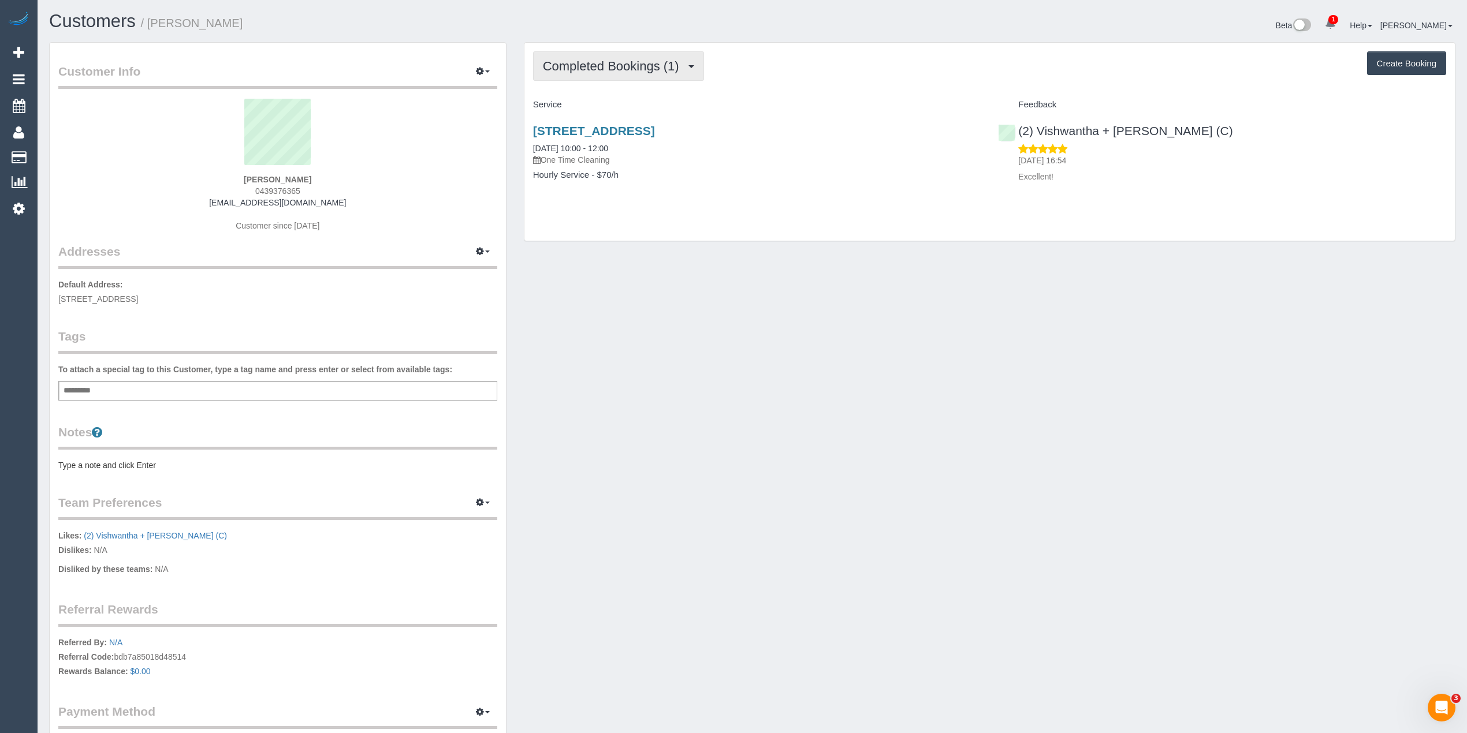
click at [599, 68] on span "Completed Bookings (1)" at bounding box center [614, 66] width 142 height 14
drag, startPoint x: 305, startPoint y: 190, endPoint x: 245, endPoint y: 188, distance: 60.1
click at [245, 188] on div "Richard Juzwin 0439376365 bernadettebrown2@gmail.com Customer since 2025" at bounding box center [277, 171] width 439 height 144
copy span "0439376365"
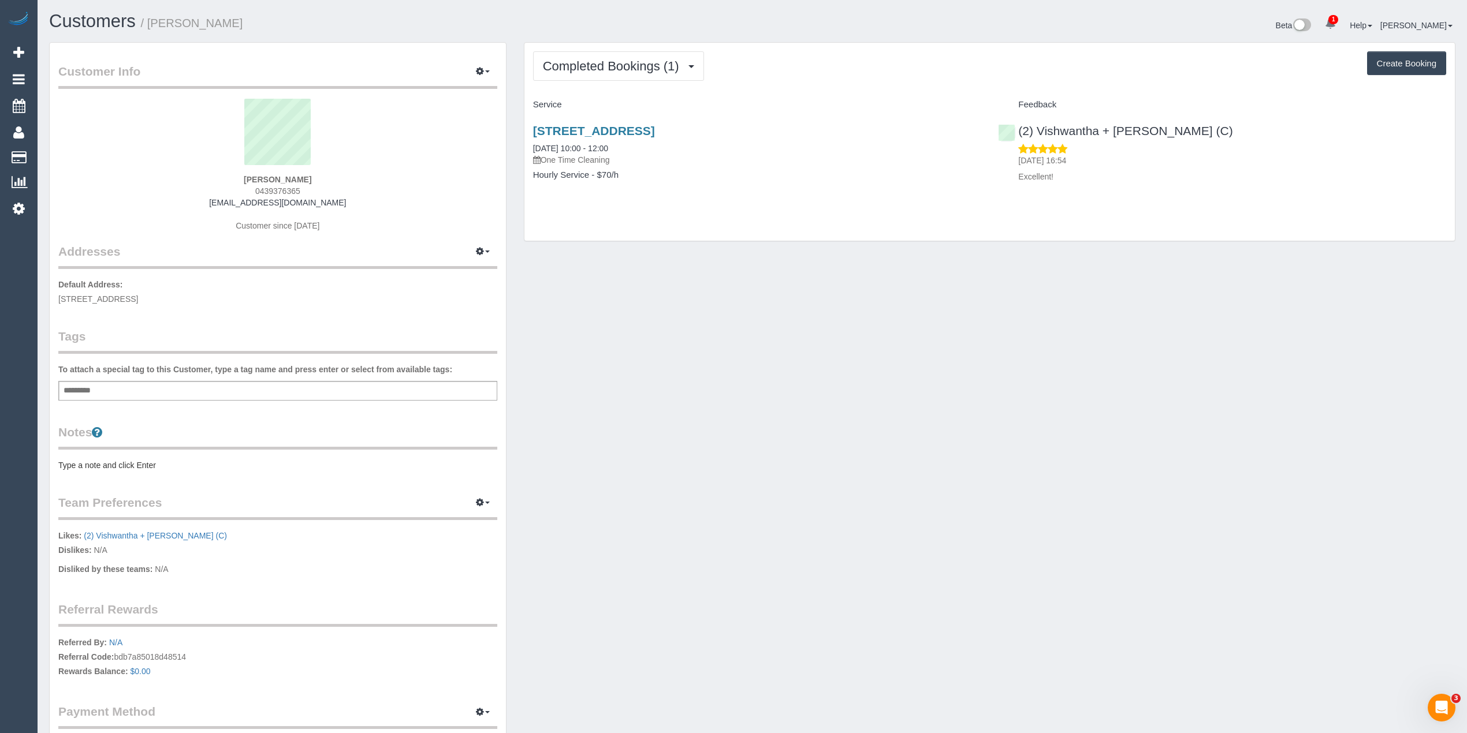
copy span "0439376365"
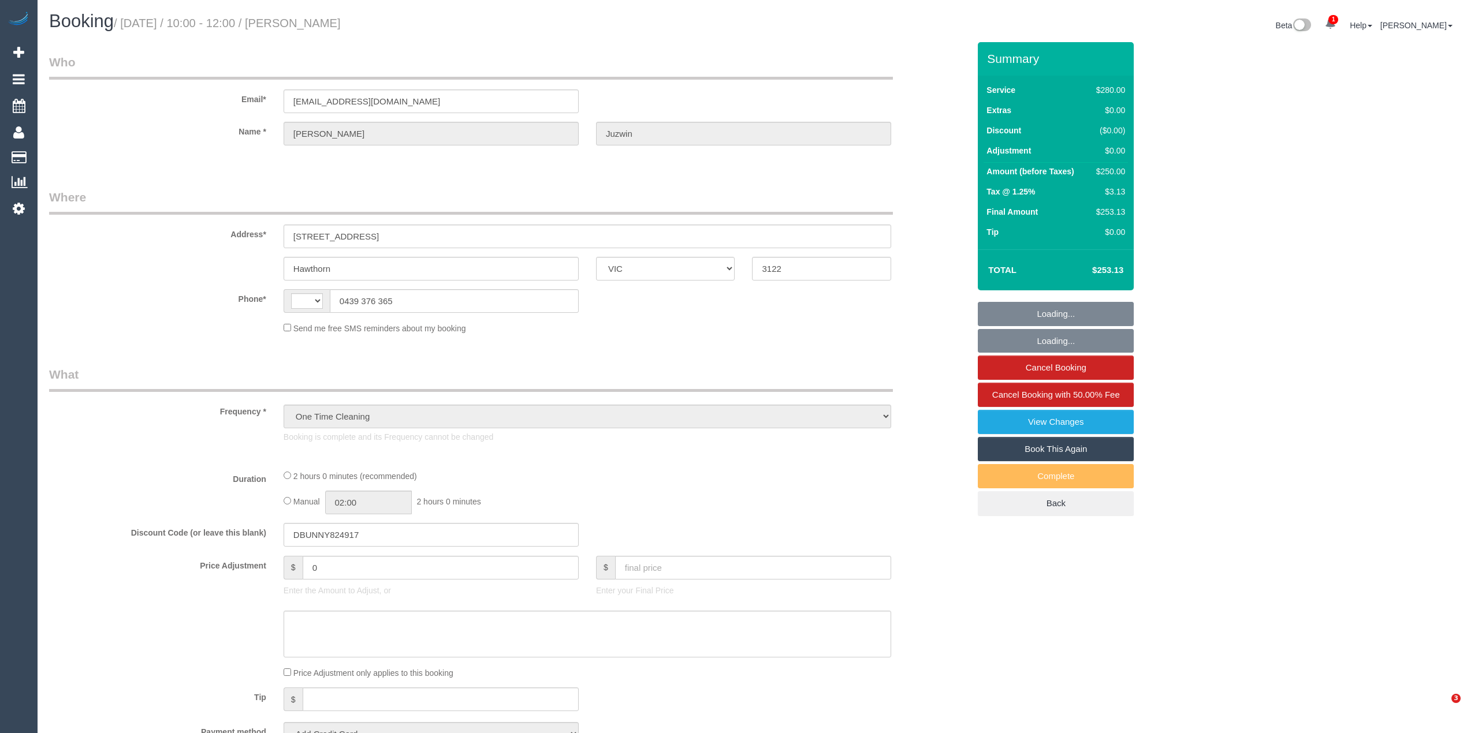
select select "VIC"
select select "string:stripe-pm_1S2V9B2GScqysDRVSnABgaBh"
select select "spot1"
select select "string:AU"
select select "2"
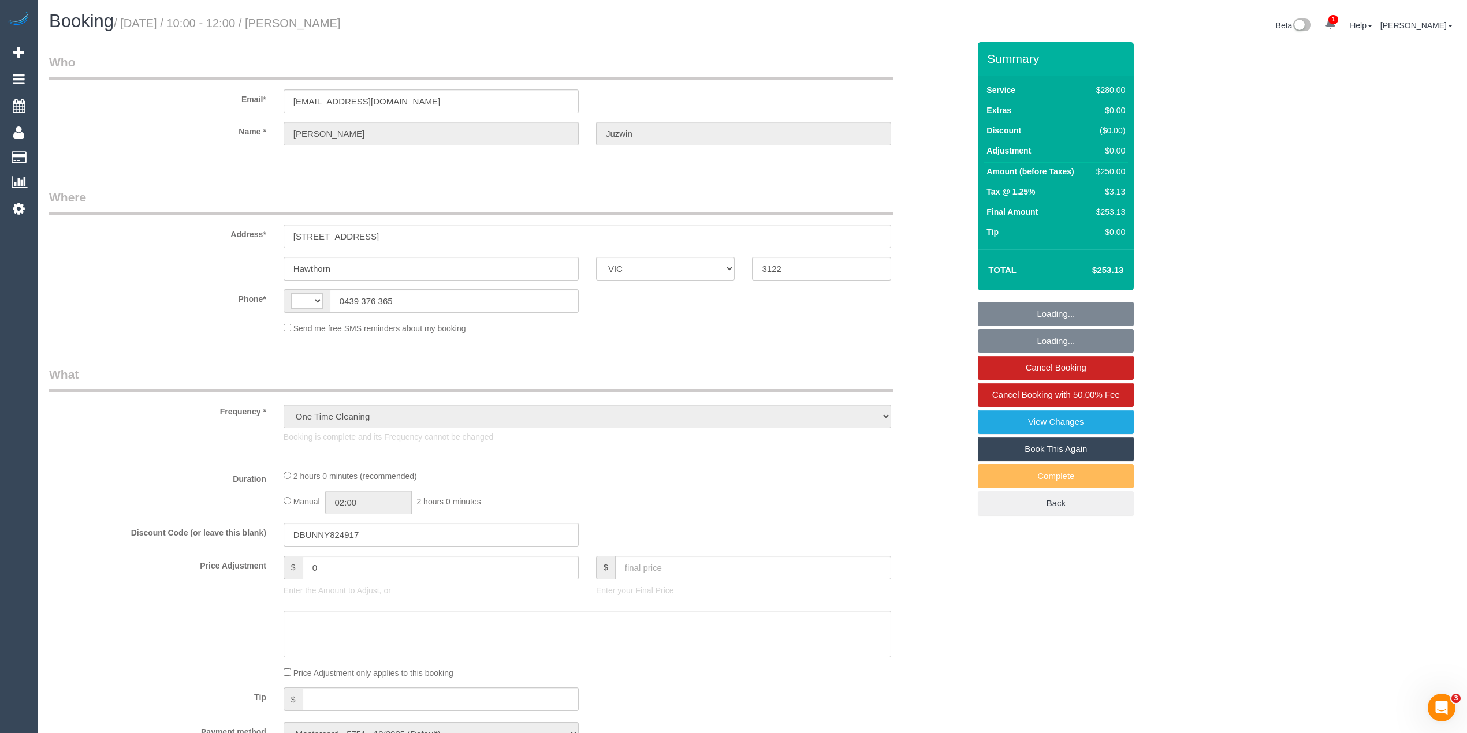
select select "number:28"
select select "number:14"
select select "number:19"
select select "number:25"
select select "number:11"
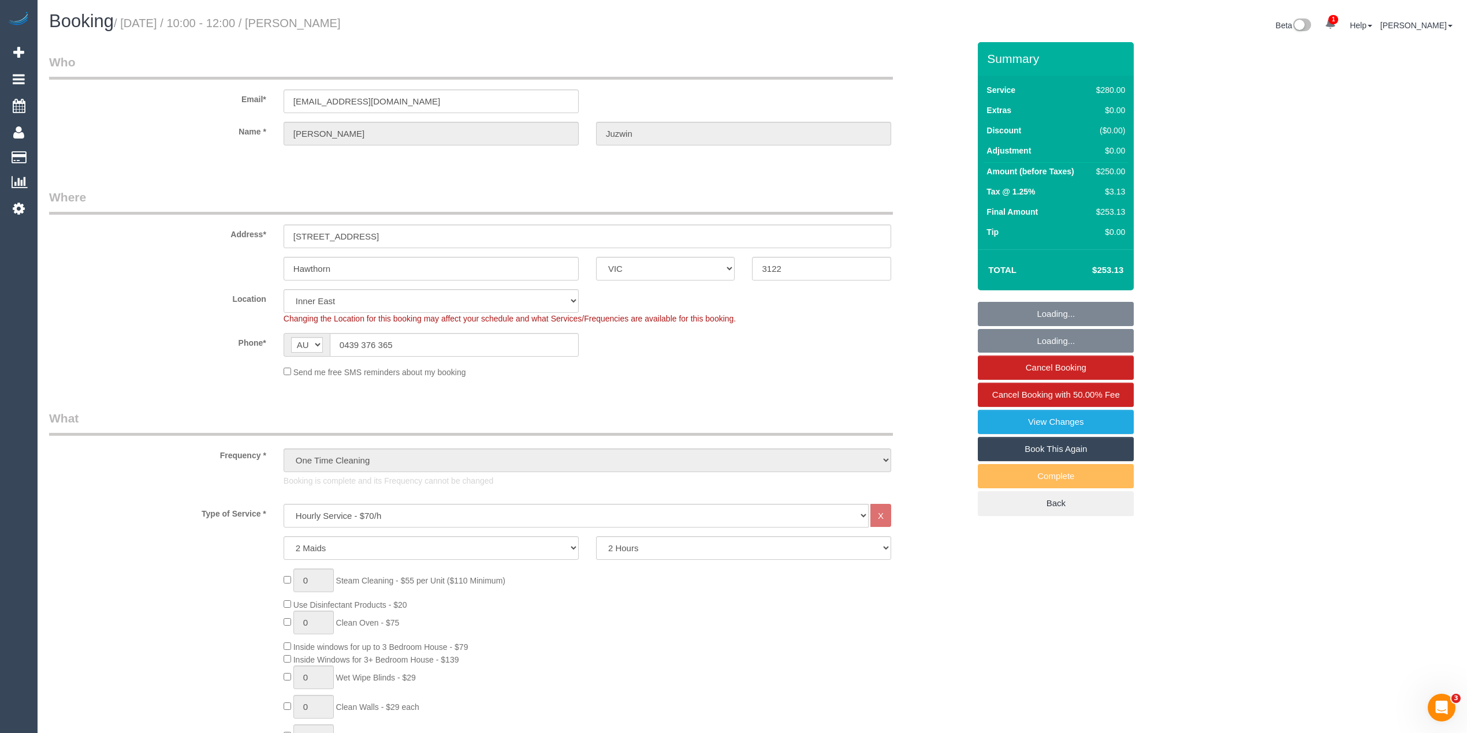
select select "object:1493"
select select "spot6"
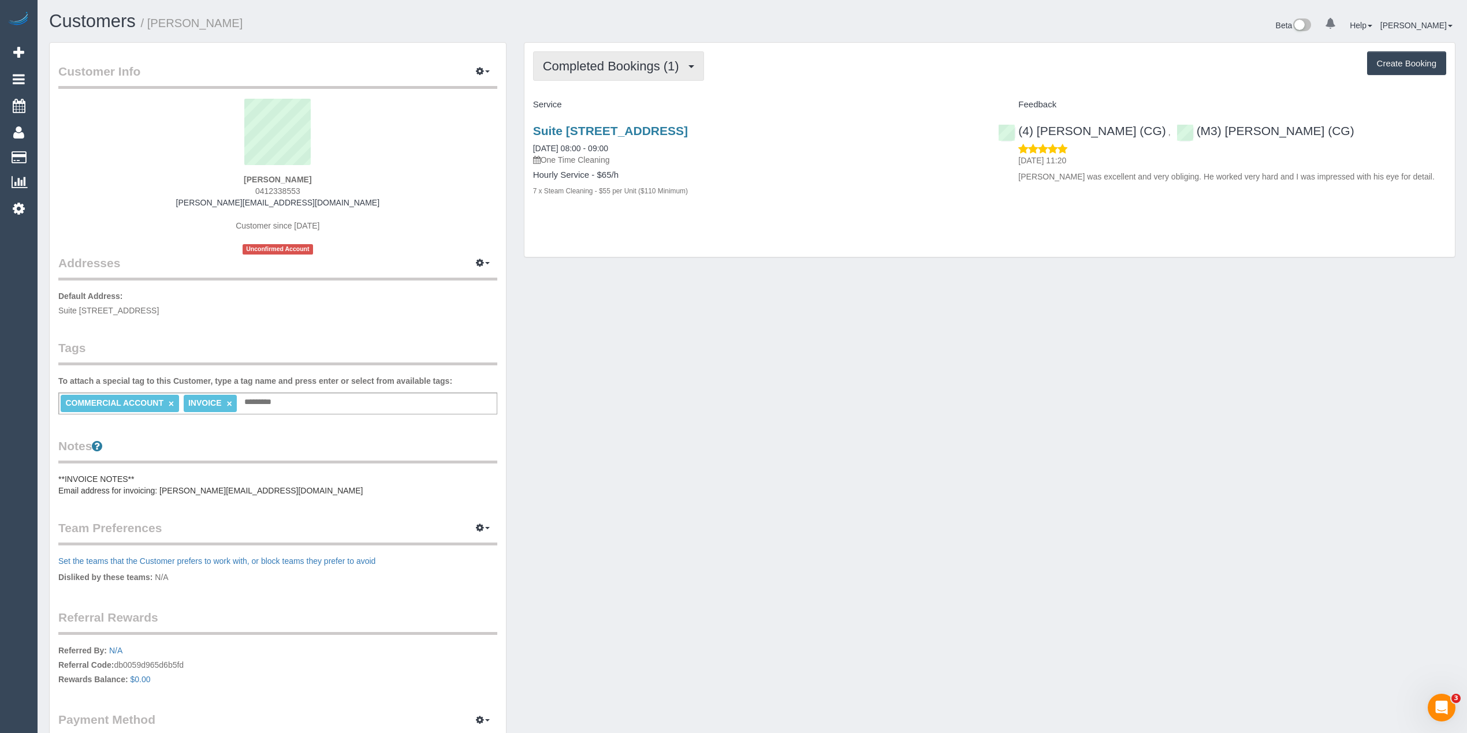
click at [586, 68] on span "Completed Bookings (1)" at bounding box center [614, 66] width 142 height 14
click at [765, 69] on div "Completed Bookings (1) Completed Bookings (1) Upcoming Bookings (0) Cancelled B…" at bounding box center [989, 65] width 913 height 29
click at [246, 178] on strong "[PERSON_NAME]" at bounding box center [278, 179] width 68 height 9
click at [308, 178] on strong "[PERSON_NAME]" at bounding box center [278, 179] width 68 height 9
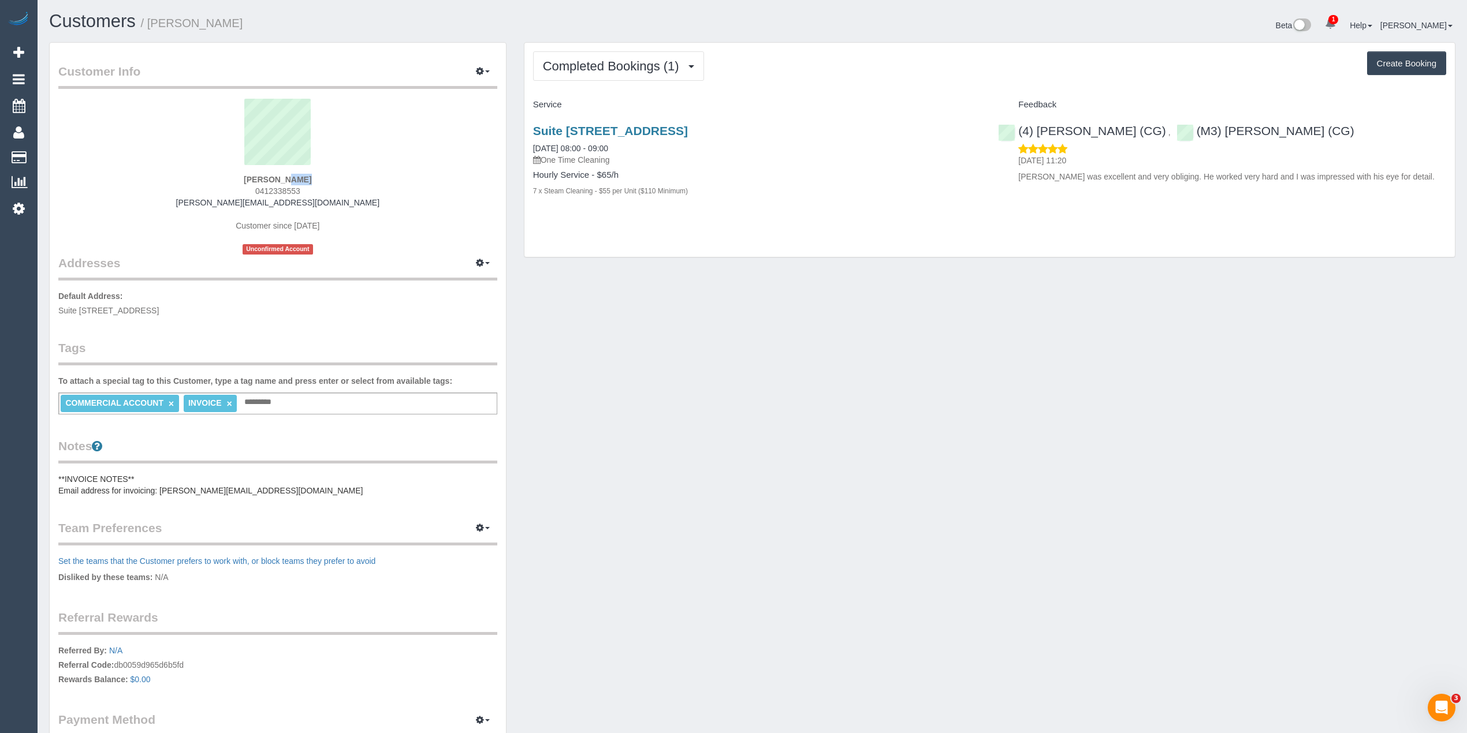
copy strong "[PERSON_NAME]"
click at [404, 158] on sui-profile-pic at bounding box center [278, 136] width 422 height 75
drag, startPoint x: 310, startPoint y: 188, endPoint x: 255, endPoint y: 190, distance: 54.3
click at [255, 190] on div "[PERSON_NAME] 0412338553 [PERSON_NAME][EMAIL_ADDRESS][DOMAIN_NAME] Customer sin…" at bounding box center [277, 177] width 439 height 156
copy span "0412338553"
